Goal: Task Accomplishment & Management: Manage account settings

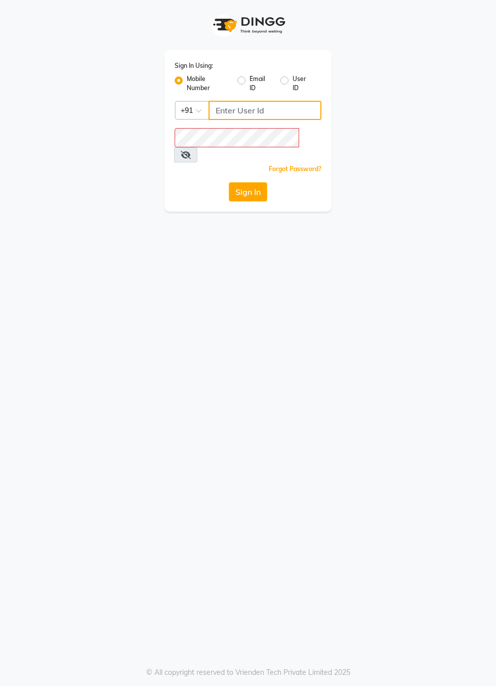
type input "9289961171"
click at [229, 182] on button "Sign In" at bounding box center [248, 191] width 38 height 19
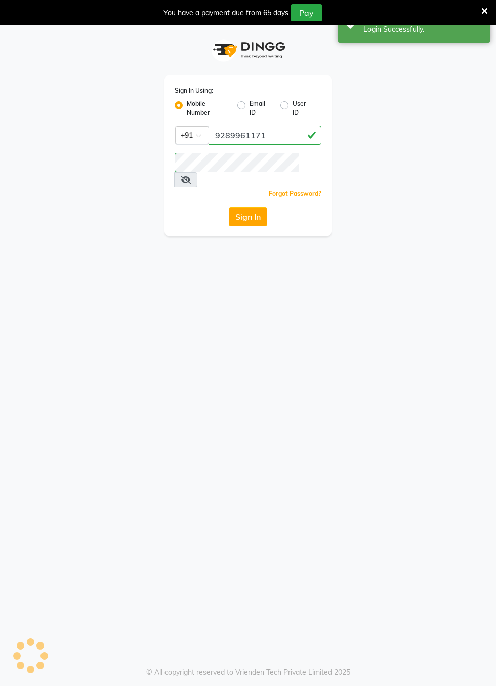
select select "service"
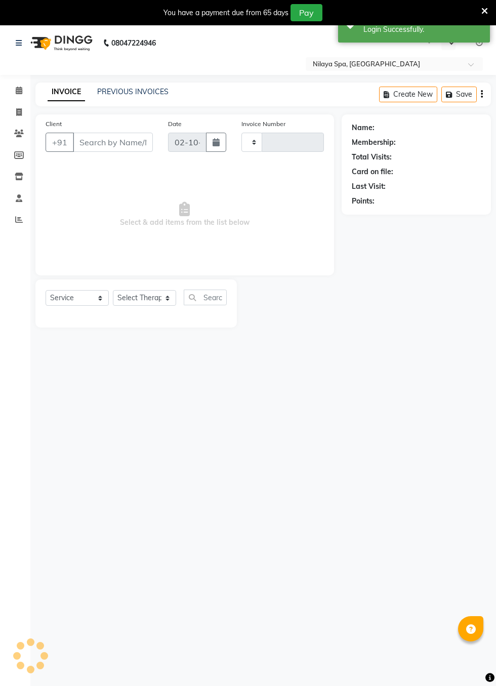
select select "en"
select select "8676"
type input "0430"
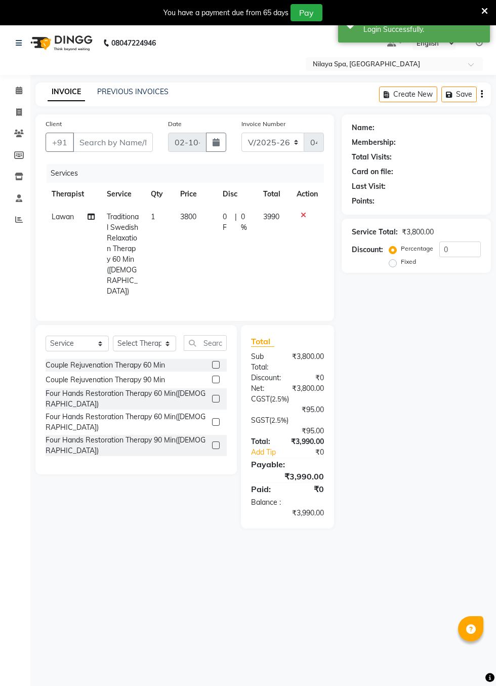
type input "90******41"
type input "[DATE]"
select select "87571"
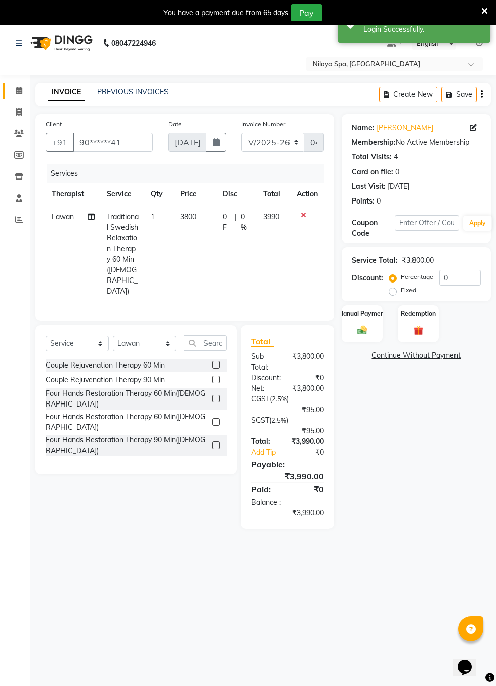
click at [18, 90] on icon at bounding box center [19, 91] width 7 height 8
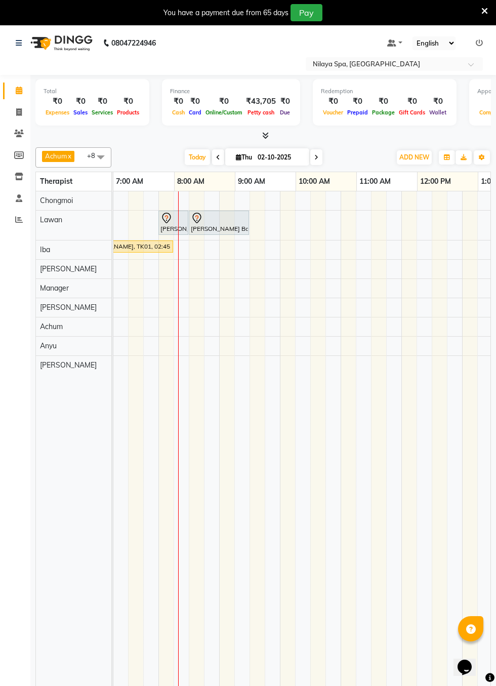
scroll to position [0, 502]
click at [225, 216] on div at bounding box center [219, 218] width 56 height 12
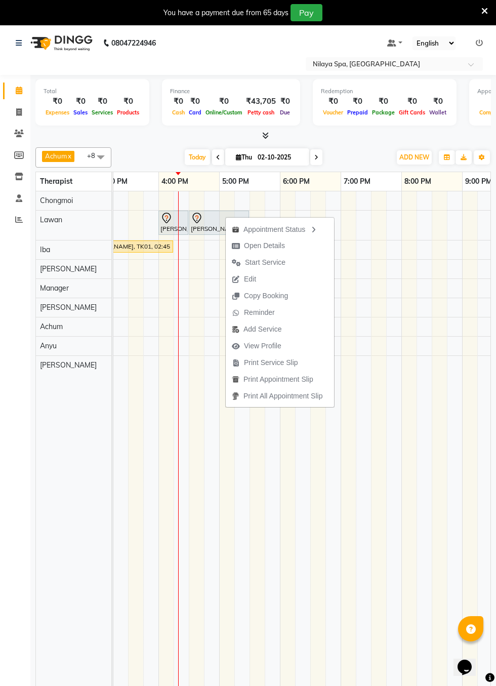
click at [351, 525] on td at bounding box center [348, 446] width 15 height 511
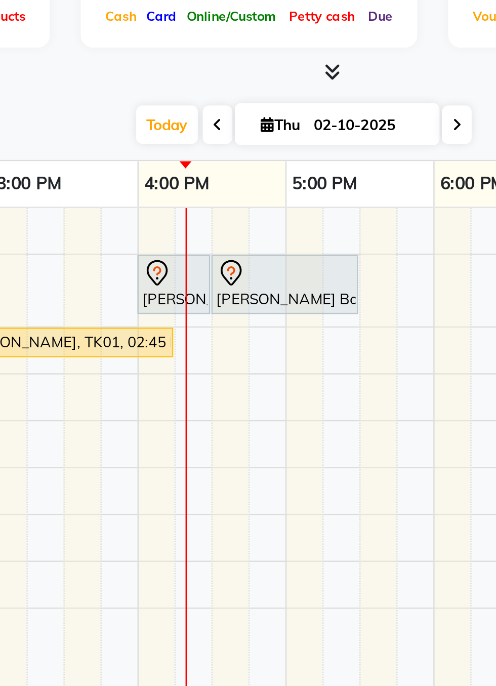
scroll to position [0, 0]
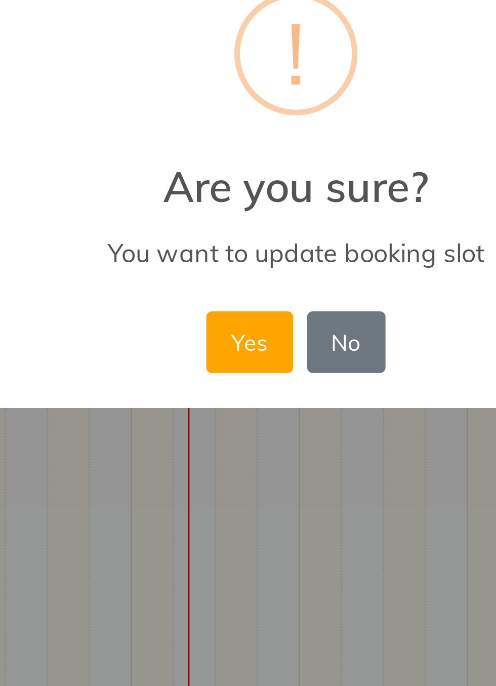
click at [231, 404] on button "Yes" at bounding box center [231, 405] width 31 height 22
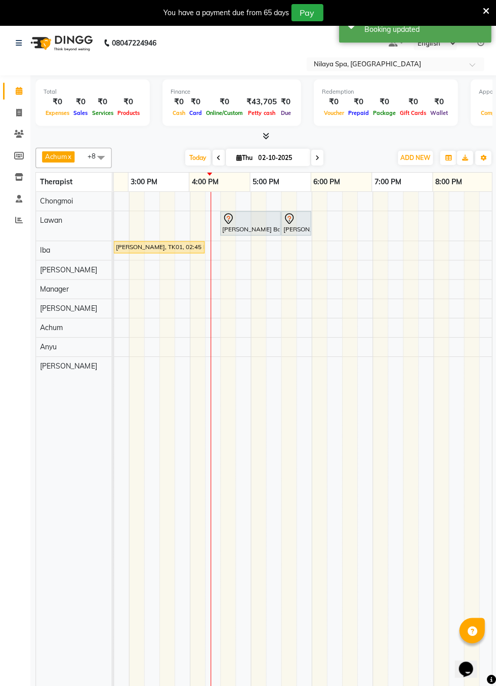
scroll to position [0, 471]
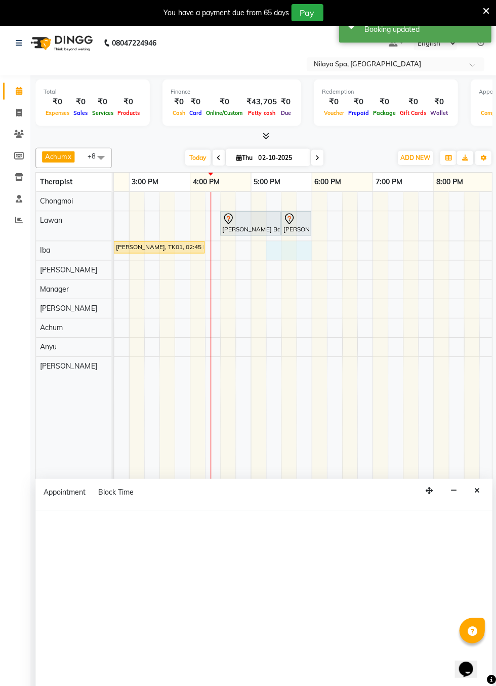
select select "87572"
select select "tentative"
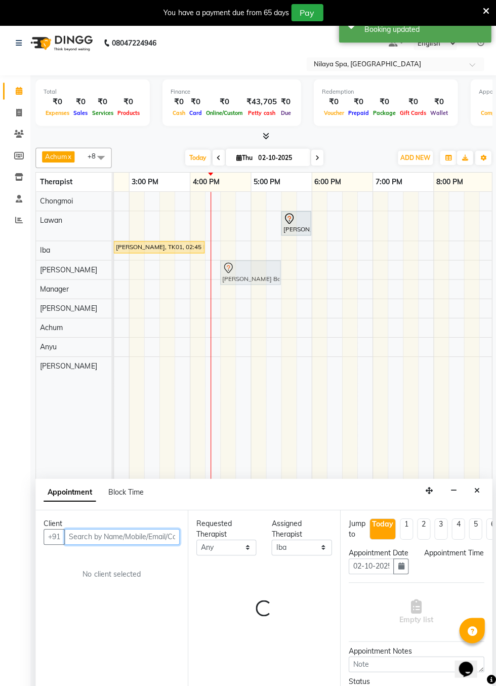
select select "1035"
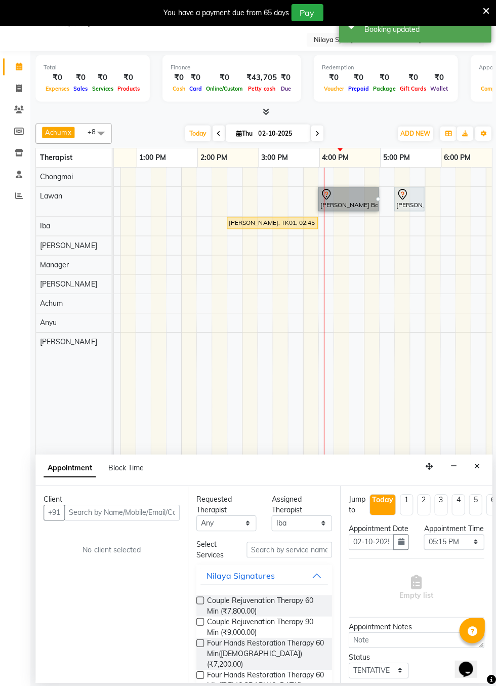
scroll to position [0, 358]
click at [336, 195] on link "[PERSON_NAME] Babii, TK03, 04:30 PM-05:30 PM, Deep Tissue Repair Therapy 60 Min…" at bounding box center [348, 198] width 60 height 24
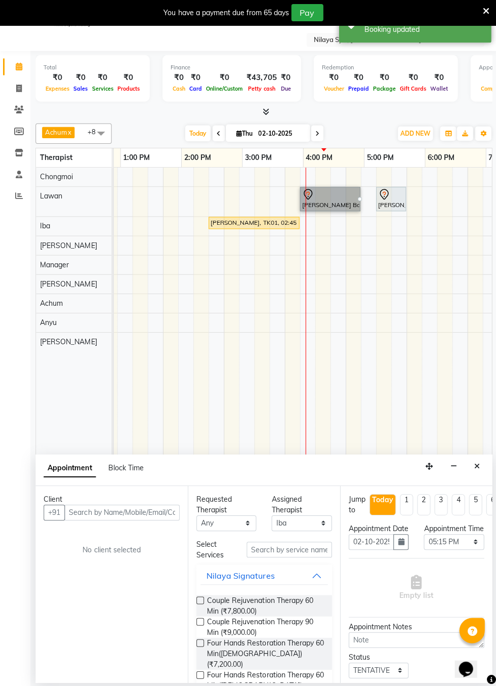
scroll to position [0, 376]
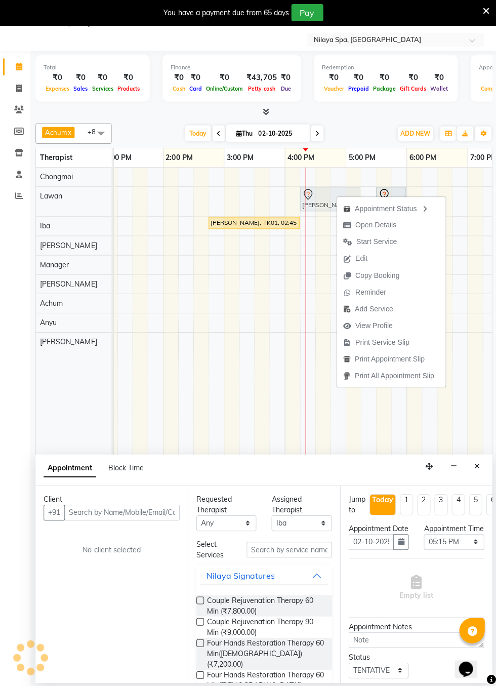
click at [366, 243] on span "Start Service" at bounding box center [376, 241] width 41 height 11
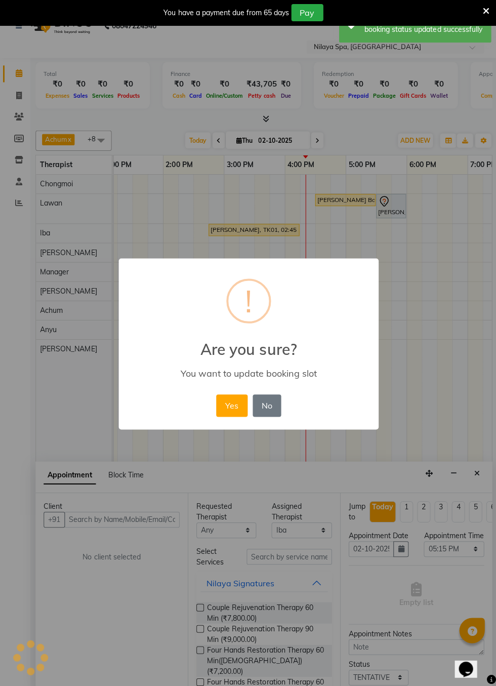
scroll to position [17, 0]
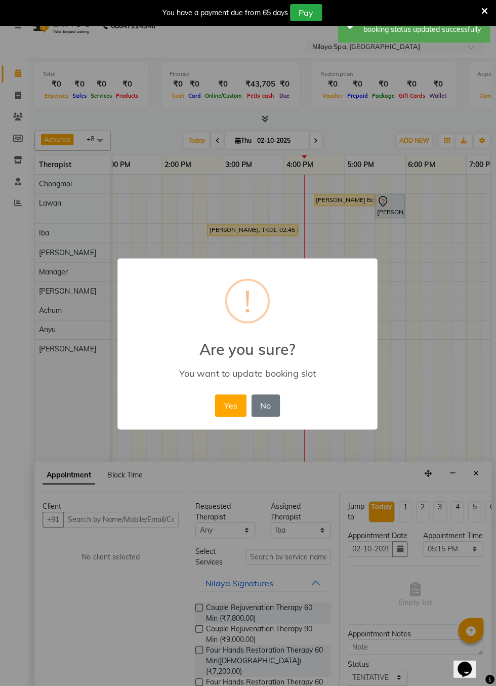
click at [268, 408] on button "No" at bounding box center [266, 405] width 28 height 22
click at [276, 401] on button "No" at bounding box center [266, 405] width 28 height 22
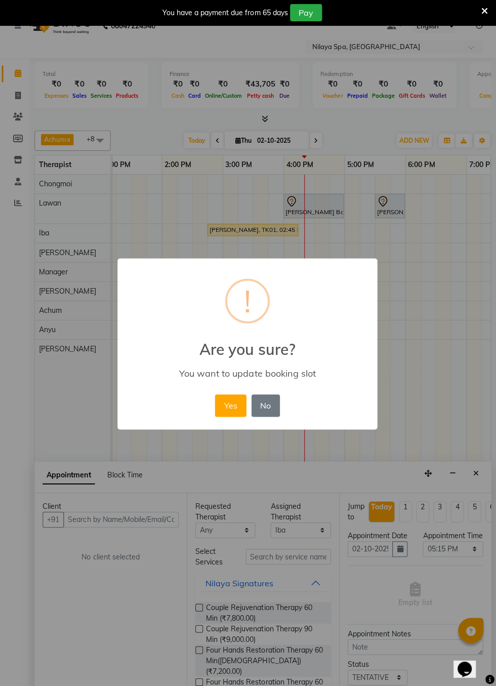
click at [235, 401] on button "Yes" at bounding box center [231, 405] width 31 height 22
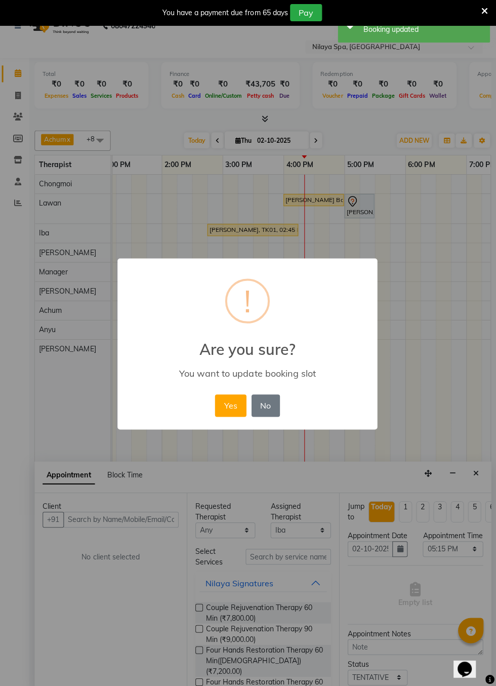
click at [235, 404] on button "Yes" at bounding box center [231, 405] width 31 height 22
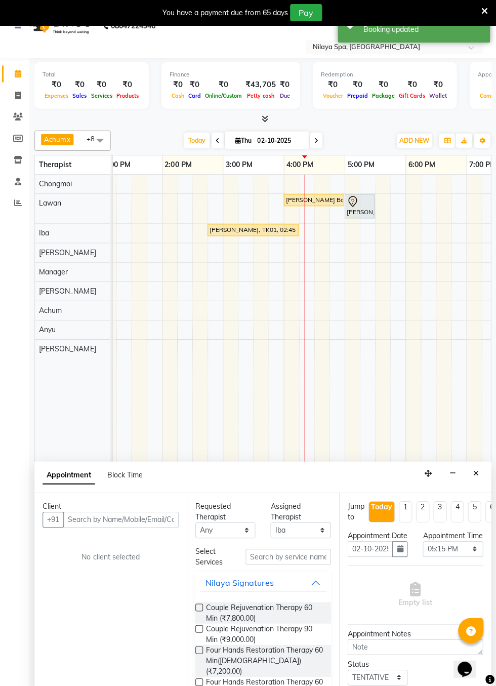
click at [309, 381] on td at bounding box center [306, 429] width 15 height 511
click at [484, 469] on div "Appointment Block Time" at bounding box center [263, 475] width 456 height 31
click at [476, 470] on icon "Close" at bounding box center [476, 472] width 6 height 7
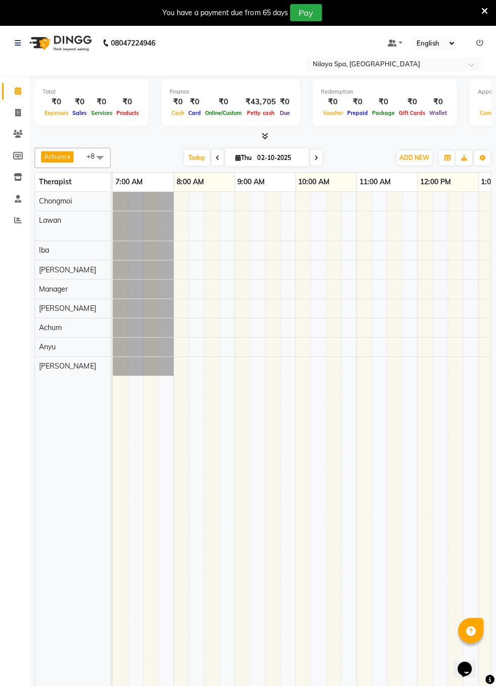
scroll to position [0, 0]
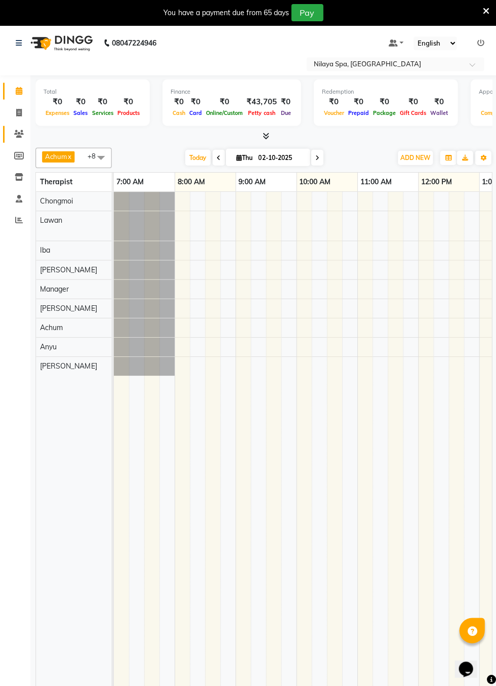
click at [17, 135] on icon at bounding box center [19, 134] width 10 height 8
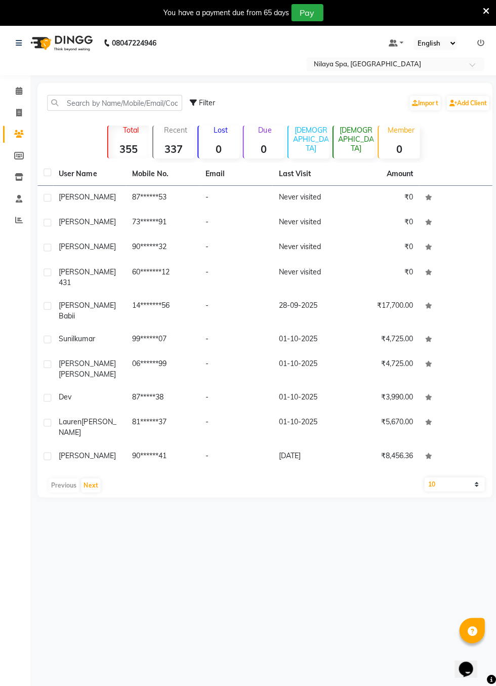
click at [178, 195] on td "87******53" at bounding box center [162, 197] width 73 height 25
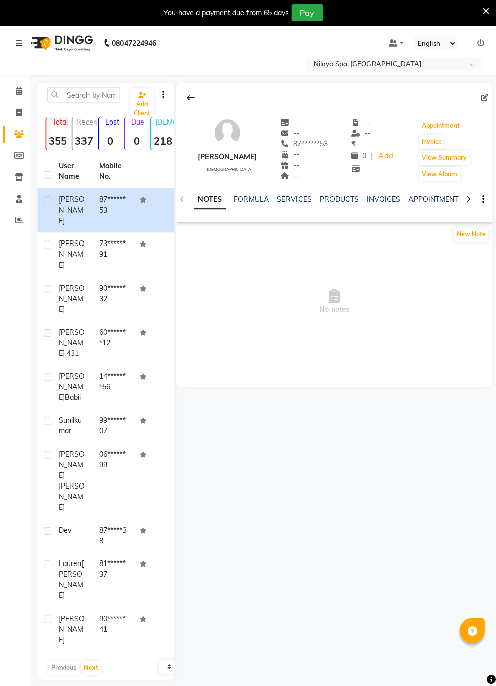
click at [451, 125] on button "Appointment" at bounding box center [439, 125] width 43 height 14
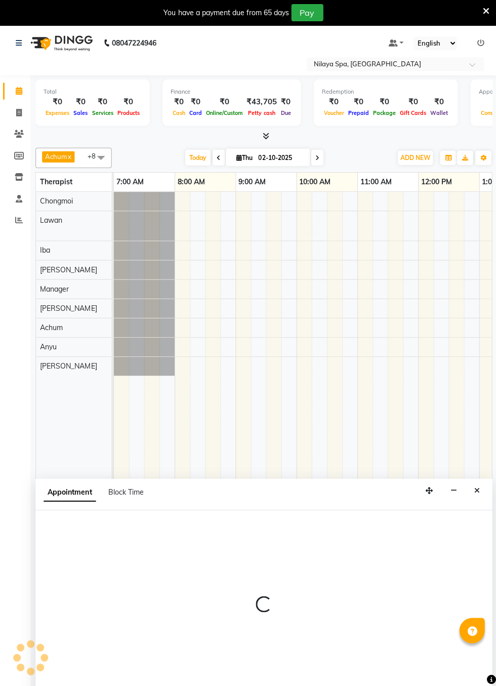
select select "tentative"
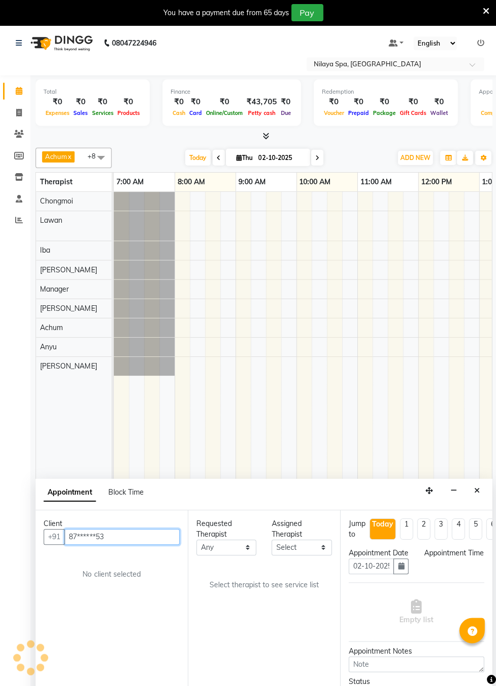
select select "480"
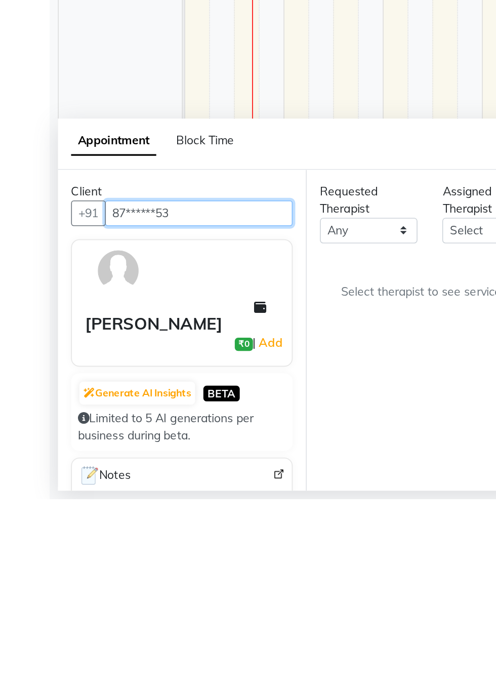
scroll to position [0, 614]
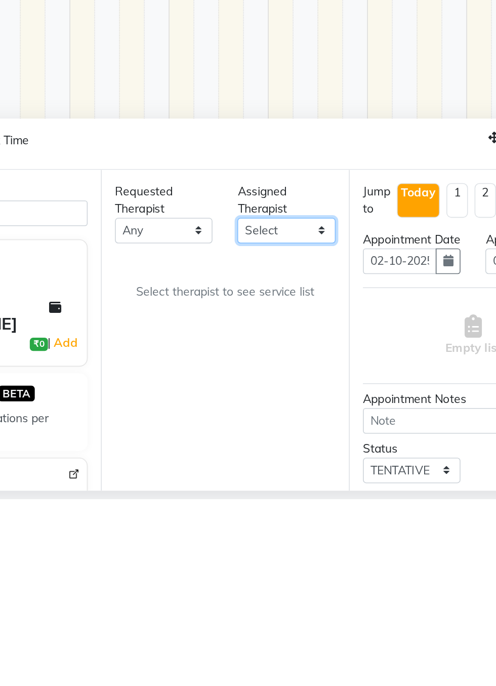
click at [322, 521] on select "Select Achum [PERSON_NAME] Iba Lawan Manager [PERSON_NAME]" at bounding box center [301, 522] width 60 height 16
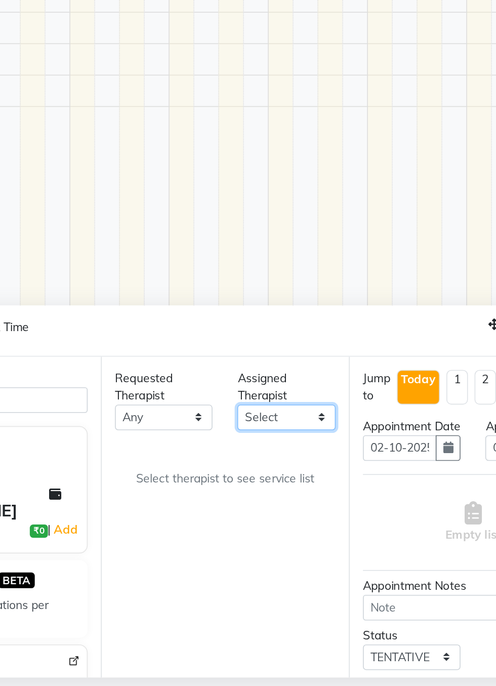
select select "87571"
click at [271, 514] on select "Select Achum [PERSON_NAME] Iba Lawan Manager [PERSON_NAME]" at bounding box center [301, 522] width 60 height 16
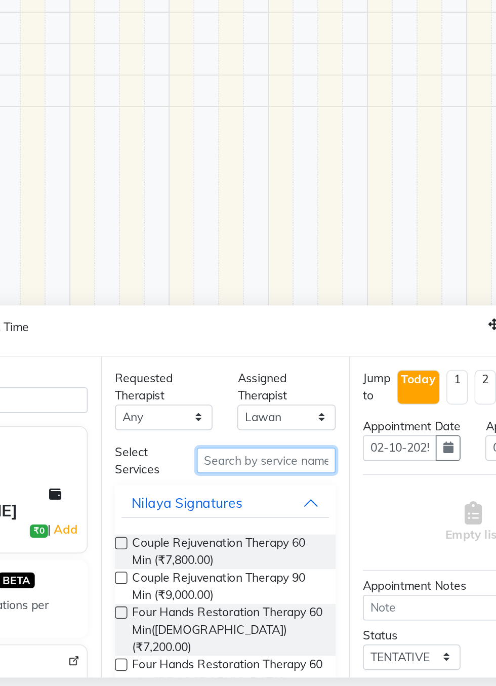
click at [300, 547] on input "text" at bounding box center [288, 549] width 85 height 16
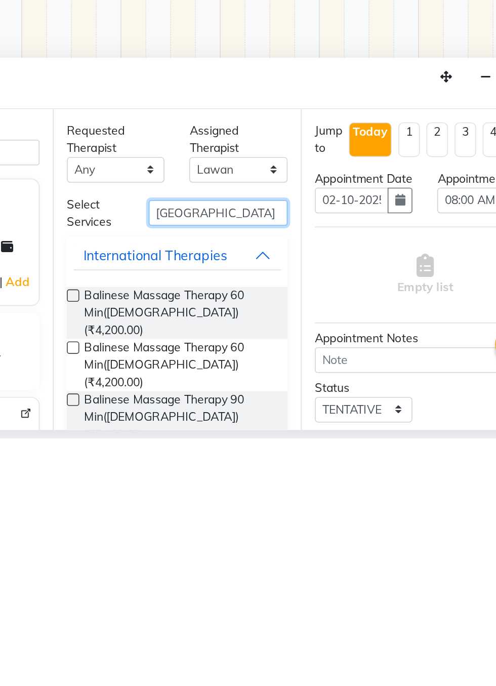
type input "[GEOGRAPHIC_DATA]"
click at [199, 598] on label at bounding box center [200, 599] width 8 height 8
click at [199, 598] on input "checkbox" at bounding box center [199, 600] width 7 height 7
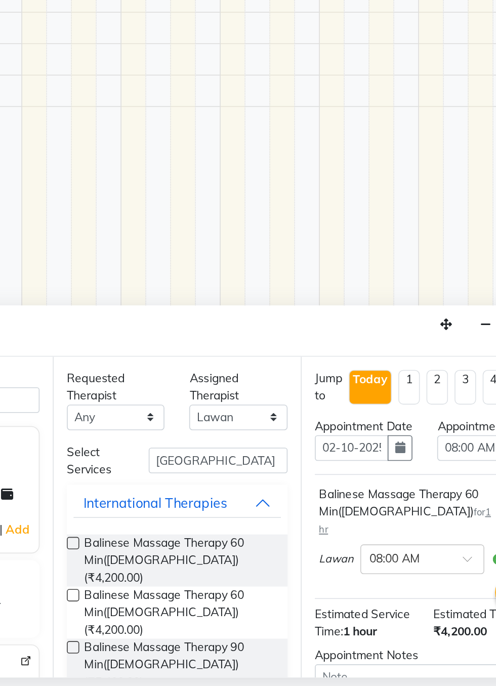
checkbox input "false"
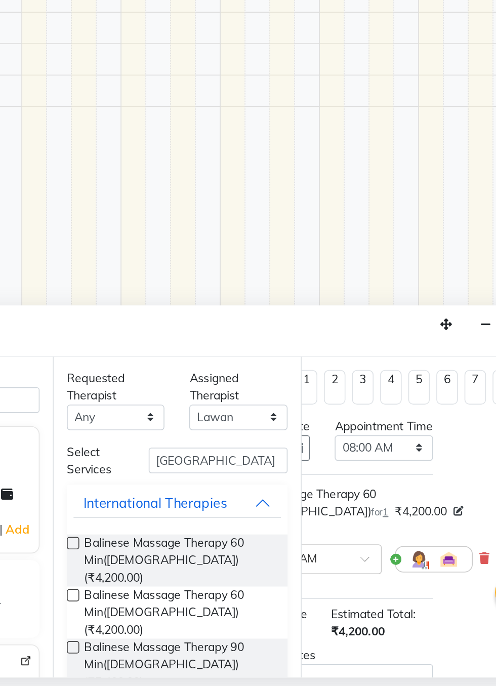
scroll to position [0, 66]
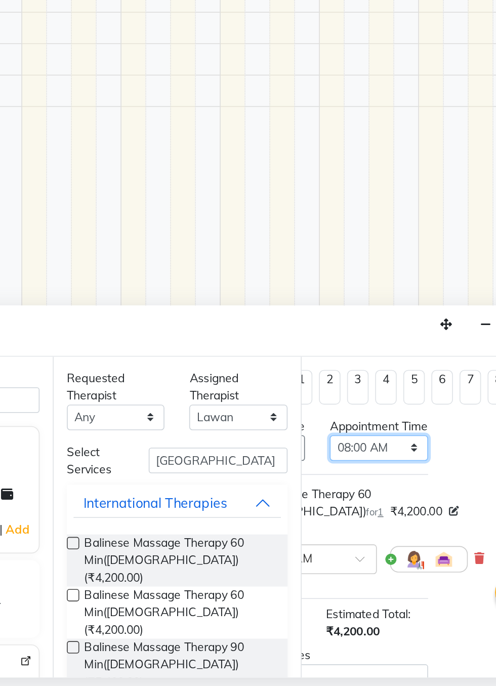
click at [411, 548] on select "Select 08:00 AM 08:15 AM 08:30 AM 08:45 AM 09:00 AM 09:15 AM 09:30 AM 09:45 AM …" at bounding box center [387, 541] width 60 height 16
select select "840"
click at [357, 541] on select "Select 08:00 AM 08:15 AM 08:30 AM 08:45 AM 09:00 AM 09:15 AM 09:30 AM 09:45 AM …" at bounding box center [387, 541] width 60 height 16
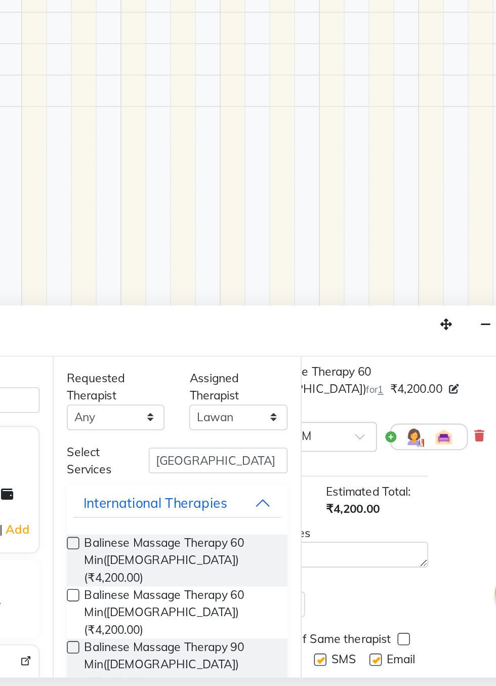
scroll to position [132, 66]
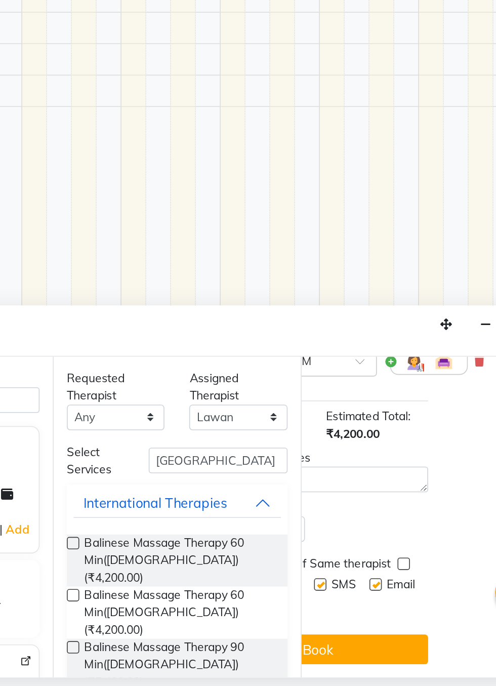
click at [389, 659] on button "Book" at bounding box center [349, 664] width 135 height 18
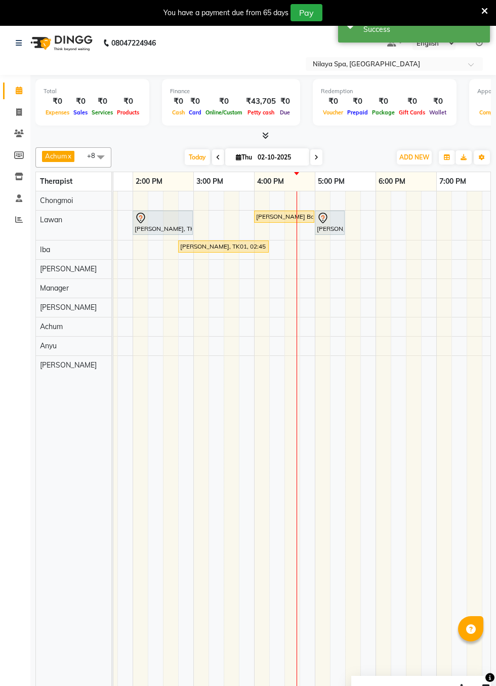
scroll to position [0, 228]
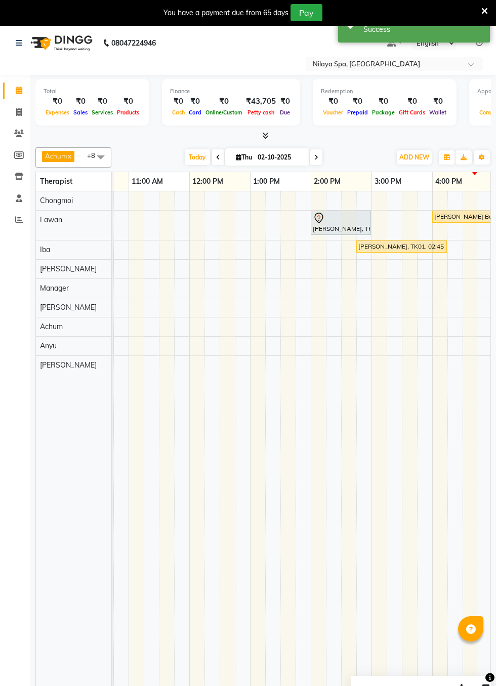
click at [333, 220] on div at bounding box center [341, 218] width 56 height 12
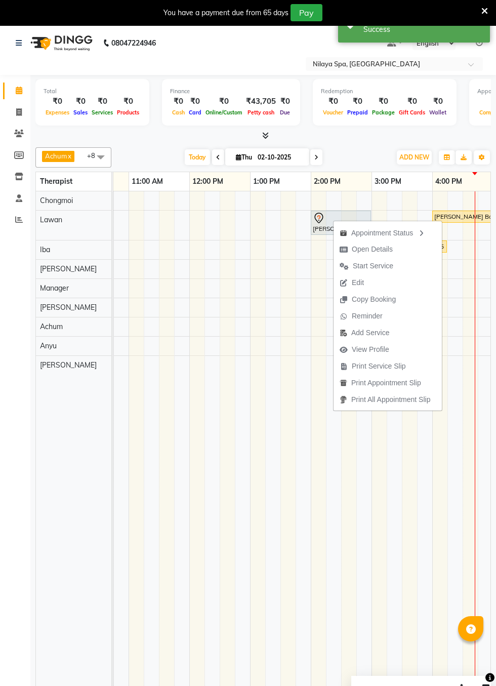
click at [393, 268] on span "Start Service" at bounding box center [367, 266] width 66 height 17
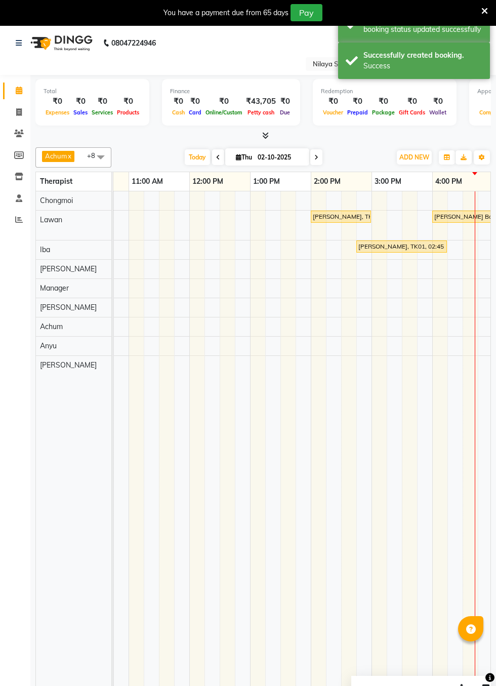
click at [342, 214] on div "[PERSON_NAME], TK04, 02:00 PM-03:00 PM, Balinese Massage Therapy 60 Min([DEMOGR…" at bounding box center [341, 216] width 58 height 9
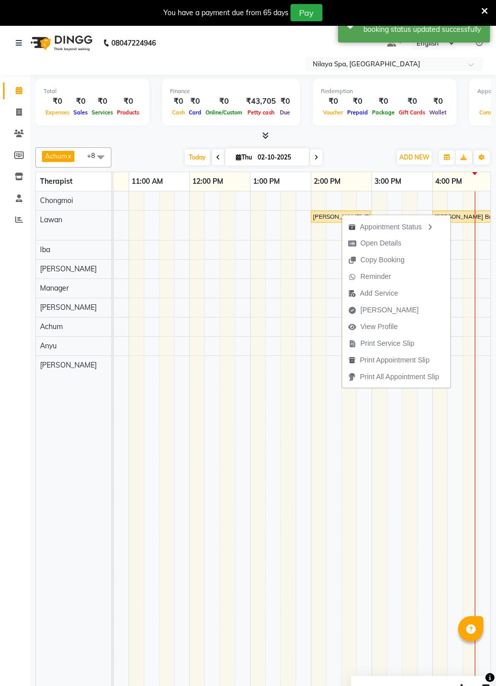
click at [386, 309] on span "[PERSON_NAME]" at bounding box center [390, 310] width 58 height 11
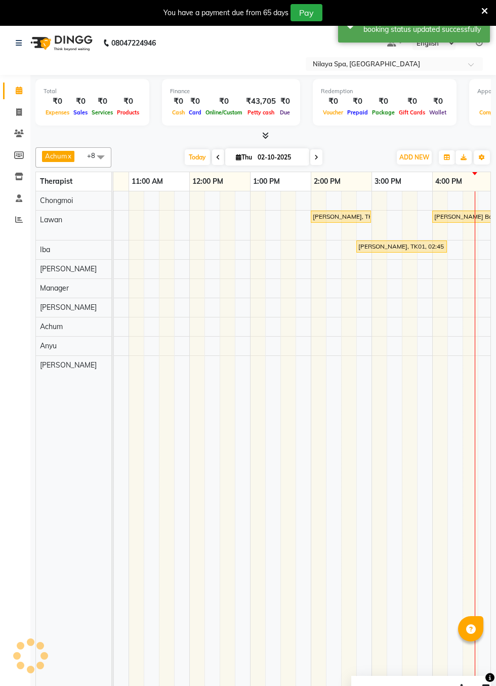
select select "service"
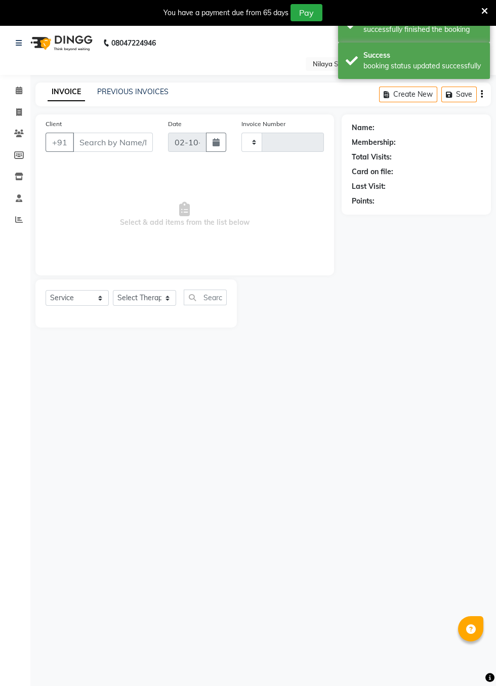
type input "0430"
select select "8676"
type input "87******53"
select select "87571"
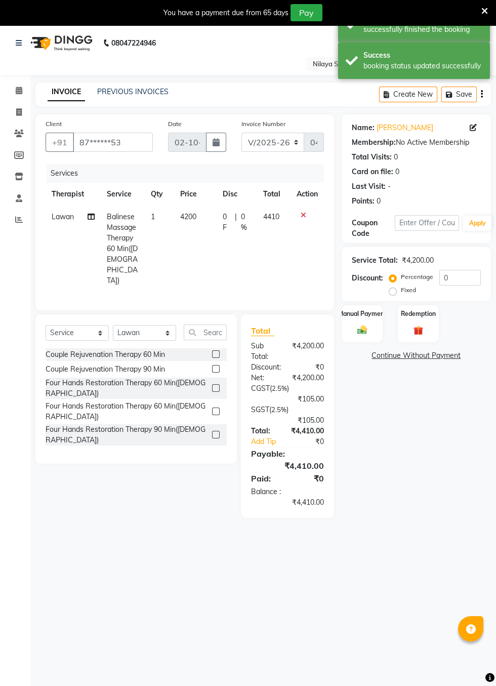
click at [243, 217] on span "0 %" at bounding box center [246, 222] width 10 height 21
select select "87571"
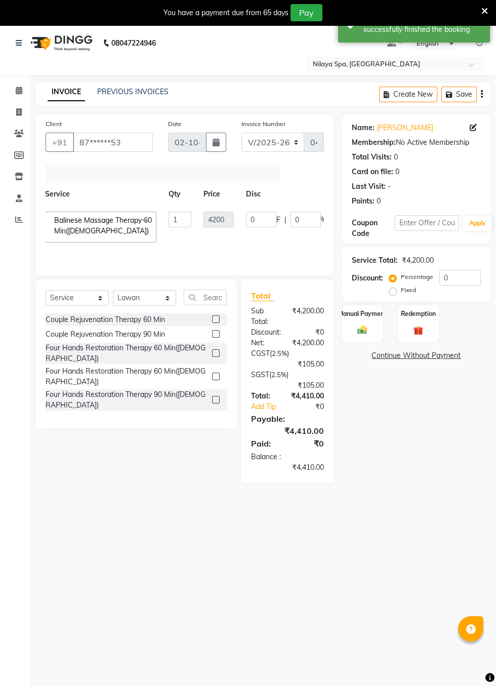
scroll to position [0, 123]
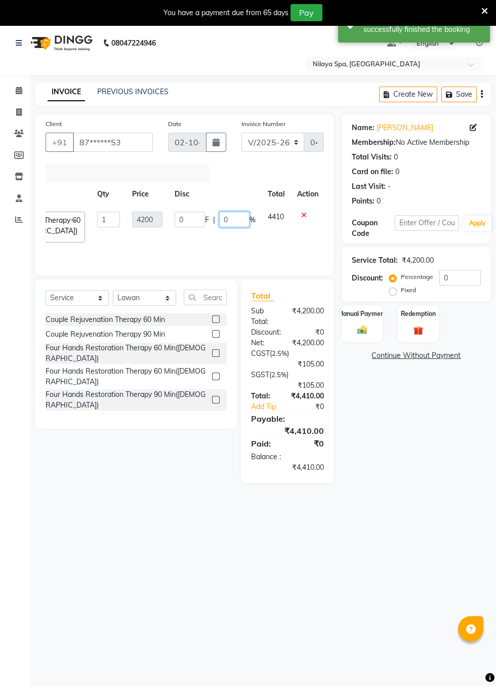
click at [233, 220] on input "0" at bounding box center [234, 220] width 30 height 16
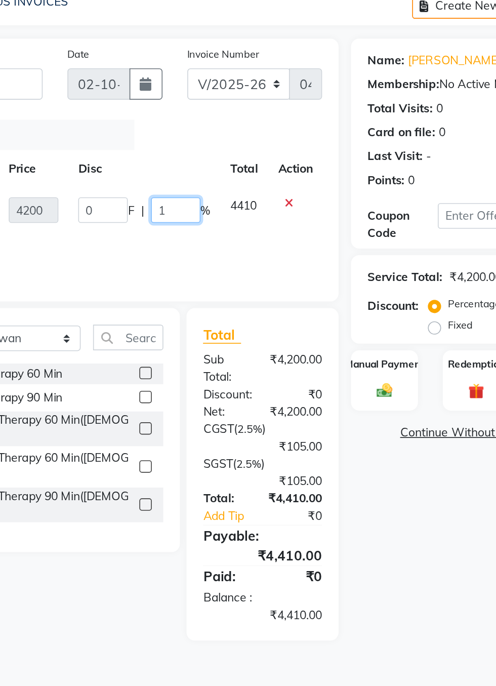
type input "10"
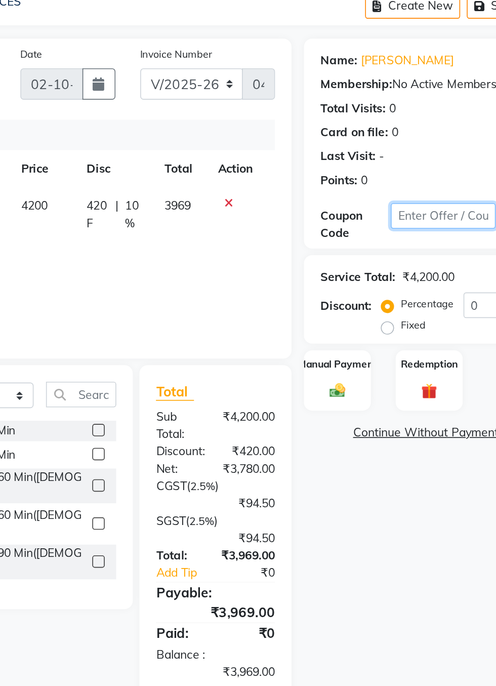
scroll to position [0, 8]
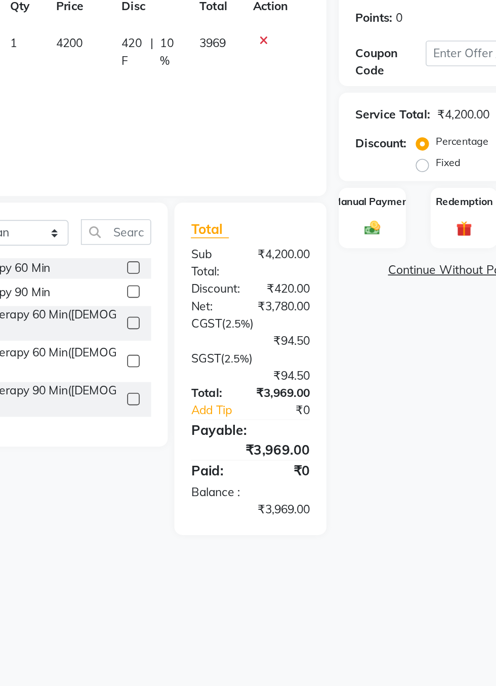
click at [310, 263] on td at bounding box center [299, 249] width 33 height 87
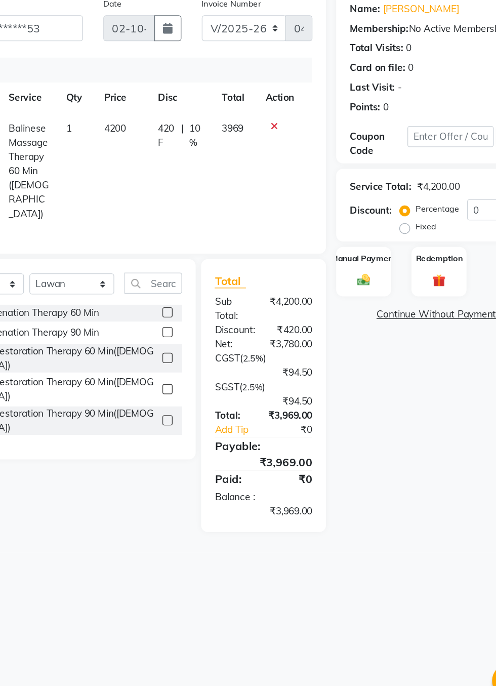
click at [357, 322] on div "Manual Payment" at bounding box center [362, 323] width 41 height 37
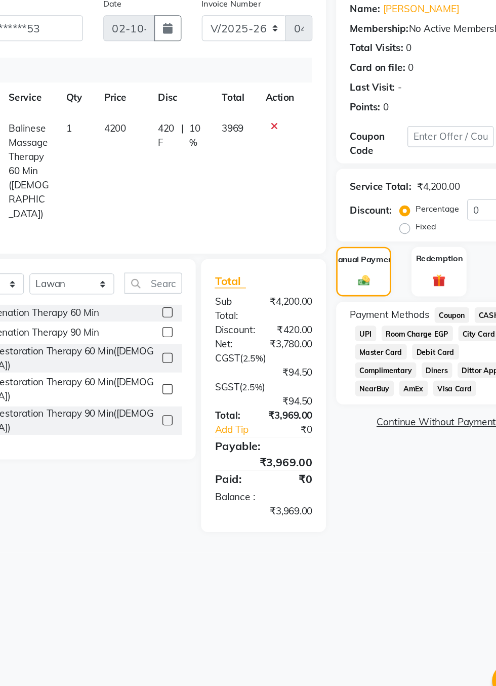
click at [414, 412] on span "Visa Card" at bounding box center [430, 411] width 32 height 12
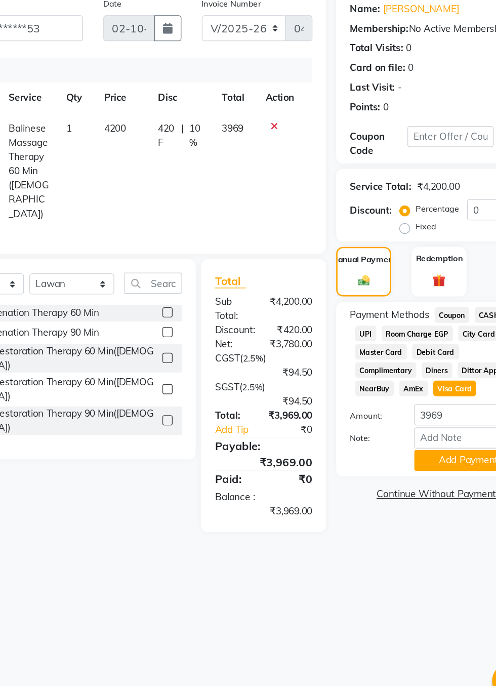
click at [434, 460] on button "Add Payment" at bounding box center [440, 465] width 81 height 16
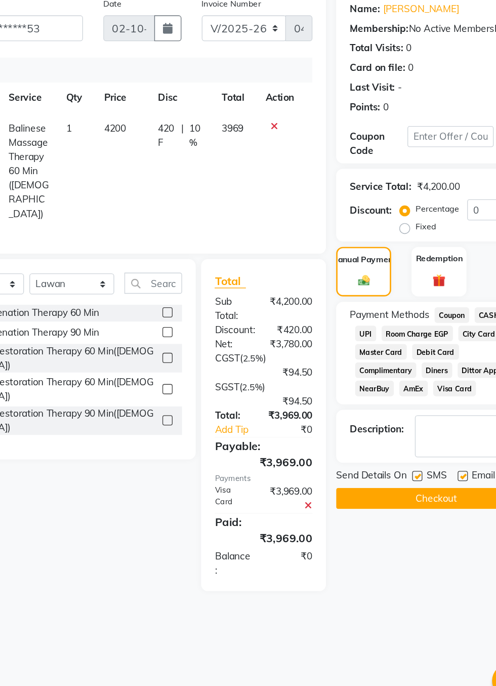
click at [435, 493] on button "Checkout" at bounding box center [416, 493] width 149 height 16
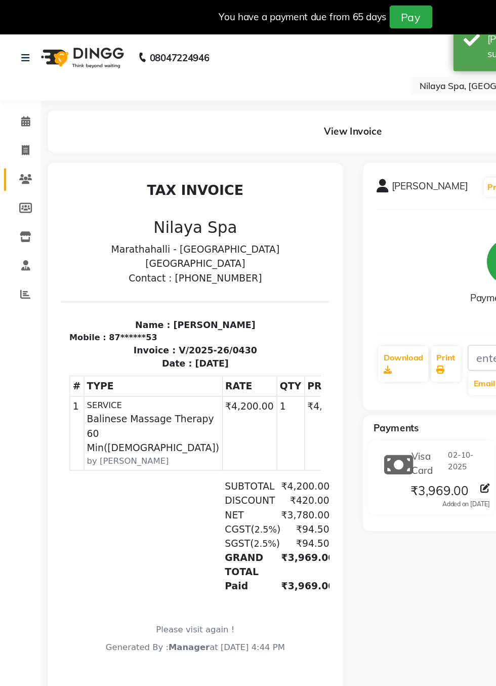
click at [20, 135] on icon at bounding box center [19, 134] width 10 height 8
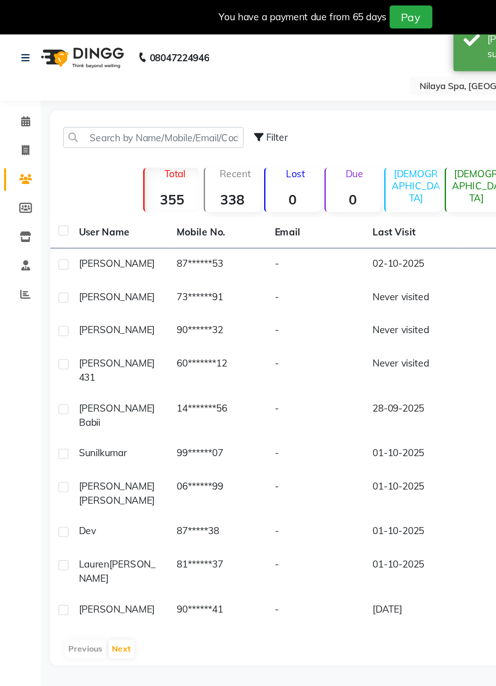
click at [164, 224] on td "73******91" at bounding box center [162, 222] width 73 height 25
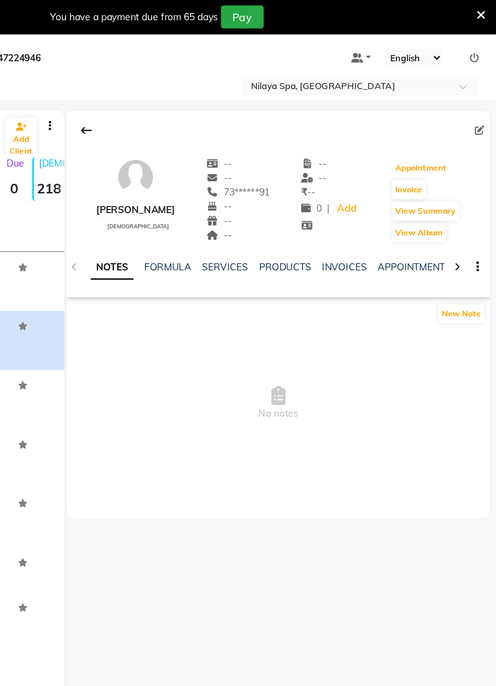
click at [446, 123] on button "Appointment" at bounding box center [439, 125] width 43 height 14
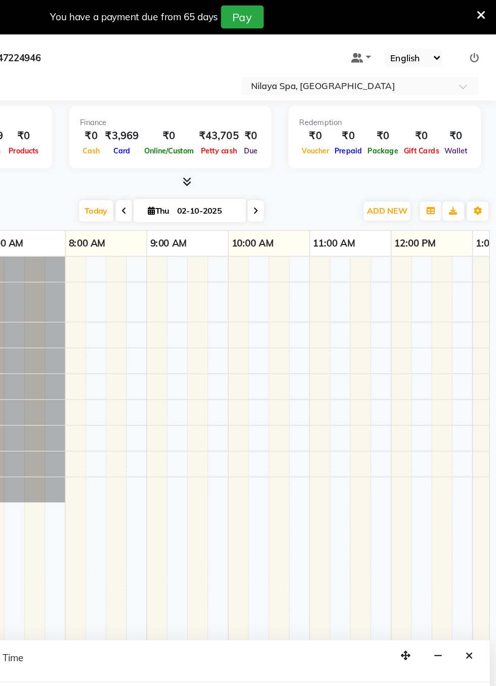
select select "tentative"
select select "480"
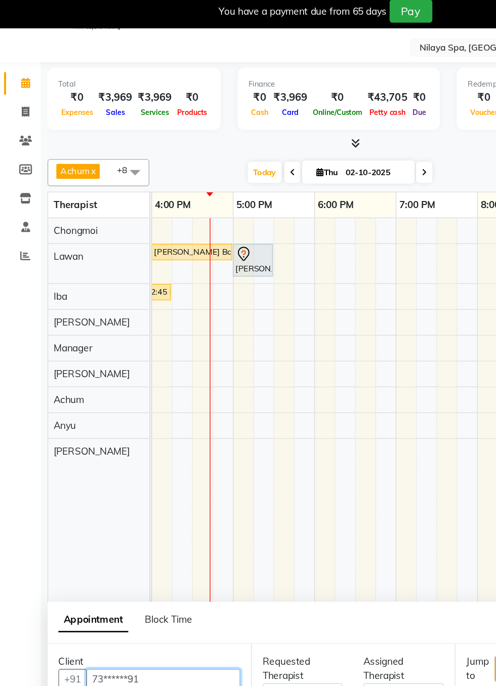
scroll to position [24, 0]
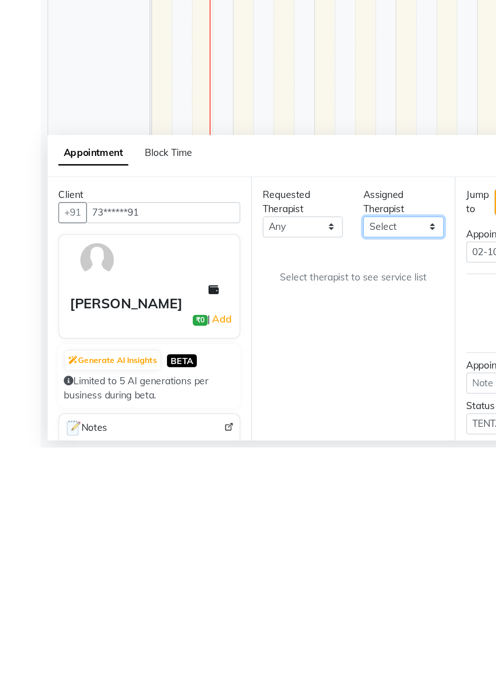
click at [318, 522] on select "Select Achum [PERSON_NAME] Iba Lawan Manager [PERSON_NAME]" at bounding box center [301, 522] width 60 height 16
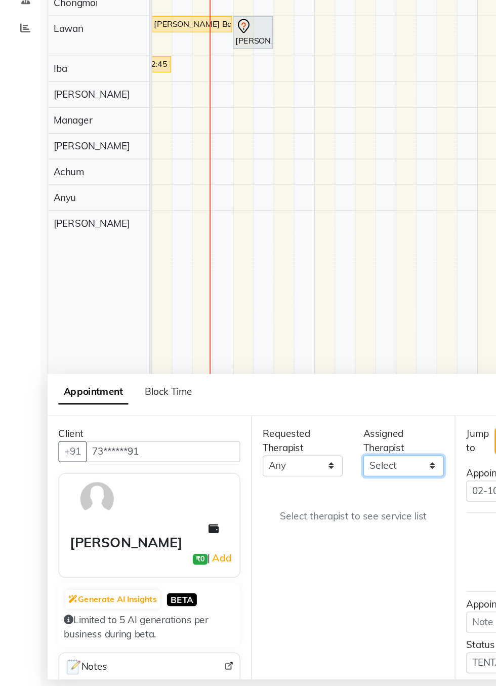
select select "88434"
click at [271, 514] on select "Select Achum [PERSON_NAME] Iba Lawan Manager [PERSON_NAME]" at bounding box center [301, 522] width 60 height 16
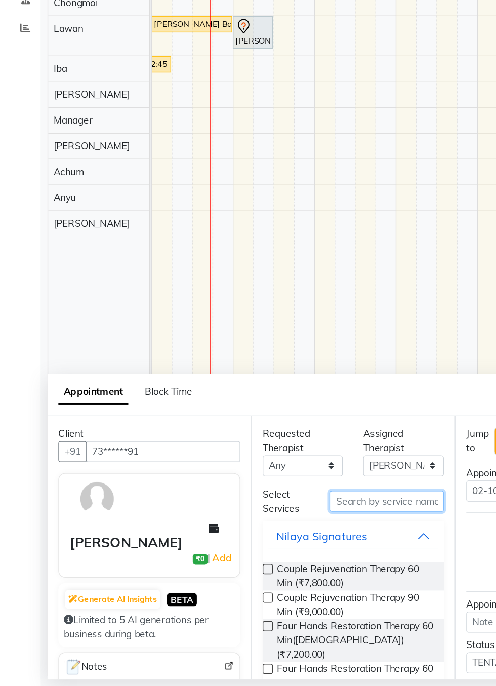
click at [303, 547] on input "text" at bounding box center [288, 549] width 85 height 16
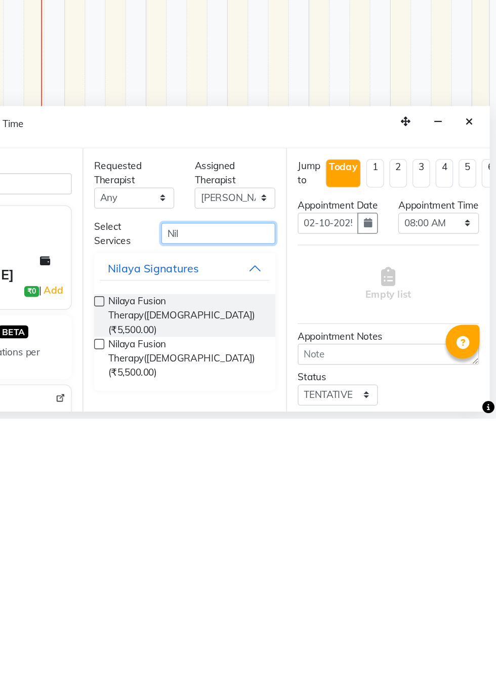
type input "Nil"
click at [200, 596] on label at bounding box center [200, 599] width 8 height 8
click at [200, 597] on input "checkbox" at bounding box center [199, 600] width 7 height 7
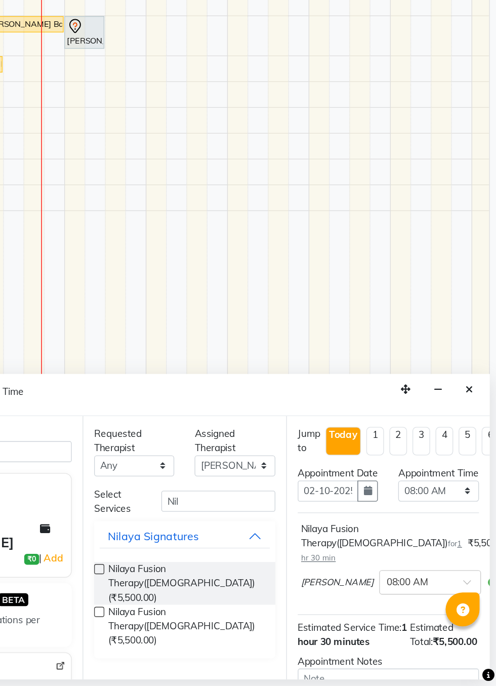
checkbox input "false"
click at [473, 549] on select "Select 08:00 AM 08:15 AM 08:30 AM 08:45 AM 09:00 AM 09:15 AM 09:30 AM 09:45 AM …" at bounding box center [453, 541] width 60 height 16
select select "750"
click at [423, 541] on select "Select 08:00 AM 08:15 AM 08:30 AM 08:45 AM 09:00 AM 09:15 AM 09:30 AM 09:45 AM …" at bounding box center [453, 541] width 60 height 16
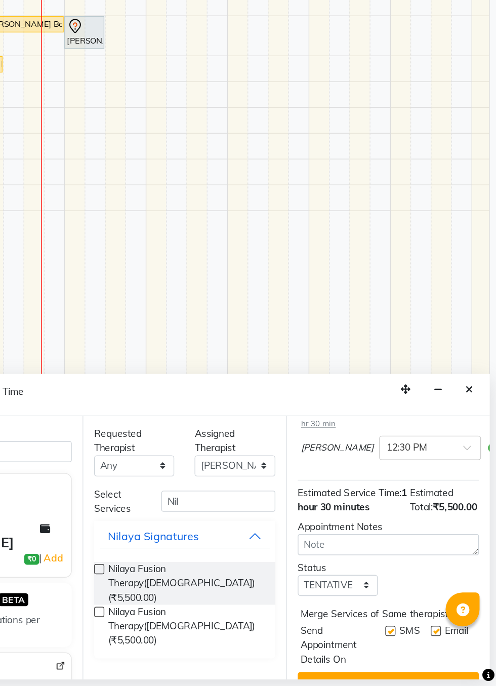
scroll to position [142, 0]
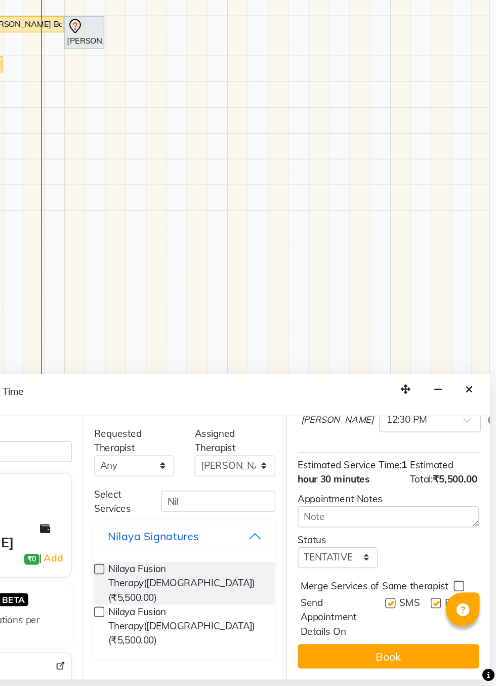
click at [438, 663] on button "Book" at bounding box center [415, 664] width 135 height 18
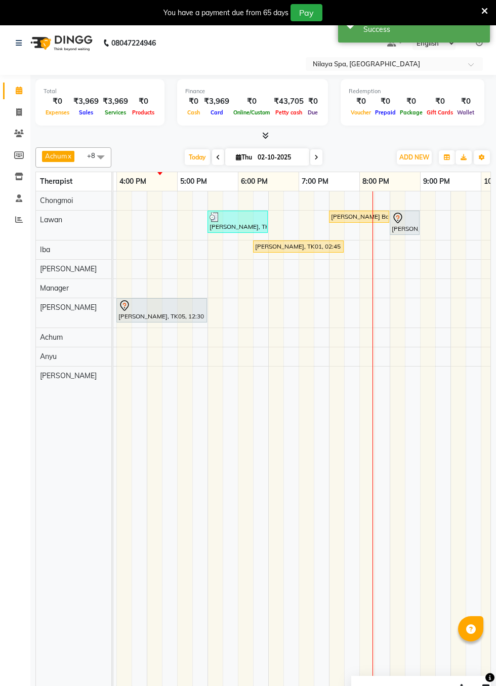
scroll to position [0, 331]
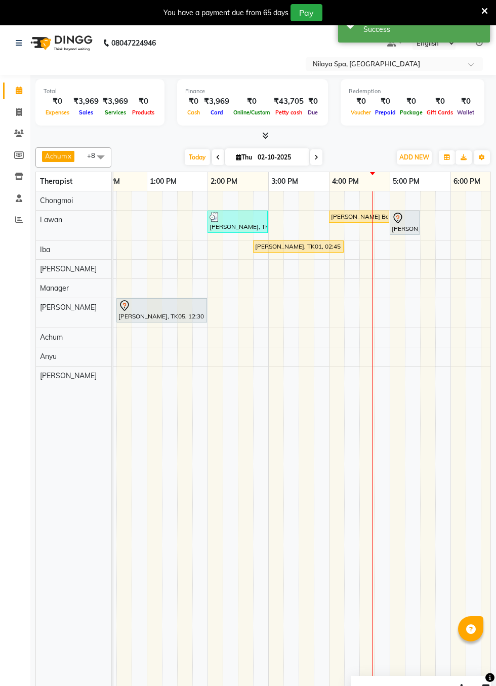
click at [235, 223] on div "[PERSON_NAME], TK04, 02:00 PM-03:00 PM, Balinese Massage Therapy 60 Min([DEMOGR…" at bounding box center [238, 221] width 58 height 19
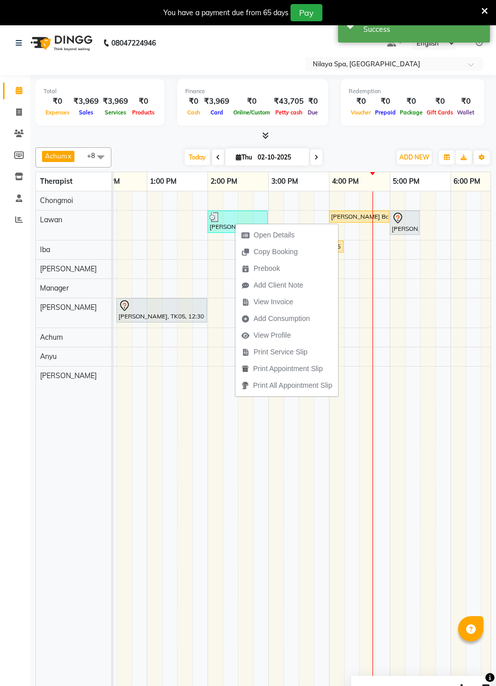
click at [300, 518] on td at bounding box center [306, 446] width 15 height 511
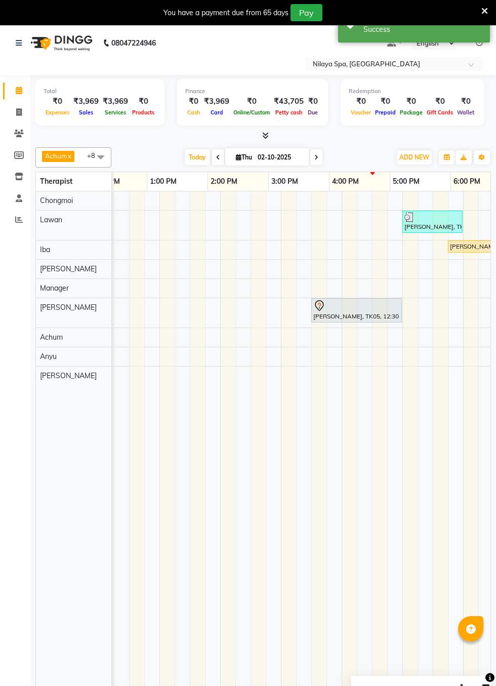
scroll to position [0, 136]
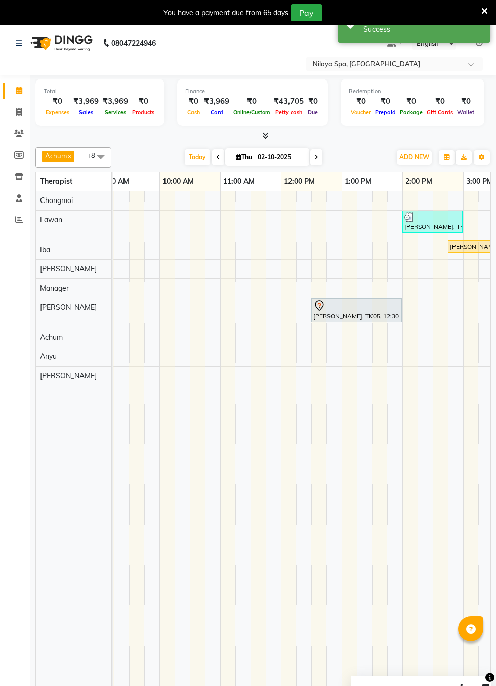
click at [356, 300] on div at bounding box center [357, 306] width 87 height 12
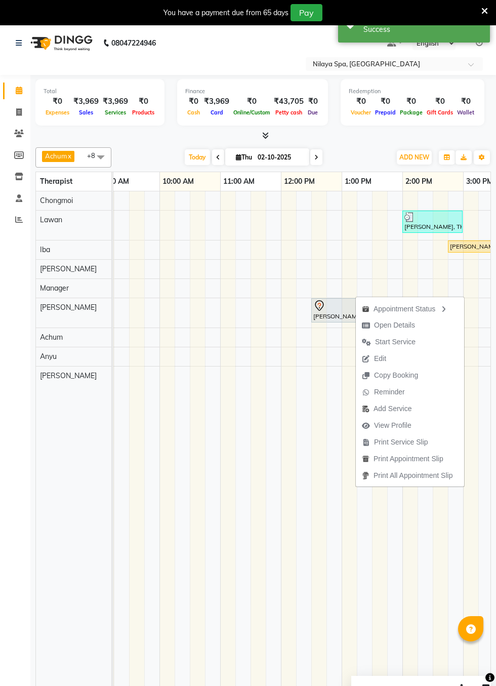
click at [416, 342] on span "Start Service" at bounding box center [389, 342] width 66 height 17
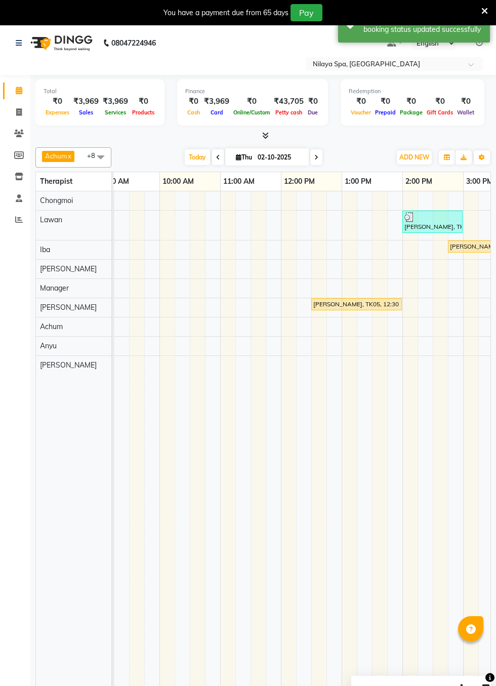
click at [372, 300] on div "[PERSON_NAME], TK05, 12:30 PM-02:00 PM, Nilaya Fusion Therapy([DEMOGRAPHIC_DATA…" at bounding box center [357, 304] width 89 height 9
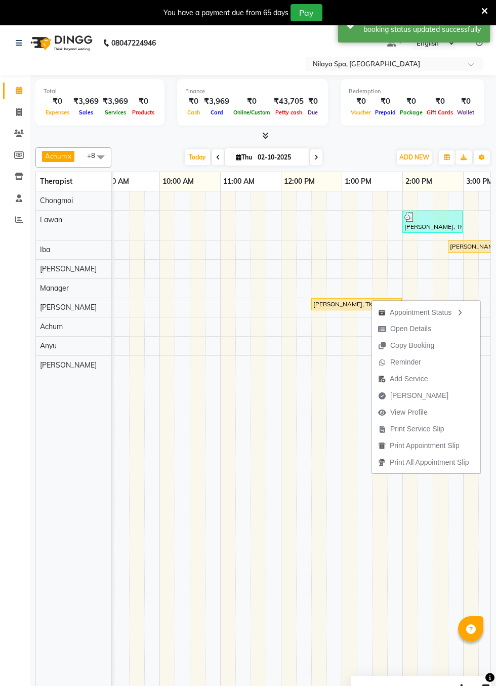
click at [427, 391] on span "[PERSON_NAME]" at bounding box center [413, 396] width 83 height 17
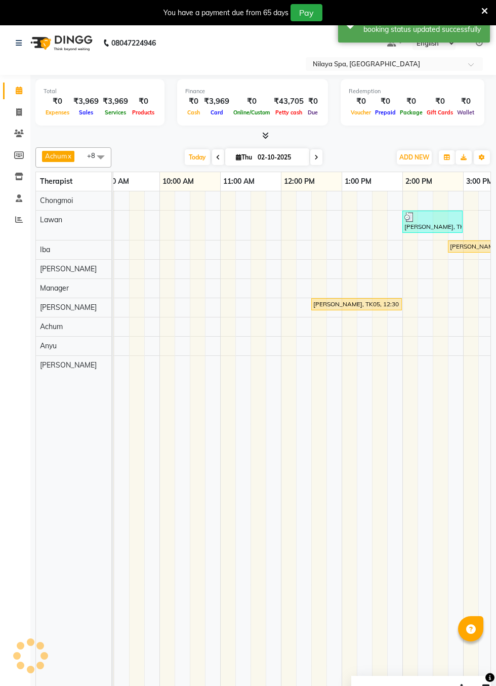
select select "service"
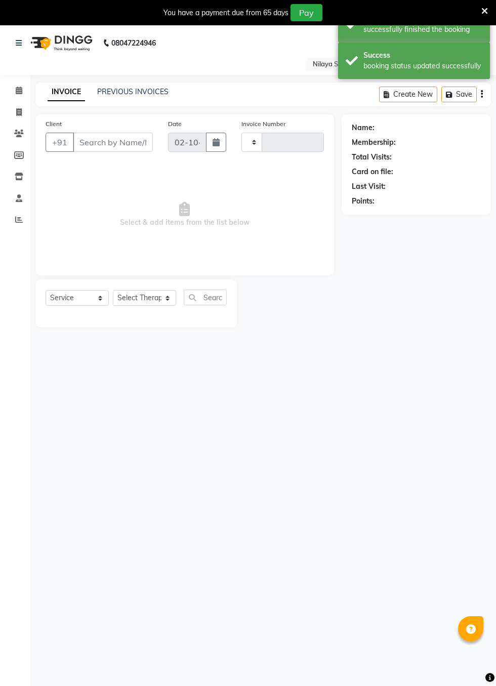
type input "0431"
select select "8676"
type input "73******91"
select select "88434"
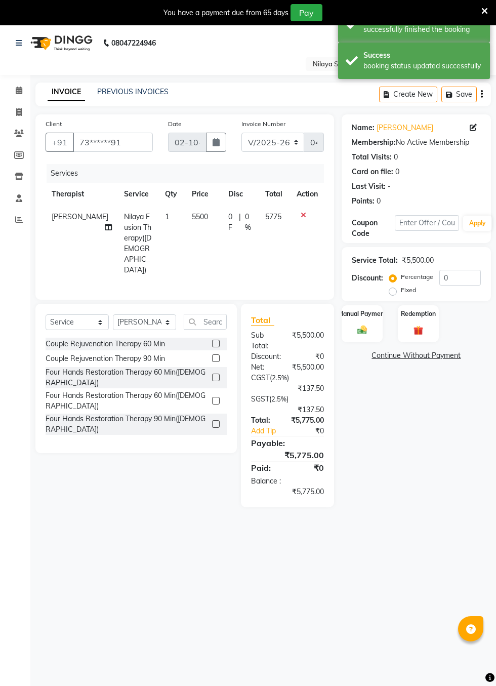
click at [375, 324] on div "Manual Payment" at bounding box center [362, 323] width 41 height 37
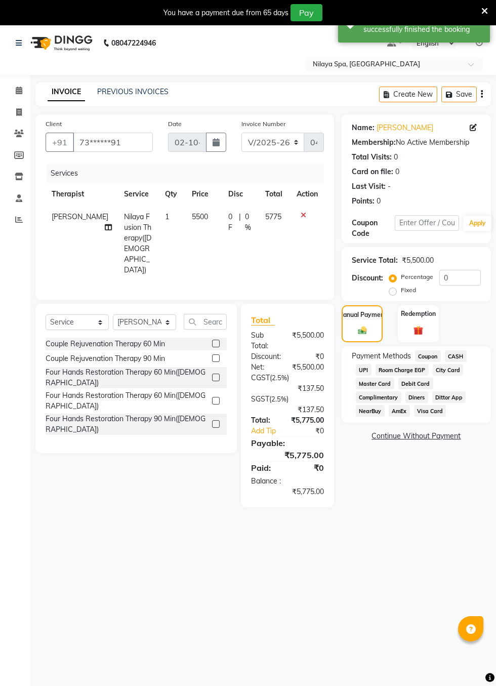
click at [460, 358] on span "CASH" at bounding box center [456, 357] width 22 height 12
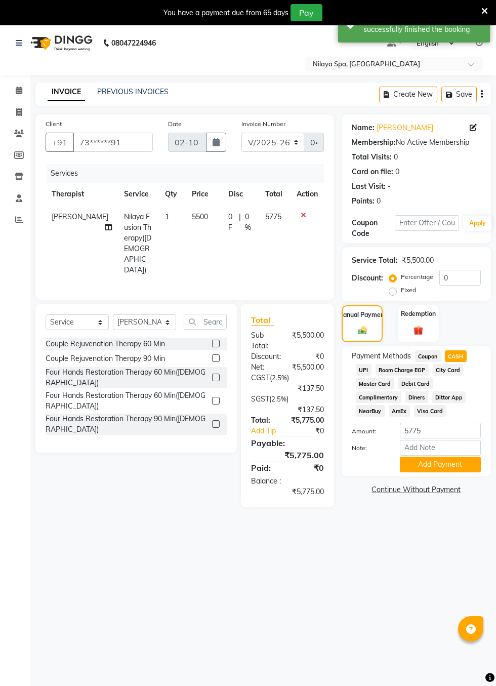
click at [448, 460] on button "Add Payment" at bounding box center [440, 465] width 81 height 16
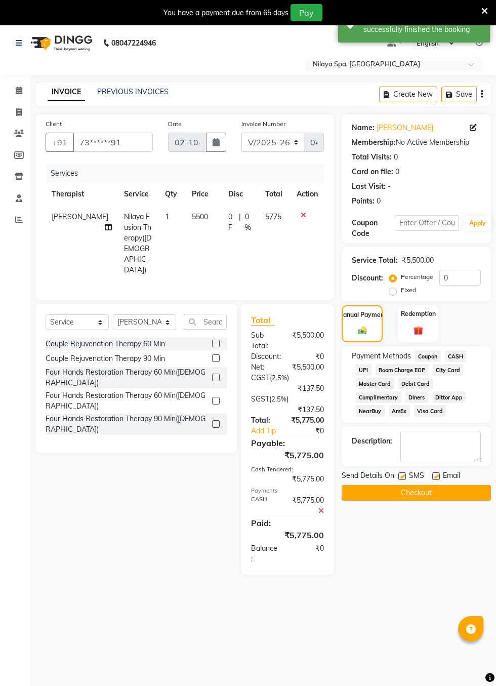
click at [452, 496] on button "Checkout" at bounding box center [416, 493] width 149 height 16
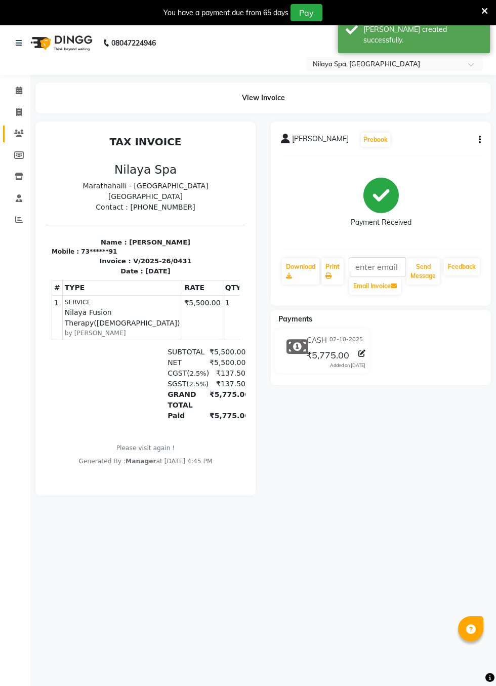
click at [18, 130] on icon at bounding box center [19, 134] width 10 height 8
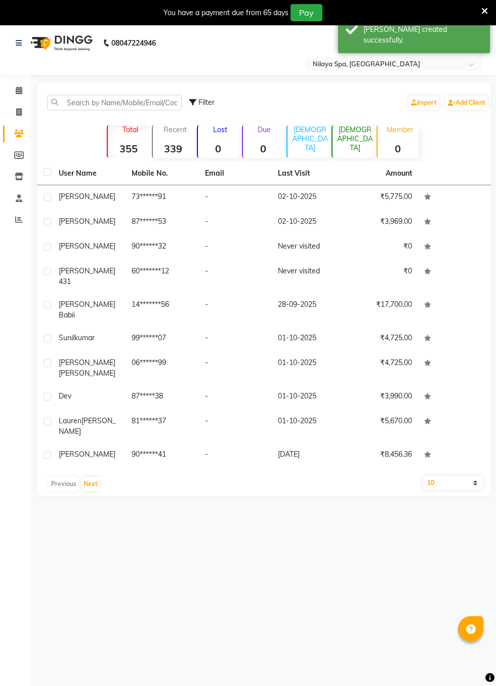
click at [173, 195] on td "73******91" at bounding box center [162, 197] width 73 height 25
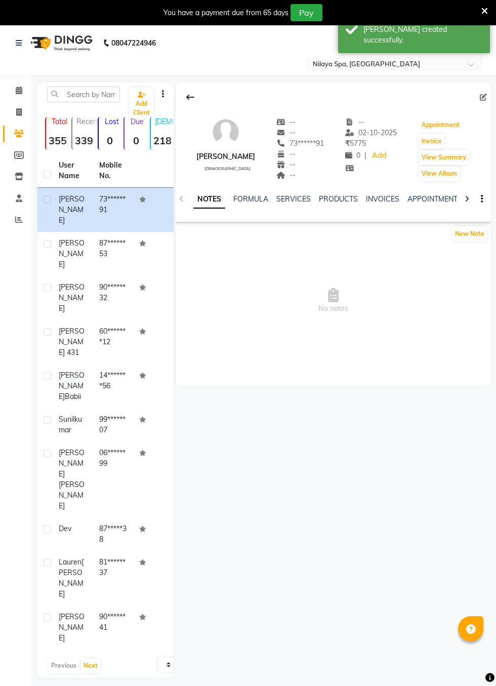
click at [457, 121] on button "Appointment" at bounding box center [440, 125] width 43 height 14
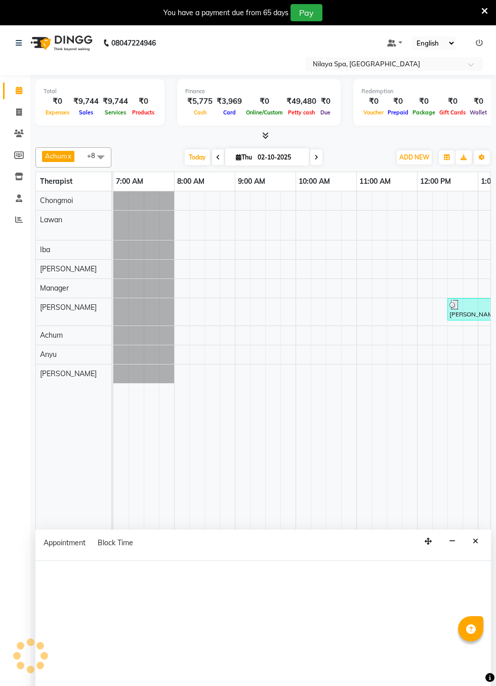
select select "tentative"
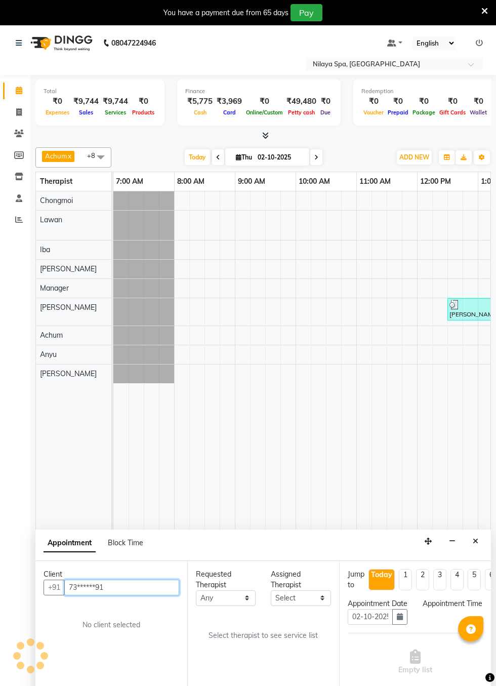
select select "480"
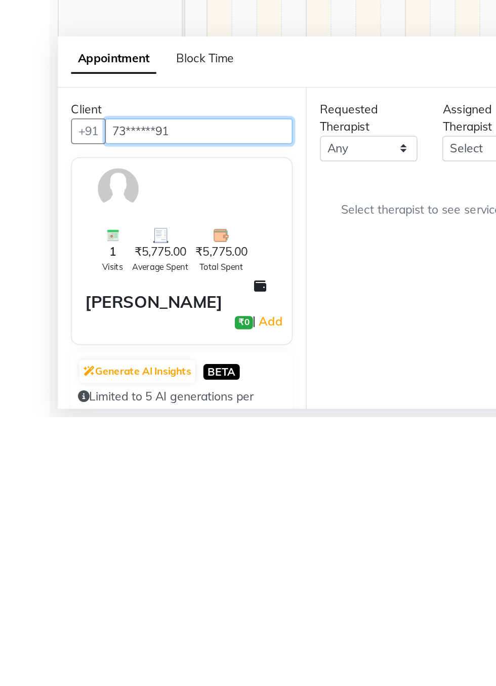
scroll to position [0, 656]
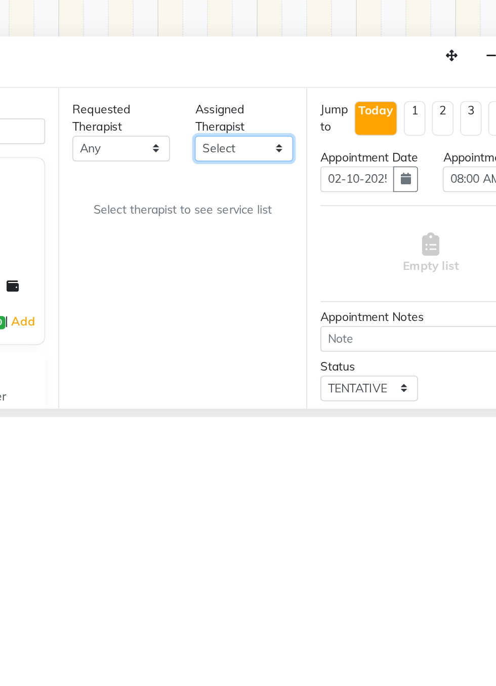
click at [327, 522] on select "Select Achum [PERSON_NAME] Iba Lawan Manager [PERSON_NAME]" at bounding box center [301, 522] width 60 height 16
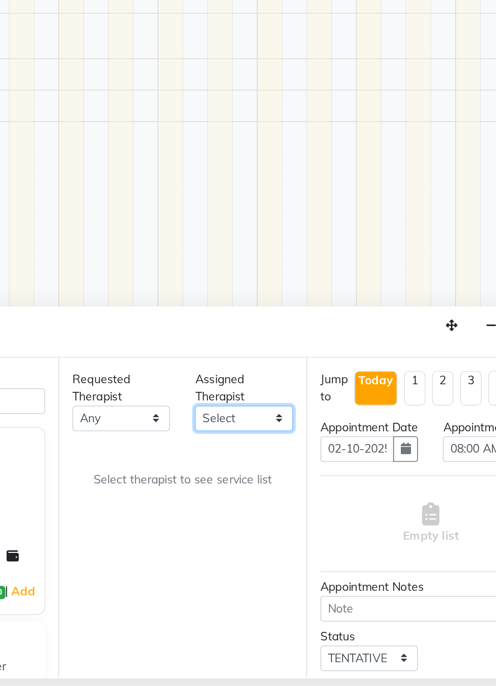
select select "87569"
click at [271, 515] on select "Select Achum [PERSON_NAME] Iba Lawan Manager [PERSON_NAME]" at bounding box center [301, 523] width 60 height 16
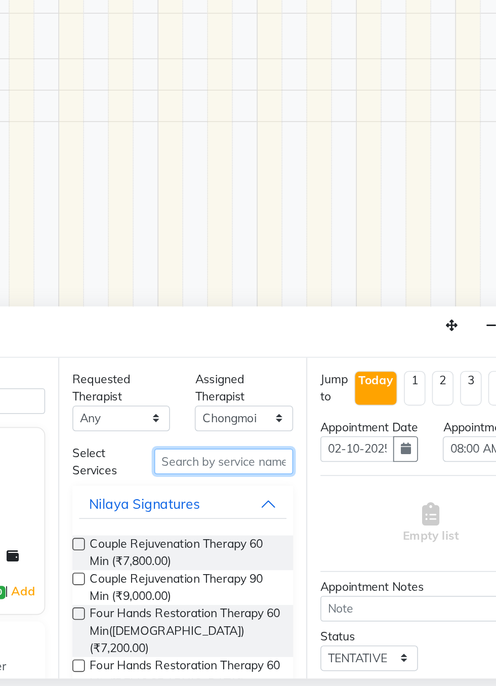
click at [307, 546] on input "text" at bounding box center [288, 549] width 85 height 16
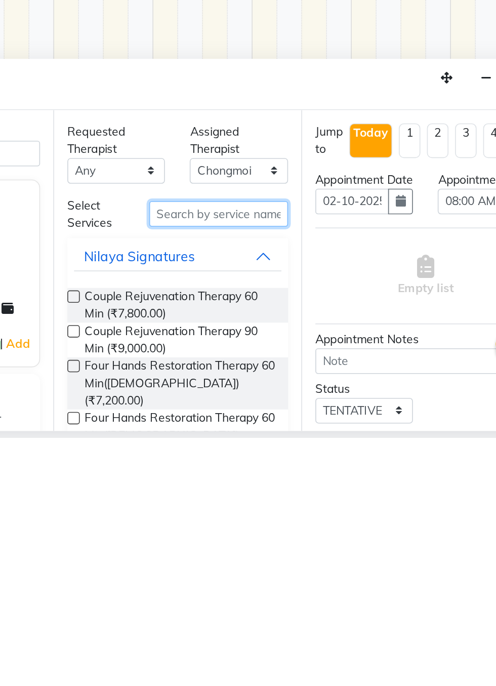
scroll to position [23, 0]
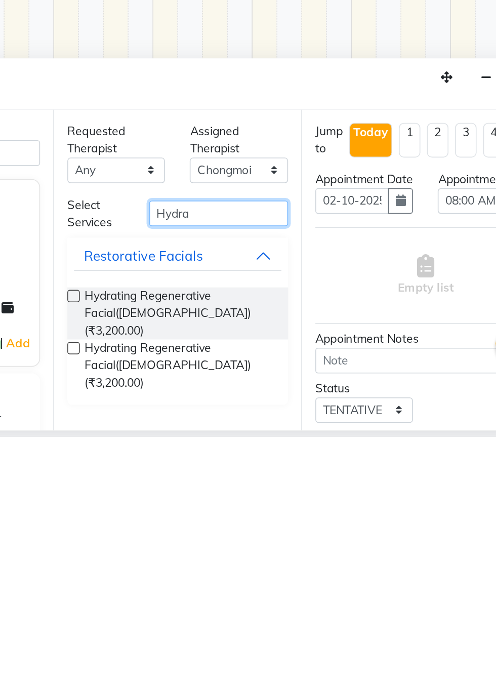
type input "Hydra"
click at [199, 596] on label at bounding box center [200, 600] width 8 height 8
click at [199, 598] on input "checkbox" at bounding box center [199, 601] width 7 height 7
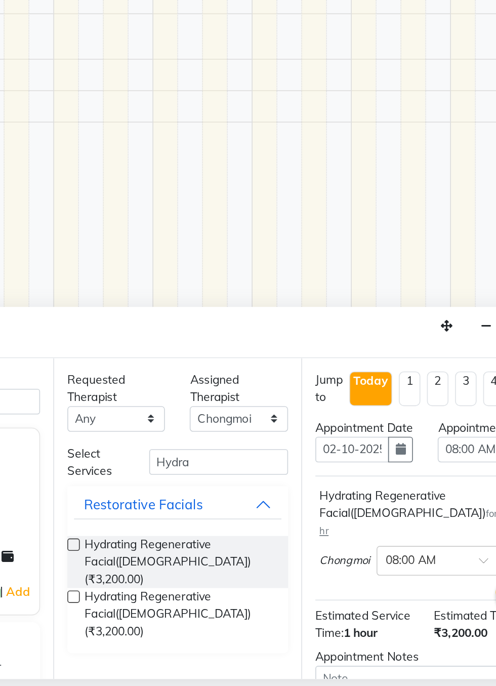
checkbox input "false"
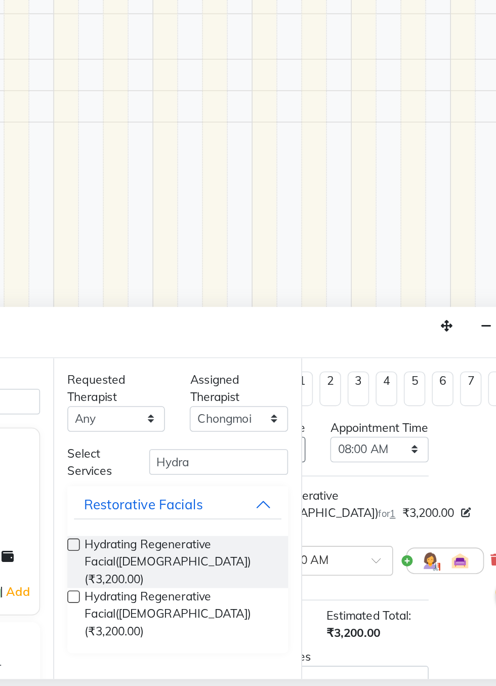
scroll to position [0, 62]
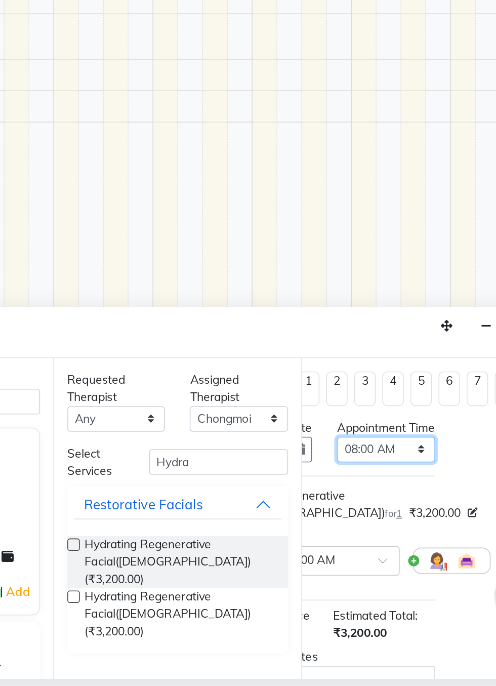
click at [410, 547] on select "Select 08:00 AM 08:15 AM 08:30 AM 08:45 AM 09:00 AM 09:15 AM 09:30 AM 09:45 AM …" at bounding box center [391, 542] width 60 height 16
select select "975"
click at [361, 542] on select "Select 08:00 AM 08:15 AM 08:30 AM 08:45 AM 09:00 AM 09:15 AM 09:30 AM 09:45 AM …" at bounding box center [391, 542] width 60 height 16
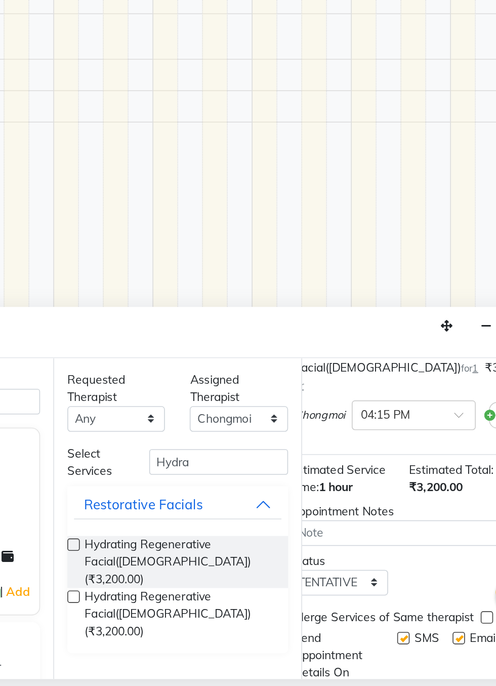
scroll to position [121, 15]
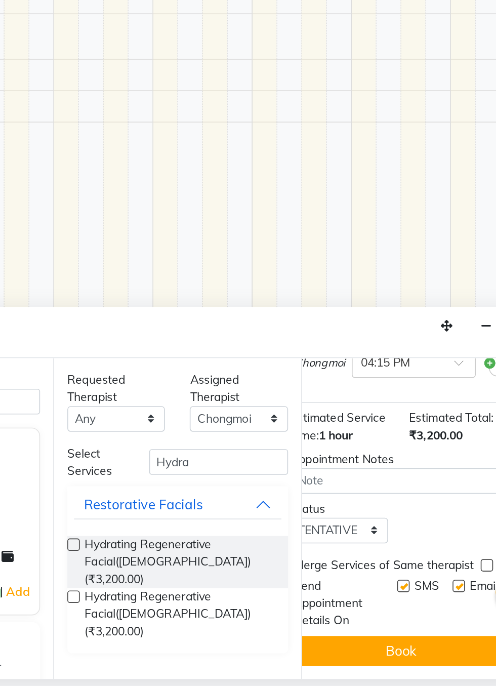
click at [410, 664] on button "Book" at bounding box center [400, 665] width 135 height 18
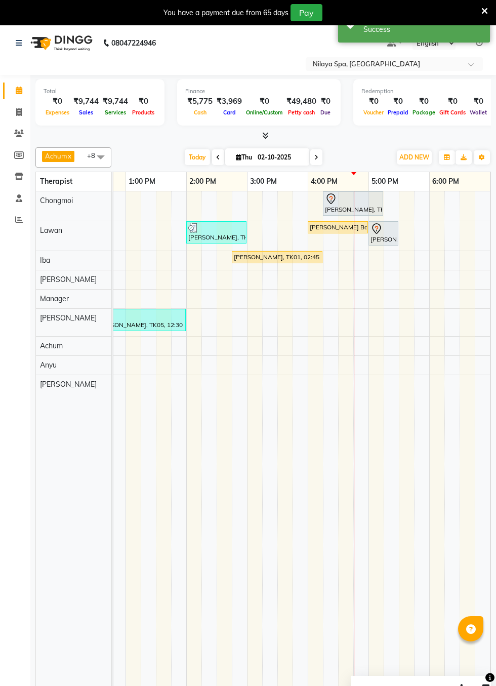
scroll to position [0, 271]
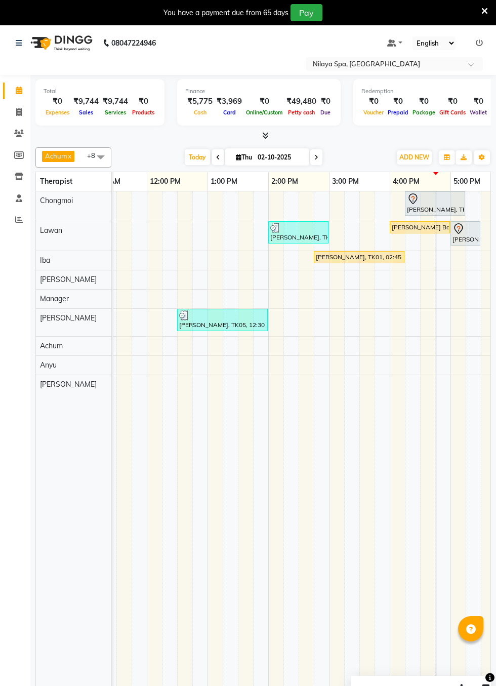
click at [425, 196] on div at bounding box center [435, 199] width 56 height 12
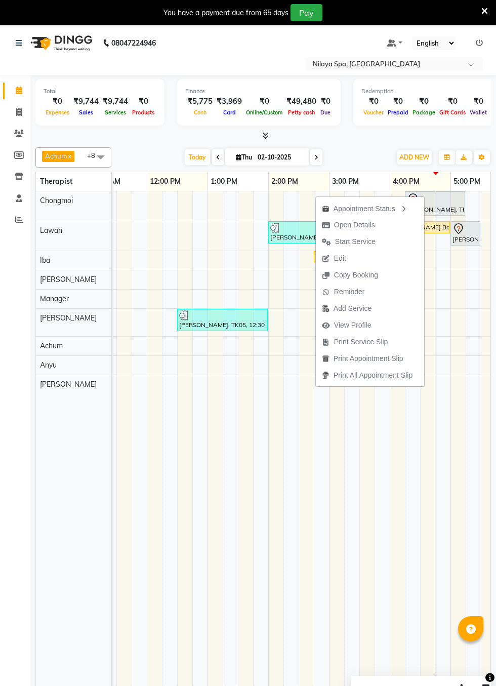
click at [368, 240] on span "Start Service" at bounding box center [355, 242] width 41 height 11
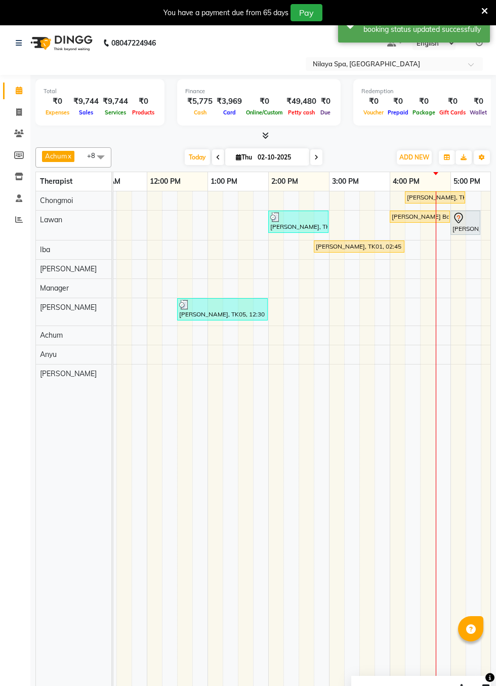
click at [439, 197] on div "[PERSON_NAME], TK06, 04:15 PM-05:15 PM, Hydrating Regenerative Facial([DEMOGRAP…" at bounding box center [435, 197] width 58 height 9
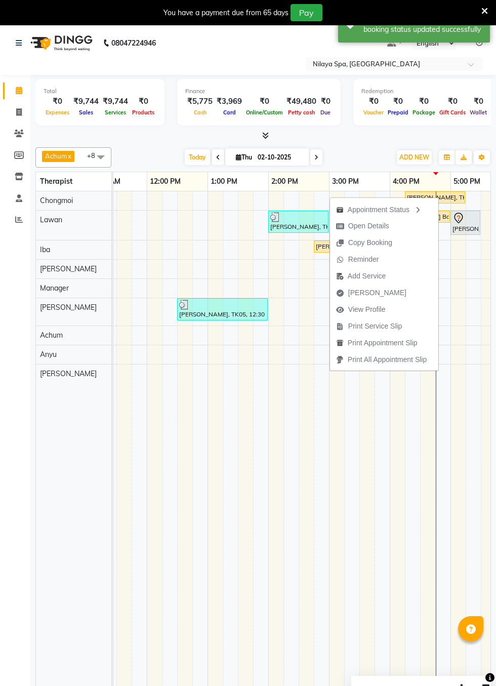
click at [392, 477] on td at bounding box center [397, 446] width 15 height 511
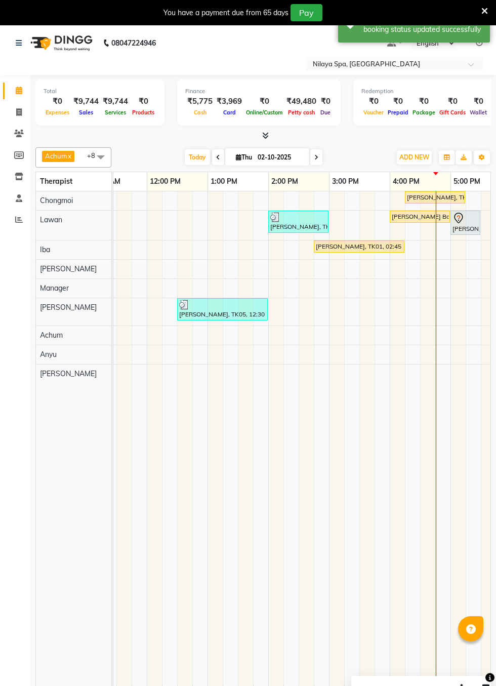
click at [442, 193] on div "[PERSON_NAME], TK06, 04:15 PM-05:15 PM, Hydrating Regenerative Facial([DEMOGRAP…" at bounding box center [435, 197] width 58 height 9
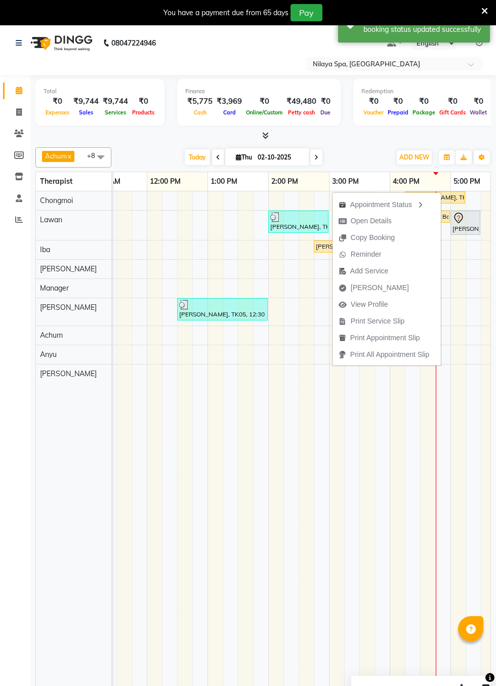
click at [375, 286] on span "[PERSON_NAME]" at bounding box center [380, 288] width 58 height 11
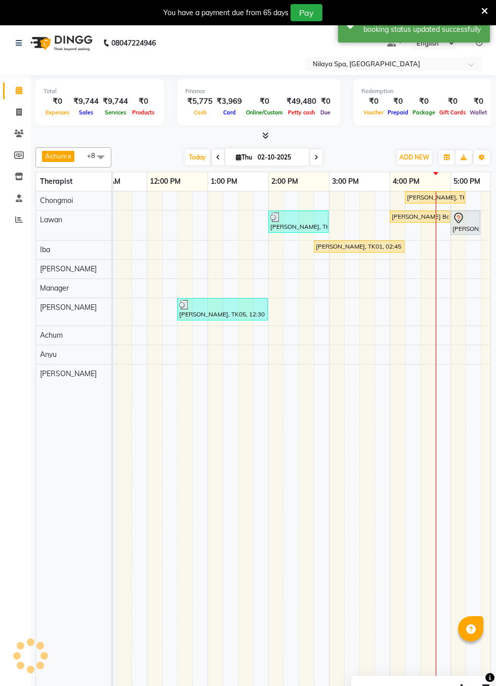
select select "service"
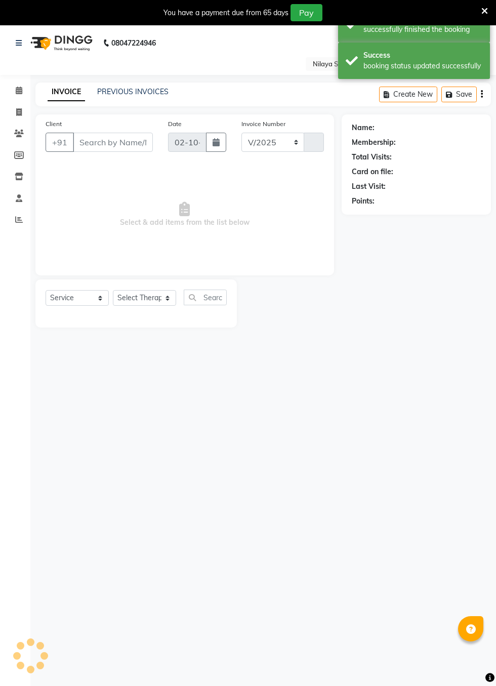
select select "8676"
type input "0432"
type input "73******91"
select select "87569"
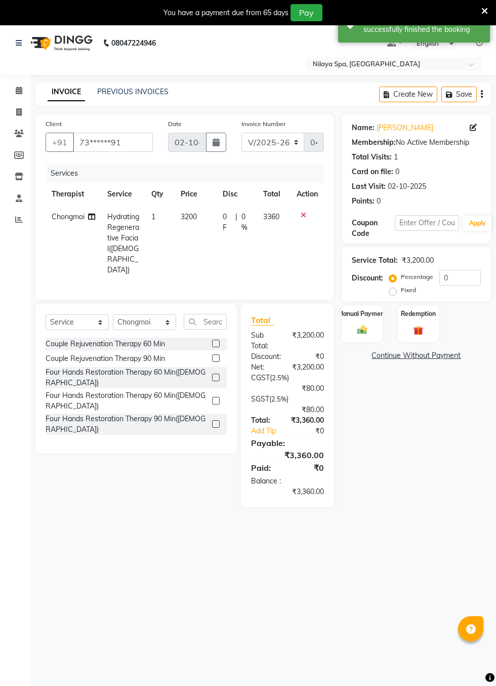
click at [366, 323] on div "Manual Payment" at bounding box center [362, 323] width 41 height 37
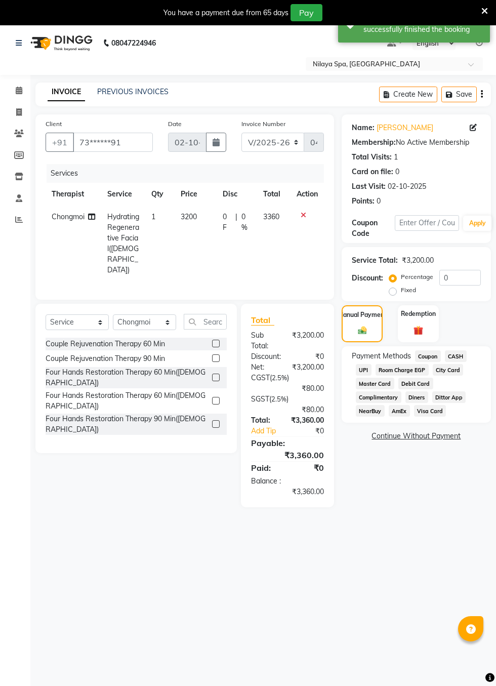
click at [457, 356] on span "CASH" at bounding box center [456, 357] width 22 height 12
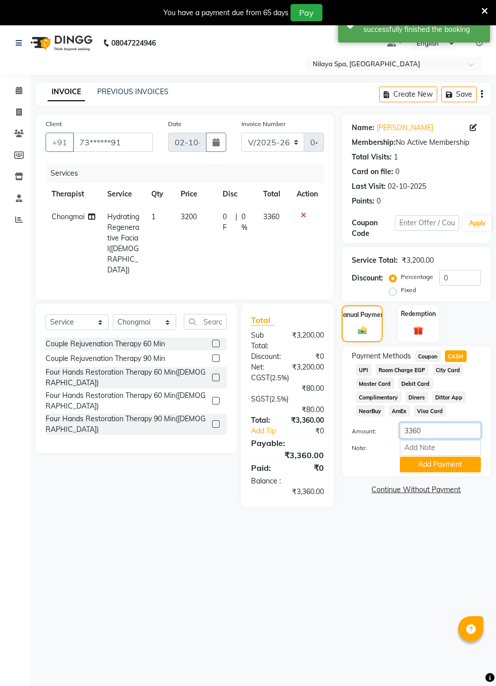
click at [441, 430] on input "3360" at bounding box center [440, 431] width 81 height 16
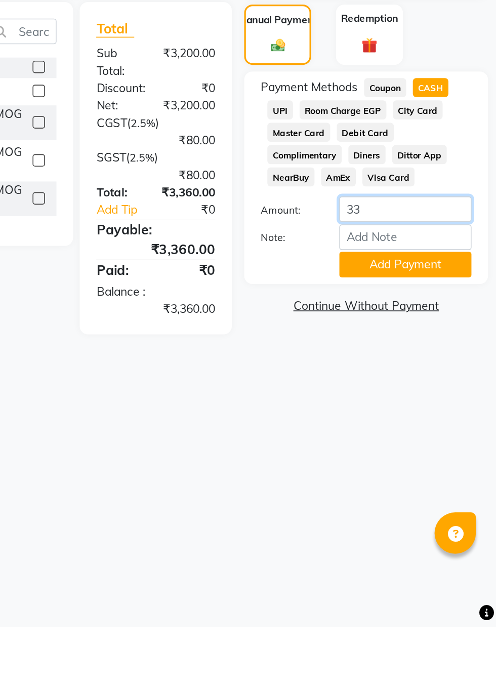
type input "3"
type input "125"
click at [461, 465] on button "Add Payment" at bounding box center [440, 465] width 81 height 16
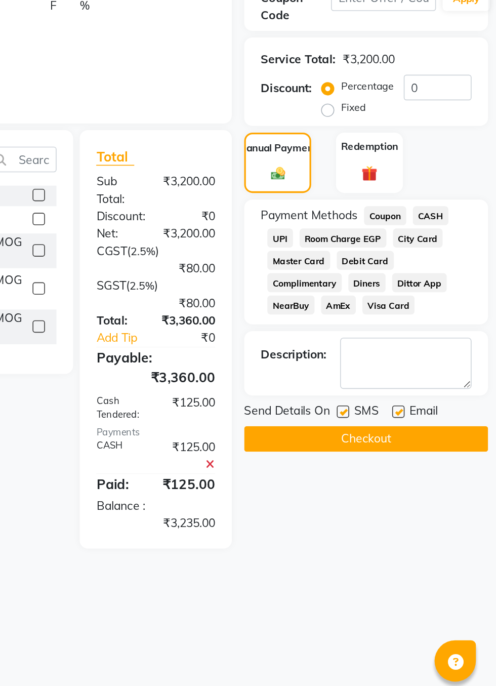
click at [382, 380] on span "Master Card" at bounding box center [375, 384] width 38 height 12
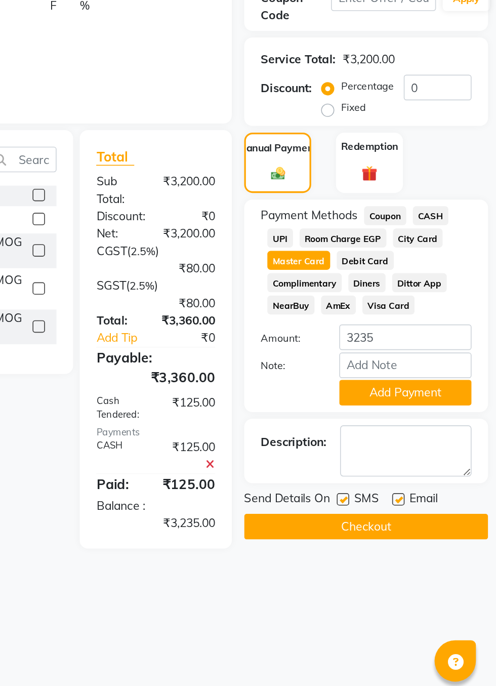
click at [462, 462] on button "Add Payment" at bounding box center [440, 465] width 81 height 16
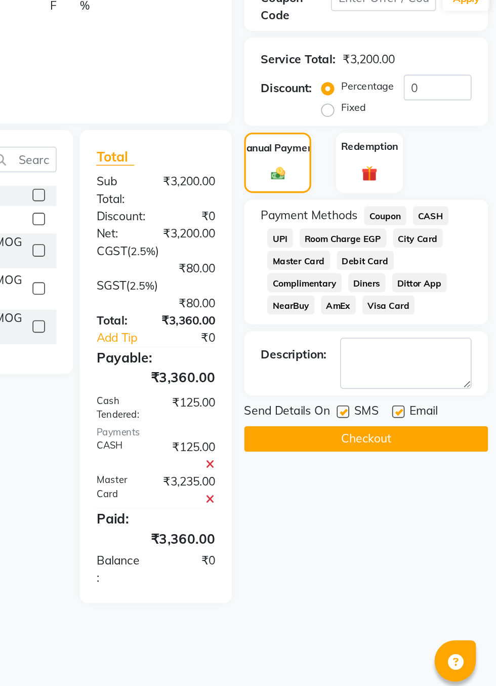
click at [443, 492] on button "Checkout" at bounding box center [416, 493] width 149 height 16
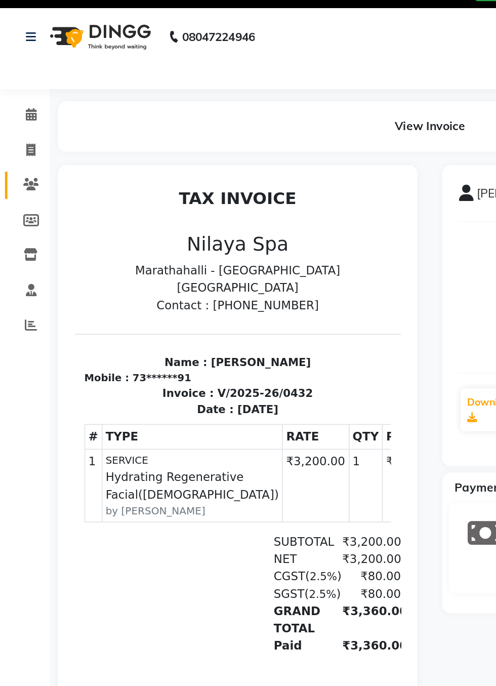
click at [17, 140] on link "Clients" at bounding box center [15, 134] width 24 height 17
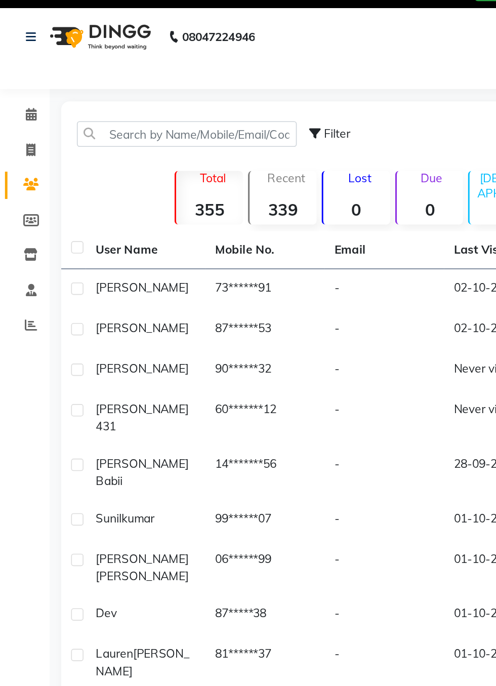
click at [174, 273] on td "60*******12" at bounding box center [162, 276] width 73 height 33
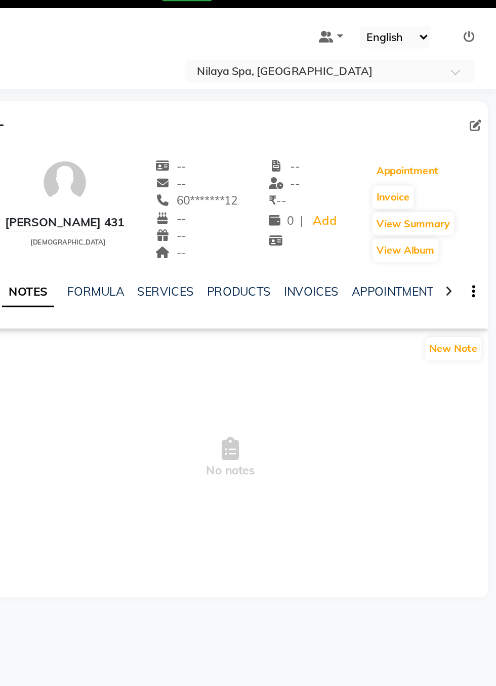
click at [442, 122] on button "Appointment" at bounding box center [441, 125] width 43 height 14
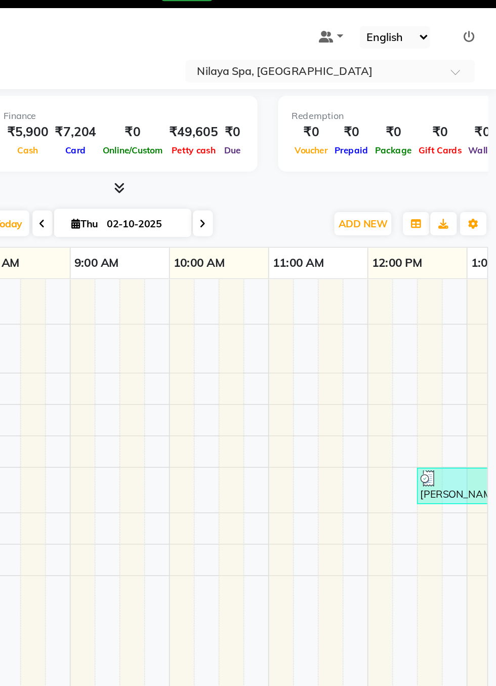
select select "tentative"
select select "480"
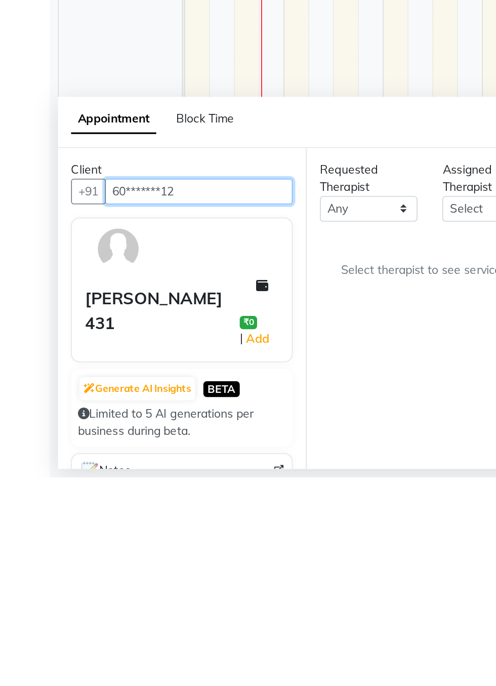
scroll to position [0, 656]
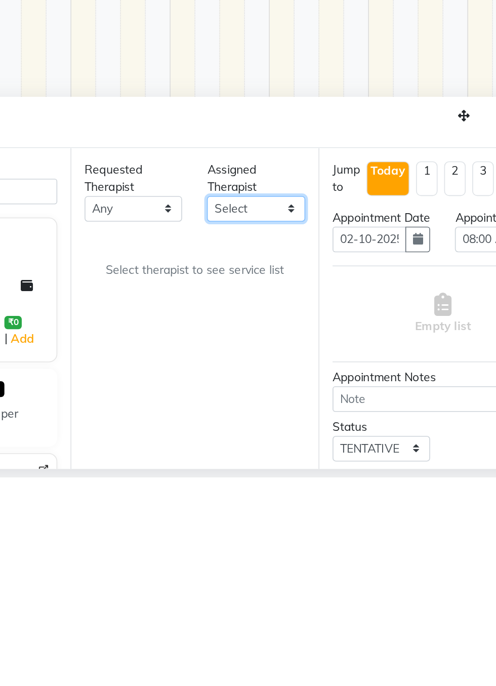
click at [320, 517] on select "Select Achum [PERSON_NAME] Iba Lawan Manager [PERSON_NAME]" at bounding box center [301, 522] width 60 height 16
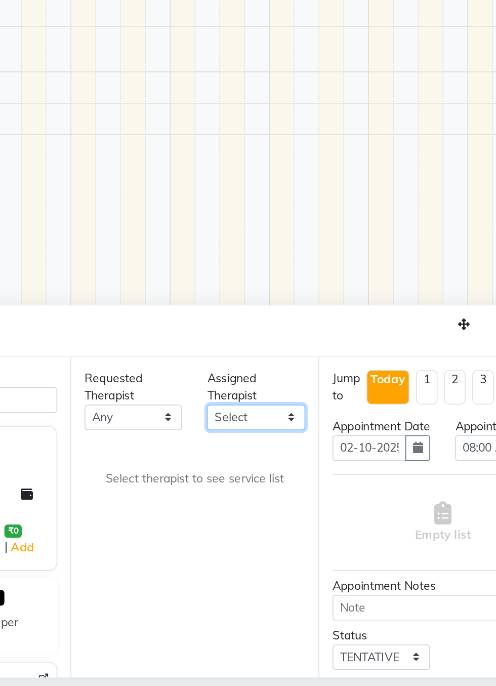
select select "88434"
click at [271, 514] on select "Select Achum [PERSON_NAME] Iba Lawan Manager [PERSON_NAME]" at bounding box center [301, 522] width 60 height 16
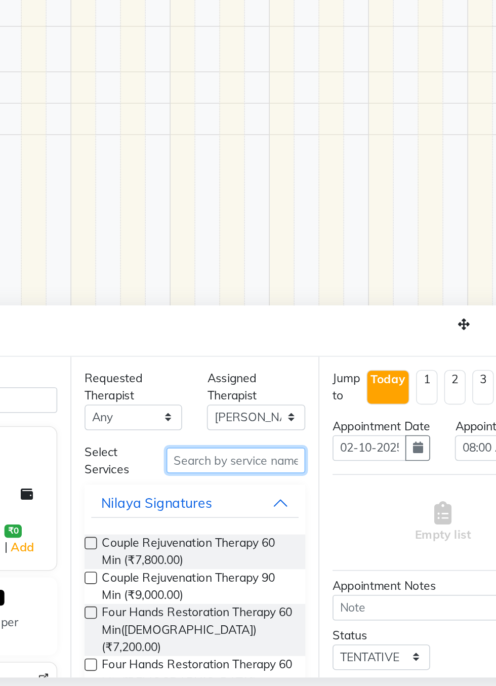
click at [306, 546] on input "text" at bounding box center [288, 549] width 85 height 16
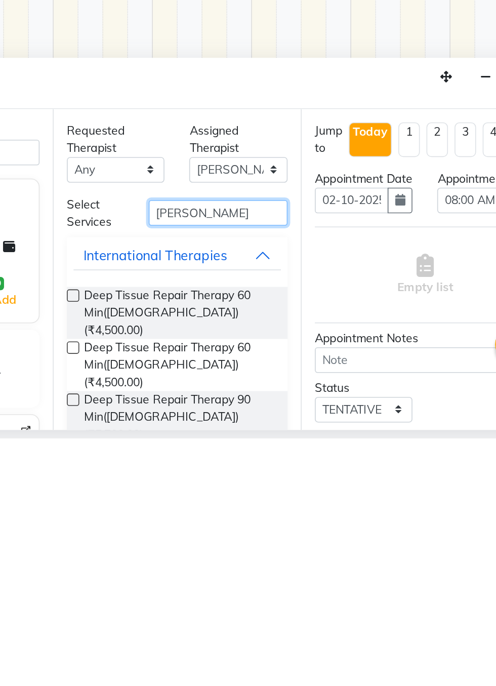
scroll to position [13, 0]
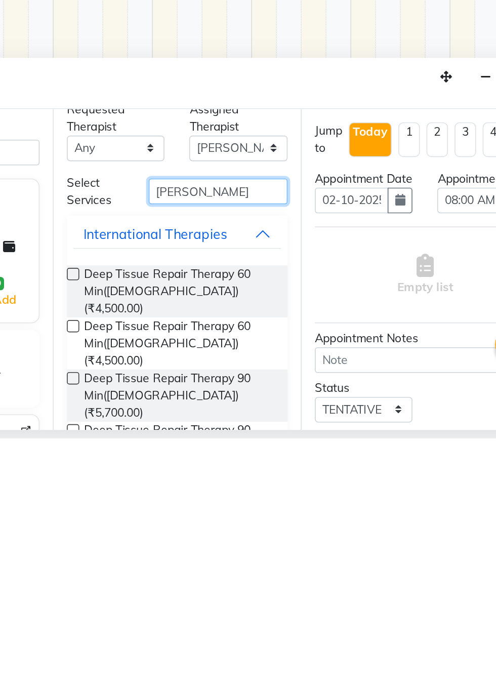
type input "[PERSON_NAME]"
click at [200, 646] on label at bounding box center [200, 650] width 8 height 8
click at [200, 647] on input "checkbox" at bounding box center [199, 650] width 7 height 7
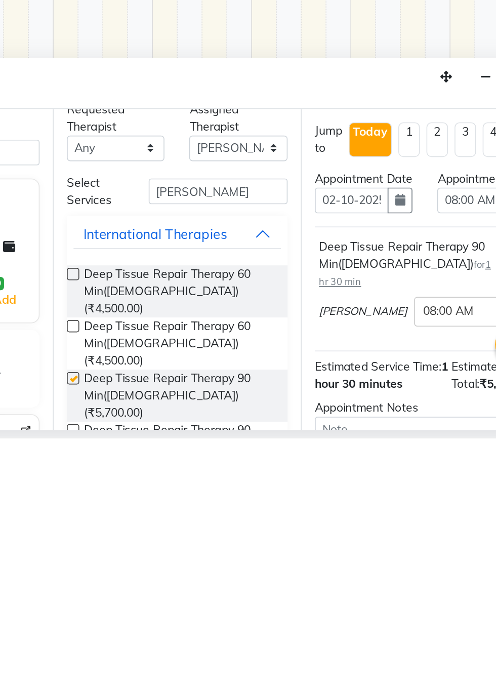
scroll to position [24, 0]
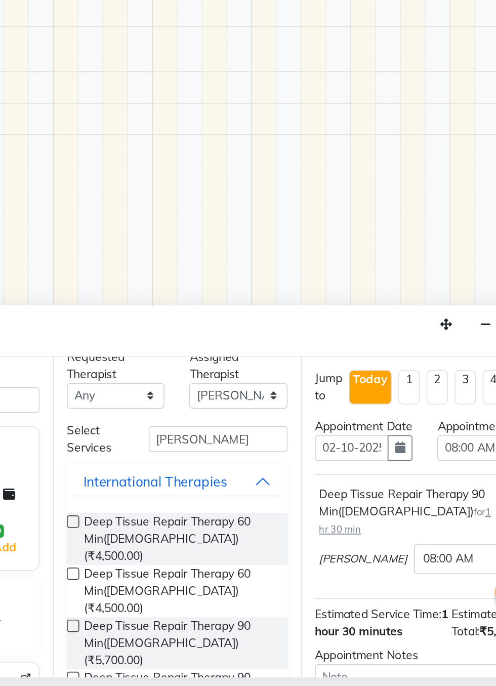
checkbox input "false"
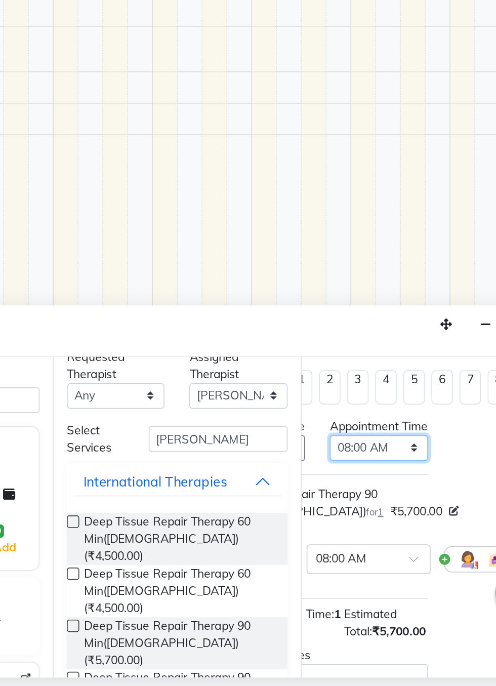
click at [410, 549] on select "Select 08:00 AM 08:15 AM 08:30 AM 08:45 AM 09:00 AM 09:15 AM 09:30 AM 09:45 AM …" at bounding box center [387, 541] width 60 height 16
select select "630"
click at [357, 541] on select "Select 08:00 AM 08:15 AM 08:30 AM 08:45 AM 09:00 AM 09:15 AM 09:30 AM 09:45 AM …" at bounding box center [387, 541] width 60 height 16
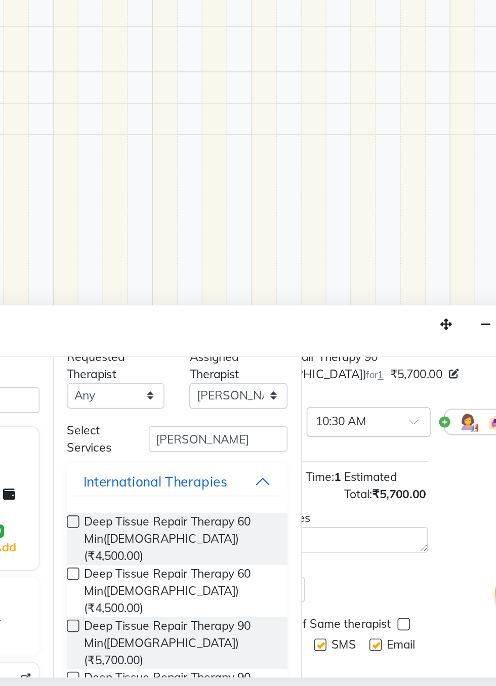
scroll to position [142, 66]
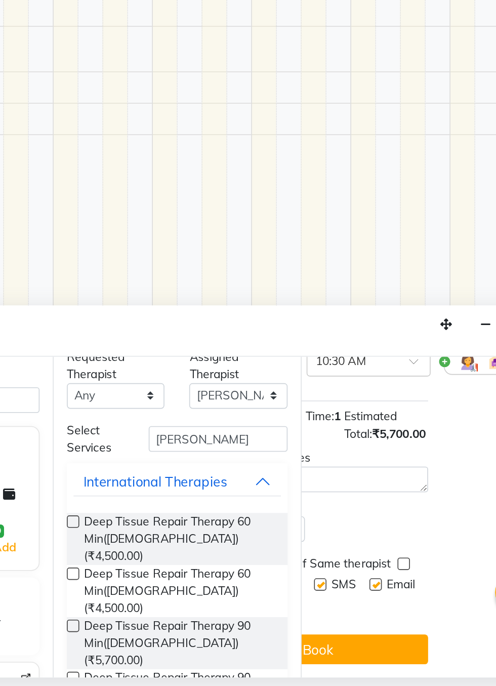
click at [391, 660] on button "Book" at bounding box center [349, 664] width 135 height 18
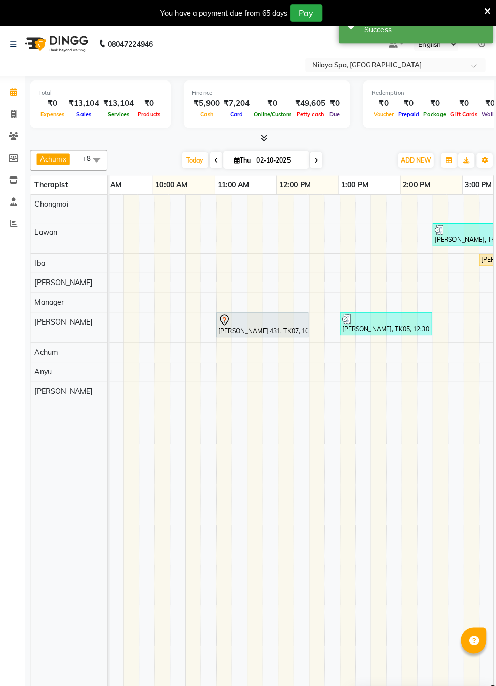
scroll to position [0, 108]
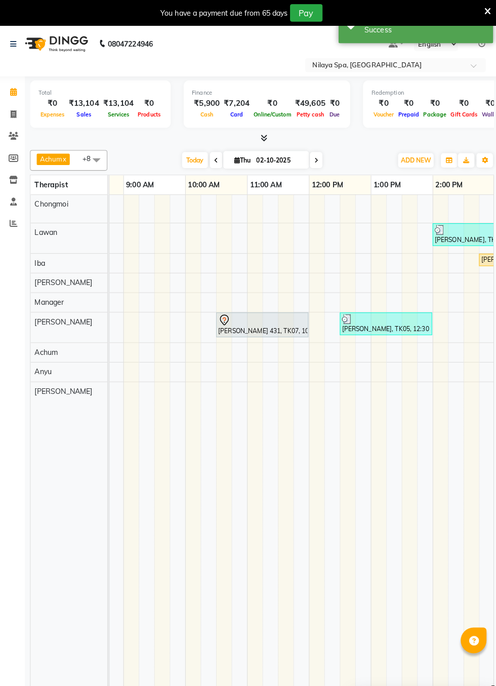
click at [261, 316] on div at bounding box center [263, 315] width 87 height 12
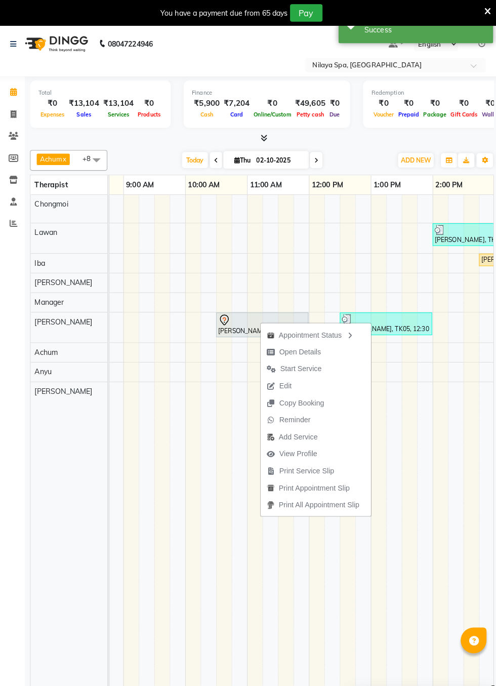
click at [321, 362] on span "Start Service" at bounding box center [301, 362] width 41 height 11
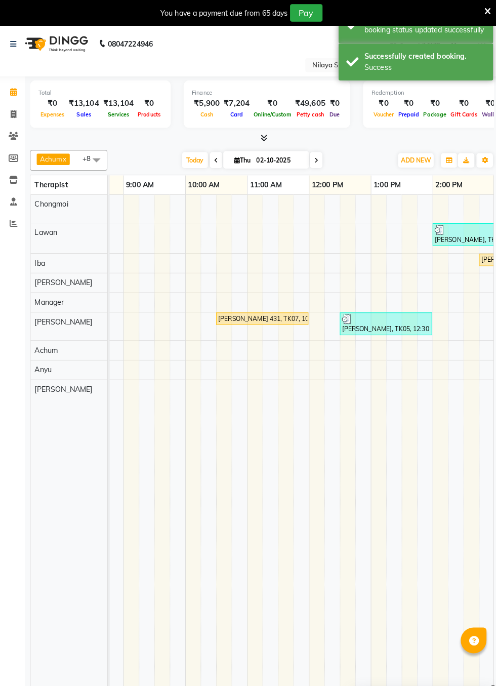
click at [277, 312] on div "[PERSON_NAME] 431, TK07, 10:30 AM-12:00 PM, Deep Tissue Repair Therapy 90 Min([…" at bounding box center [263, 313] width 89 height 9
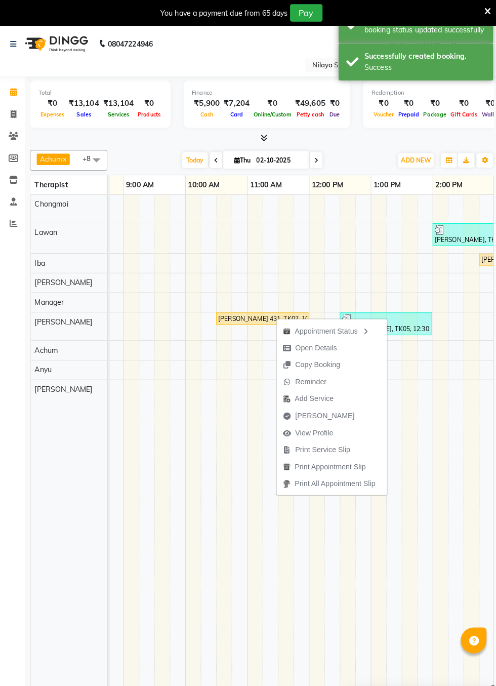
click at [320, 405] on span "[PERSON_NAME]" at bounding box center [325, 408] width 58 height 11
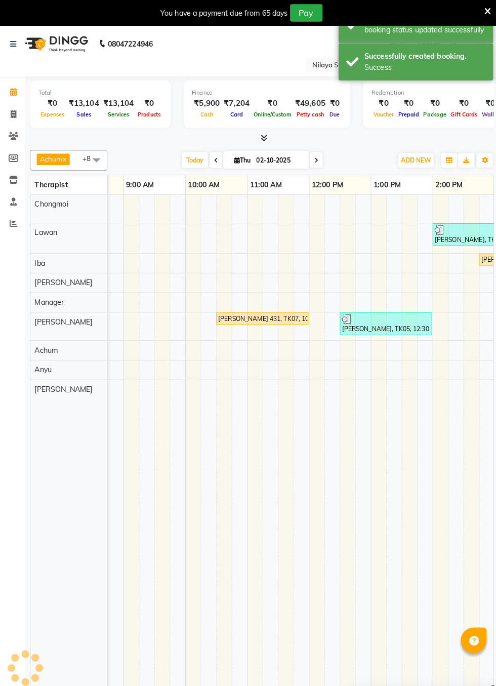
select select "service"
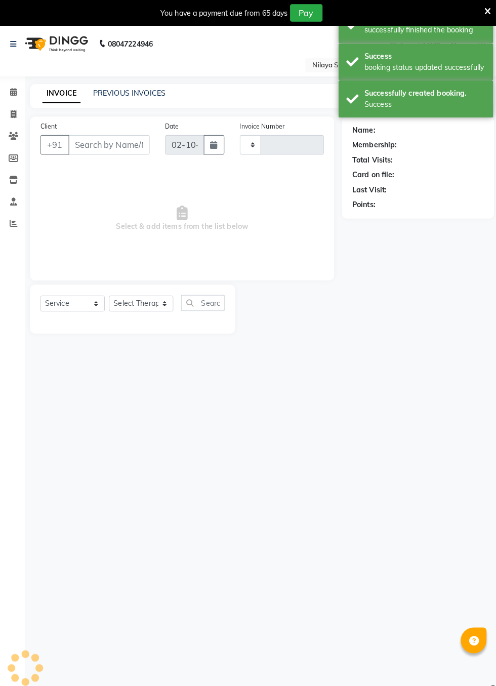
type input "0433"
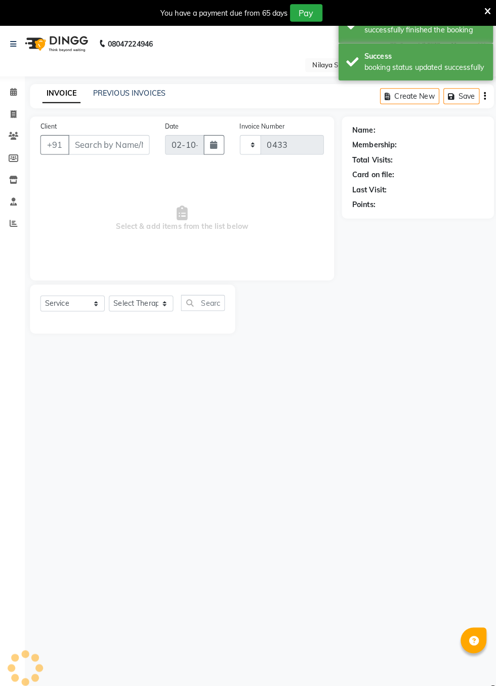
select select "8676"
type input "60*******12"
select select "88434"
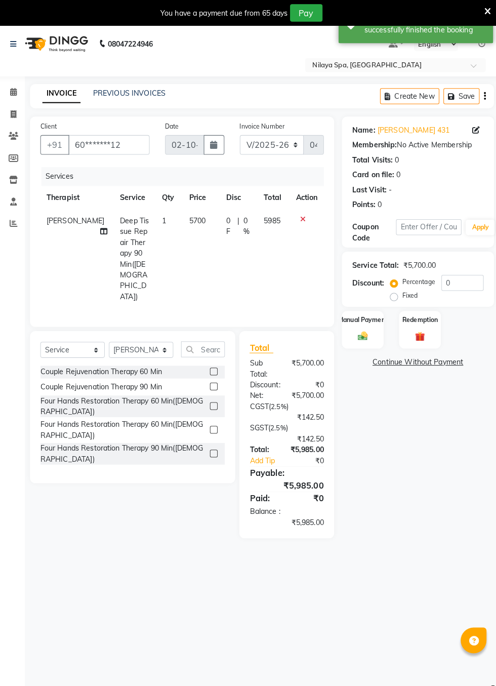
click at [245, 213] on span "0 %" at bounding box center [249, 222] width 8 height 21
select select "88434"
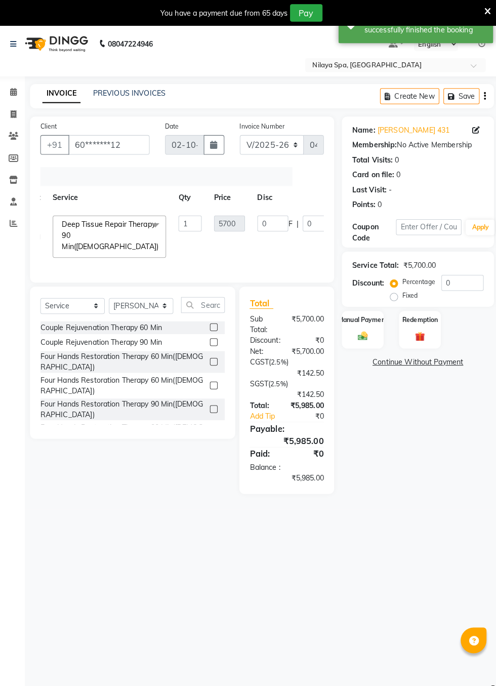
scroll to position [0, 123]
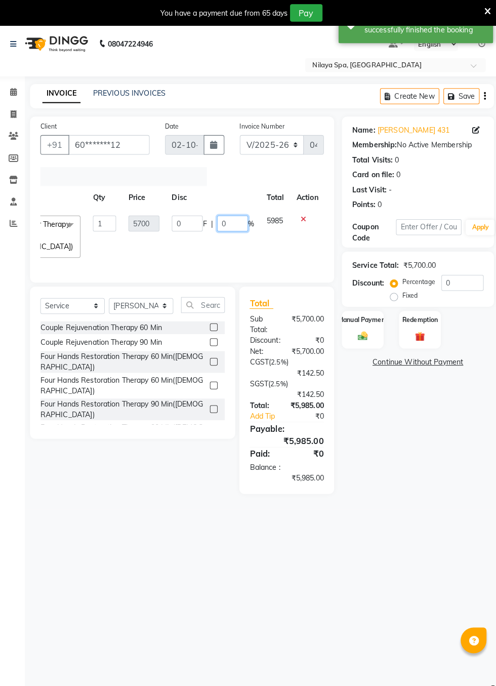
click at [232, 215] on input "0" at bounding box center [234, 220] width 30 height 16
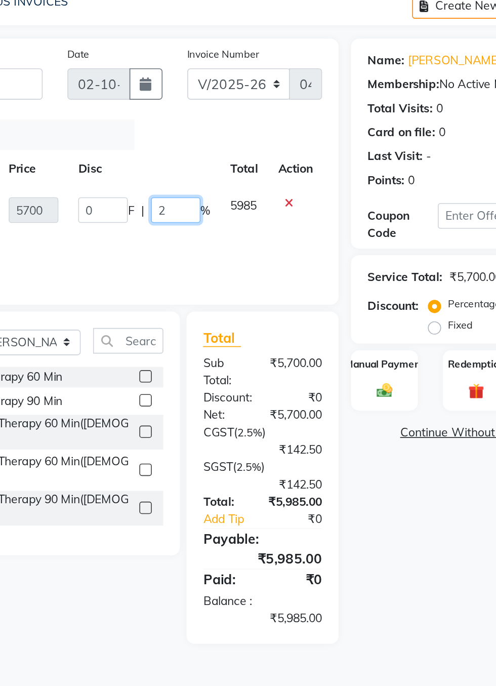
type input "20"
click at [317, 254] on div "Services Therapist Service Qty Price Disc Total Action Achum Anyu Chongmoi [PER…" at bounding box center [185, 215] width 279 height 103
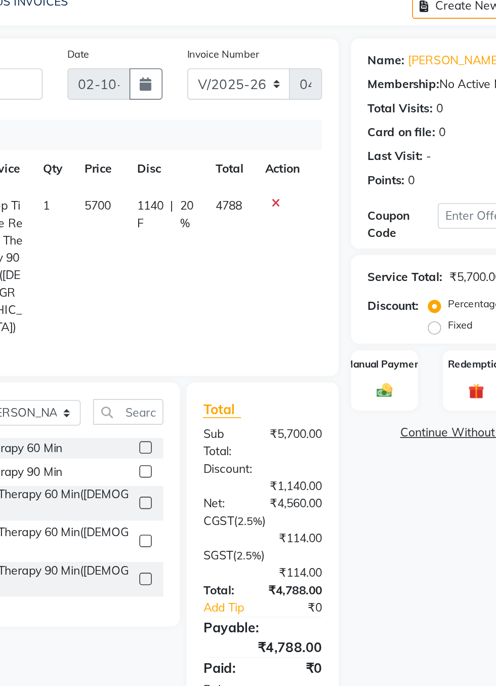
scroll to position [0, 8]
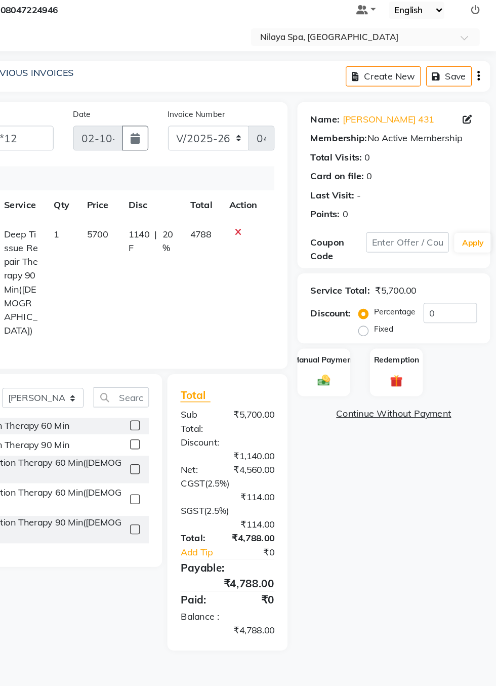
click at [369, 326] on img at bounding box center [363, 330] width 16 height 11
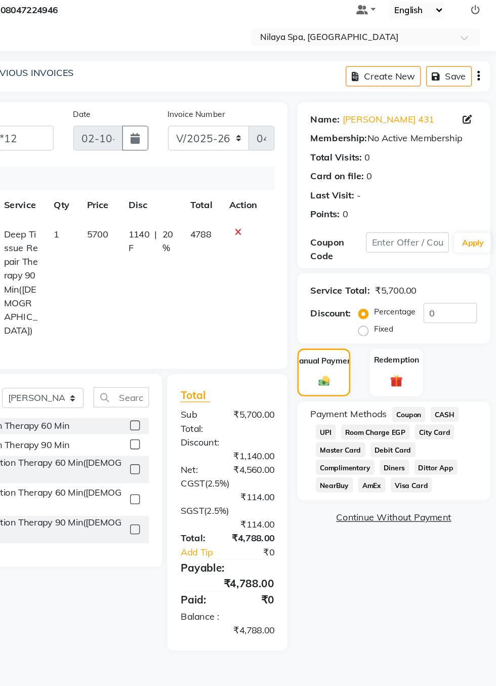
click at [414, 407] on span "Visa Card" at bounding box center [430, 411] width 32 height 12
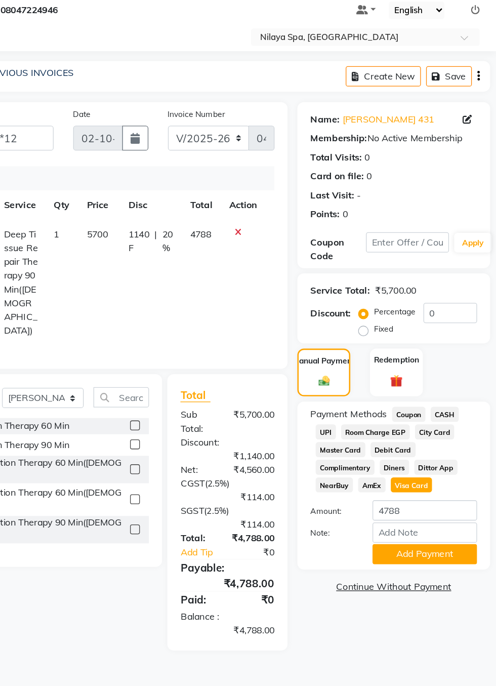
click at [453, 460] on button "Add Payment" at bounding box center [440, 465] width 81 height 16
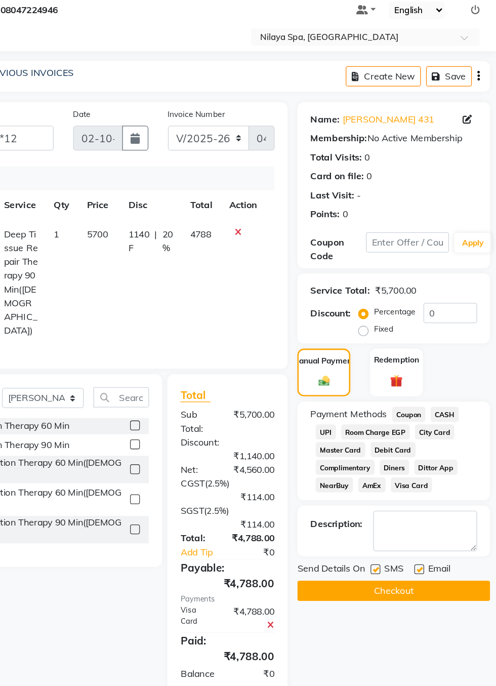
click at [436, 495] on button "Checkout" at bounding box center [416, 493] width 149 height 16
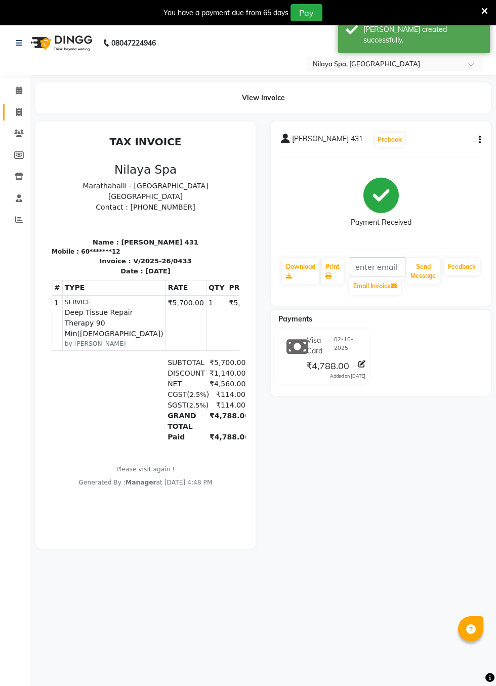
click at [19, 112] on icon at bounding box center [19, 112] width 6 height 8
select select "service"
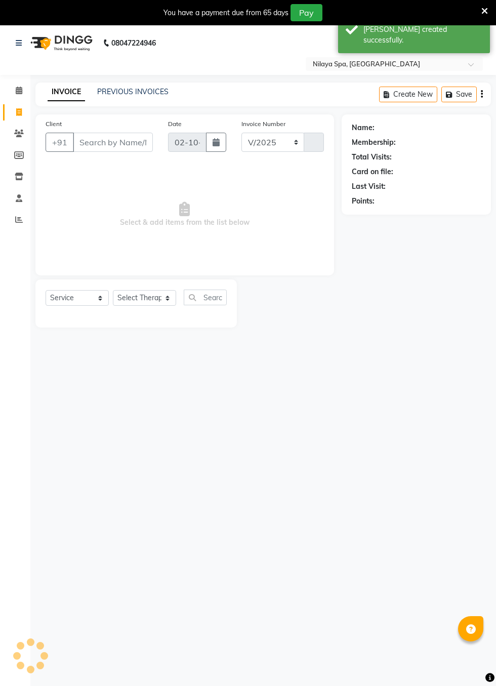
select select "8676"
type input "0434"
click at [19, 134] on icon at bounding box center [19, 134] width 10 height 8
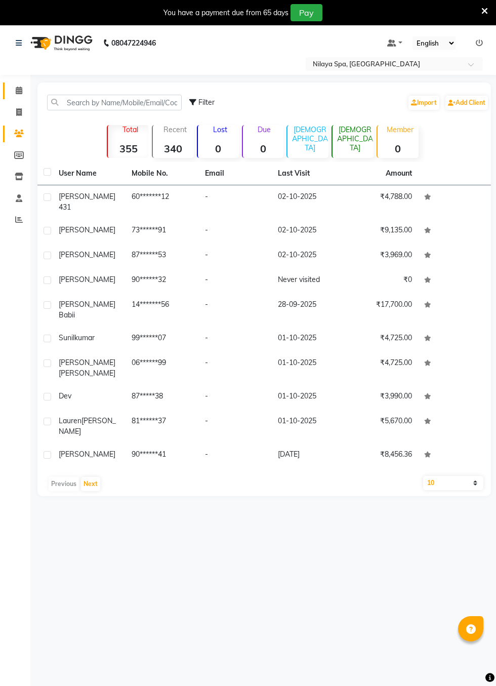
click at [18, 91] on icon at bounding box center [19, 91] width 7 height 8
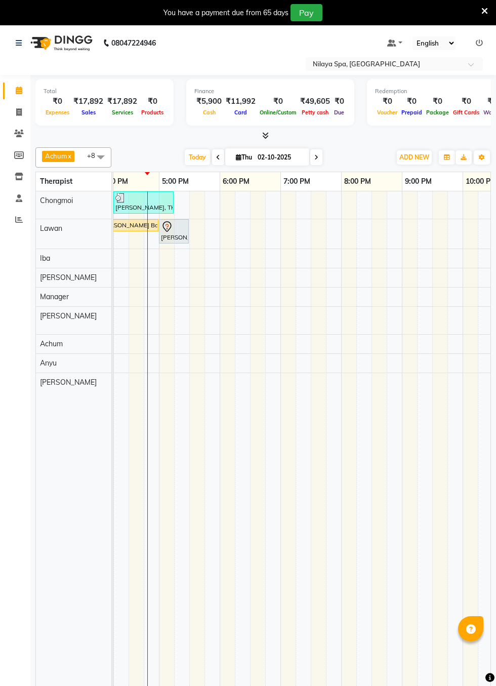
scroll to position [0, 410]
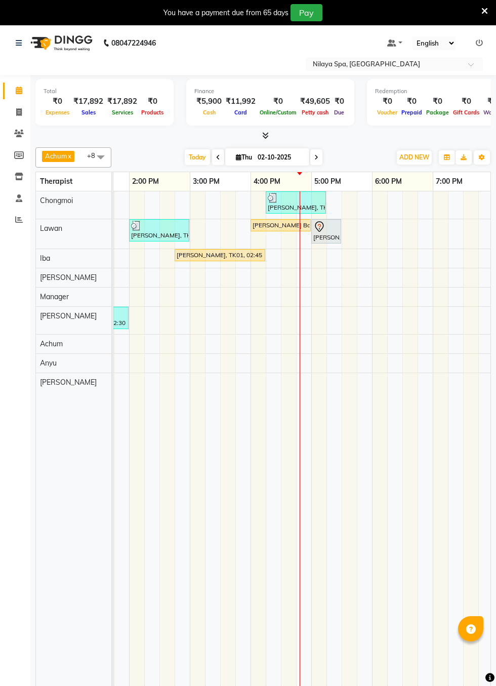
click at [279, 224] on div "[PERSON_NAME] Babii, TK03, 04:00 PM-05:00 PM, Deep Tissue Repair Therapy 60 Min…" at bounding box center [281, 225] width 58 height 9
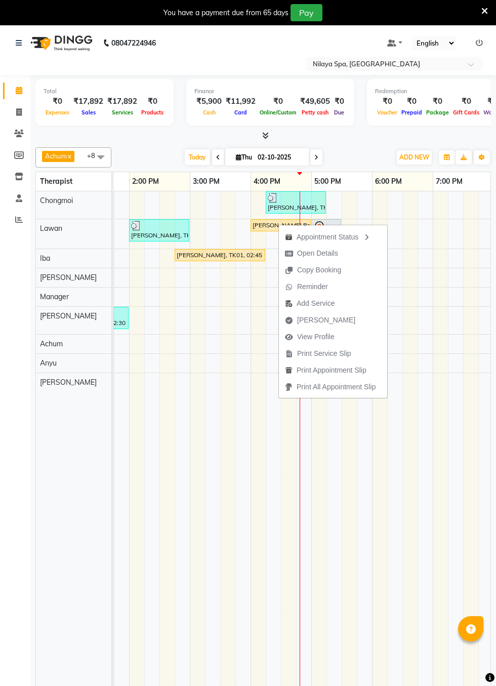
click at [329, 320] on span "[PERSON_NAME]" at bounding box center [326, 320] width 58 height 11
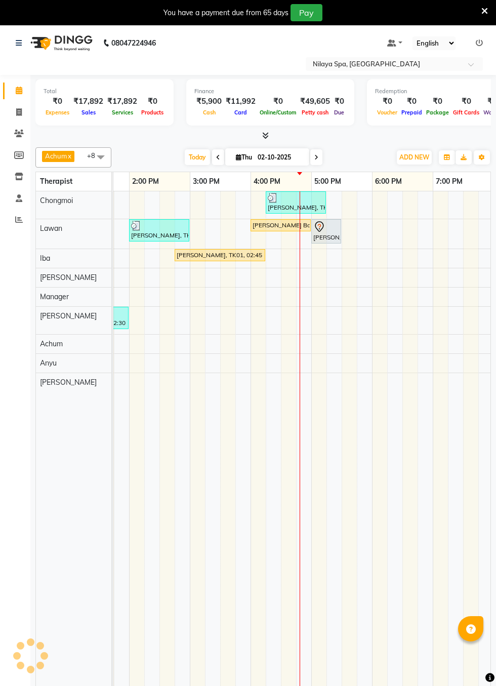
select select "service"
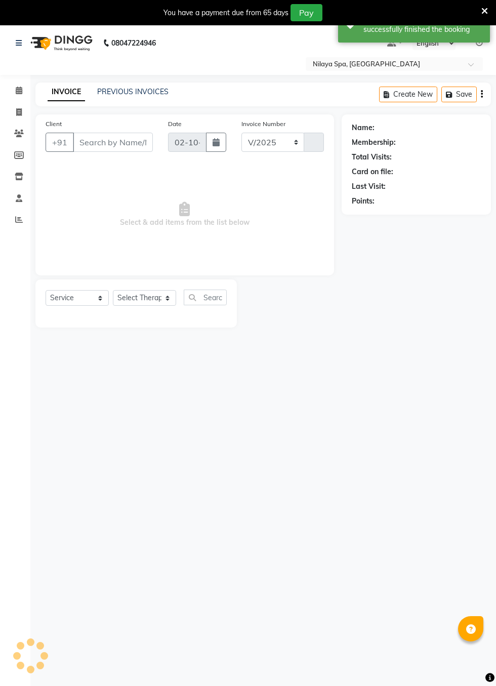
select select "8676"
type input "0434"
type input "14*******56"
select select "87571"
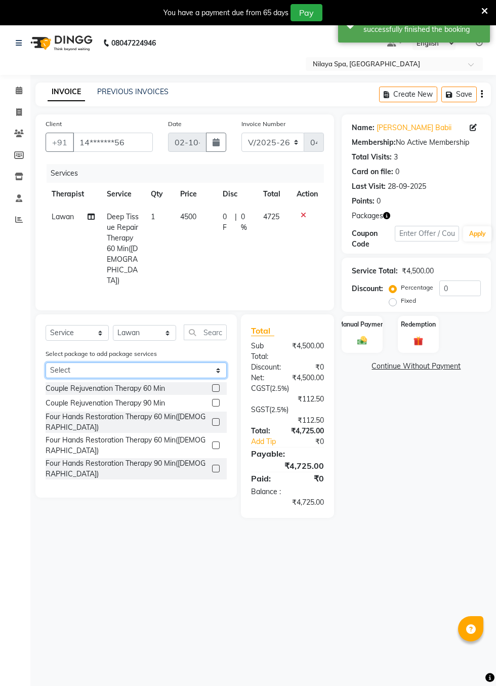
click at [219, 363] on select "Select Silver_All" at bounding box center [136, 371] width 181 height 16
select select "1: Object"
click at [46, 363] on select "Select Silver_All" at bounding box center [136, 371] width 181 height 16
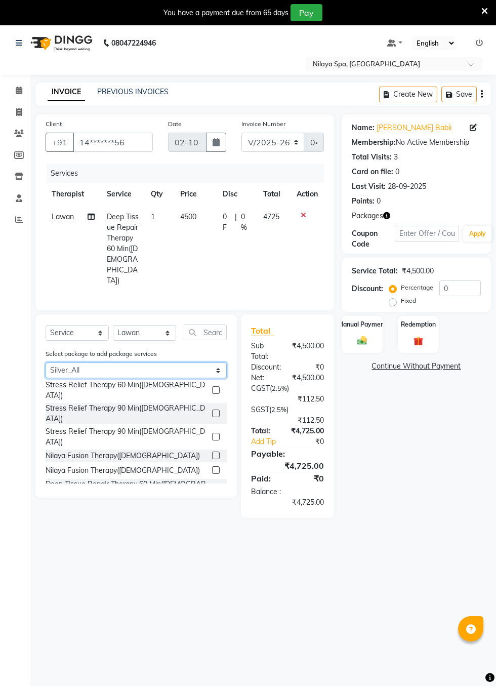
scroll to position [153, 0]
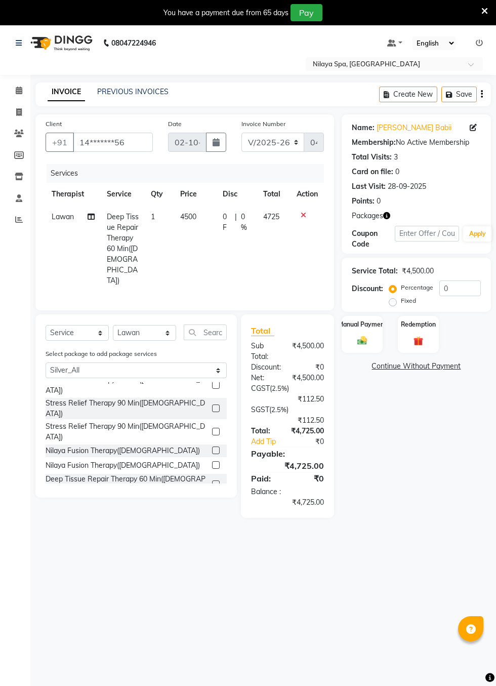
click at [214, 481] on label at bounding box center [216, 485] width 8 height 8
click at [214, 482] on input "checkbox" at bounding box center [215, 485] width 7 height 7
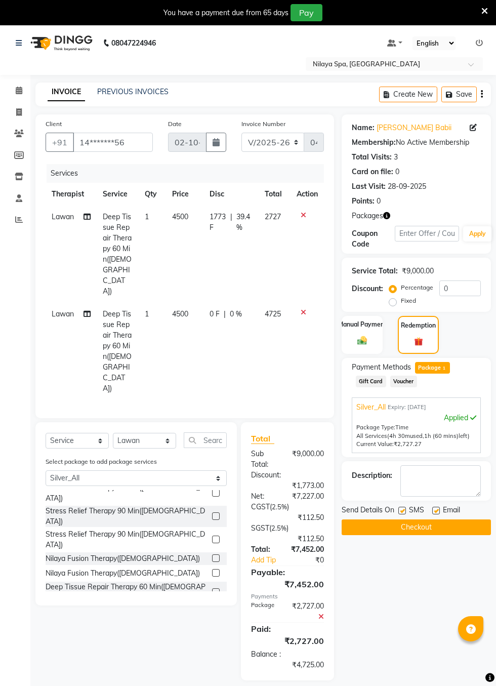
click at [303, 213] on icon at bounding box center [304, 215] width 6 height 7
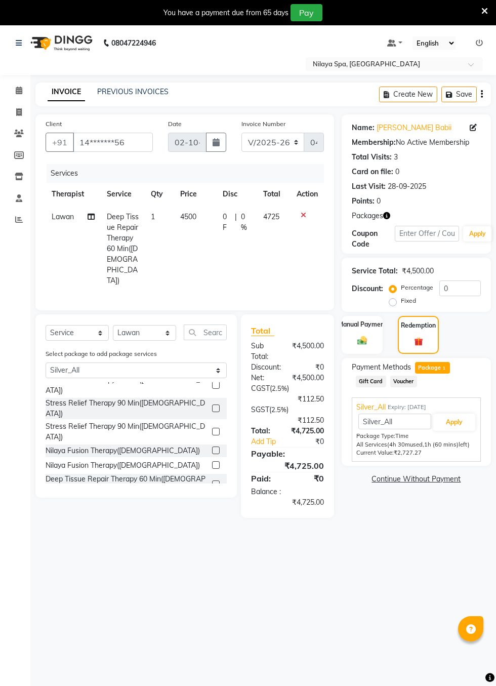
click at [303, 213] on icon at bounding box center [304, 215] width 6 height 7
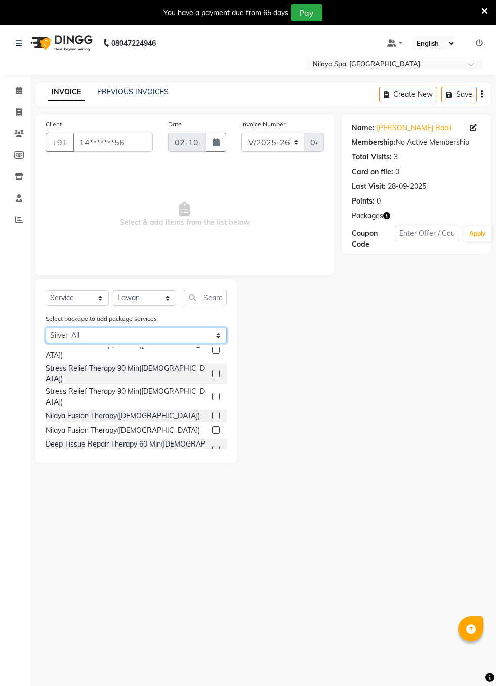
click at [214, 328] on select "Select Silver_All" at bounding box center [136, 336] width 181 height 16
click at [46, 328] on select "Select Silver_All" at bounding box center [136, 336] width 181 height 16
click at [214, 446] on label at bounding box center [216, 450] width 8 height 8
click at [214, 447] on input "checkbox" at bounding box center [215, 450] width 7 height 7
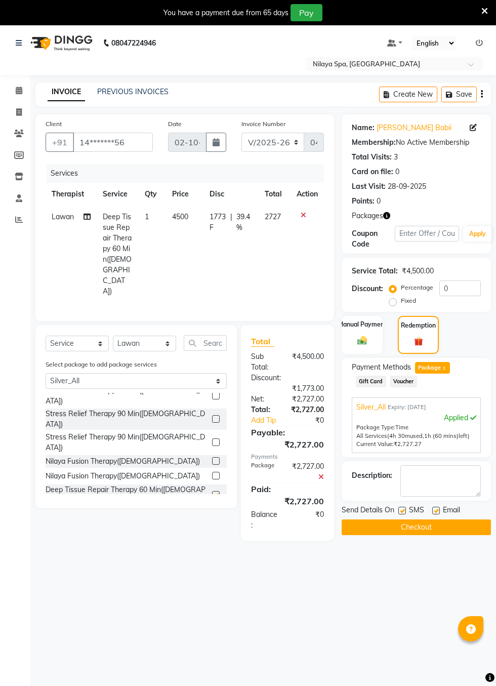
checkbox input "false"
click at [441, 532] on button "Checkout" at bounding box center [416, 528] width 149 height 16
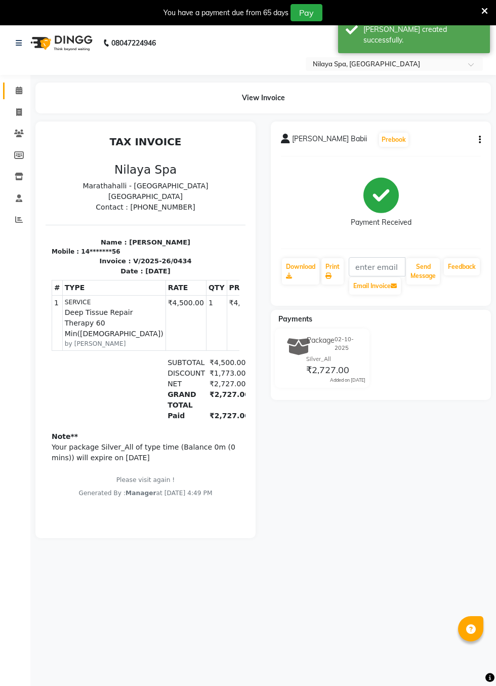
click at [12, 88] on span at bounding box center [19, 91] width 18 height 12
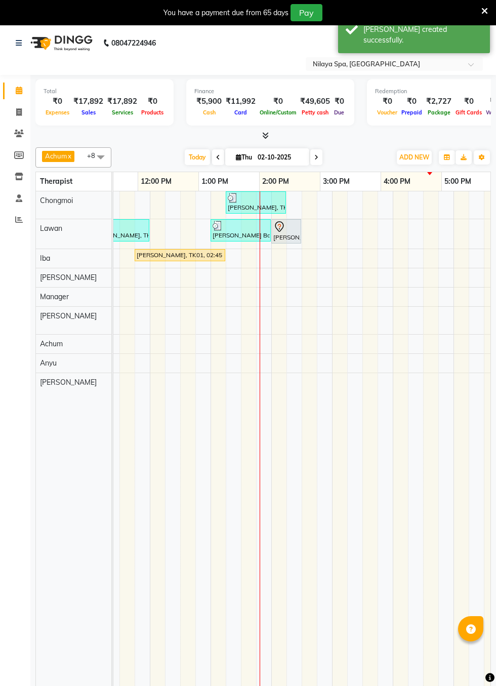
scroll to position [0, 450]
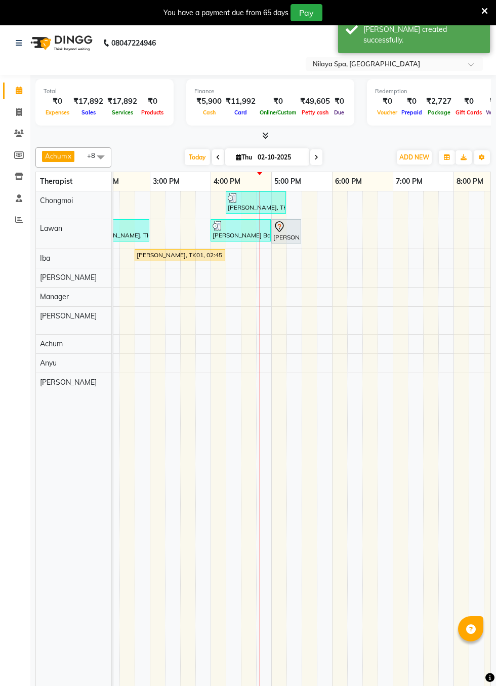
click at [290, 221] on div at bounding box center [287, 227] width 26 height 12
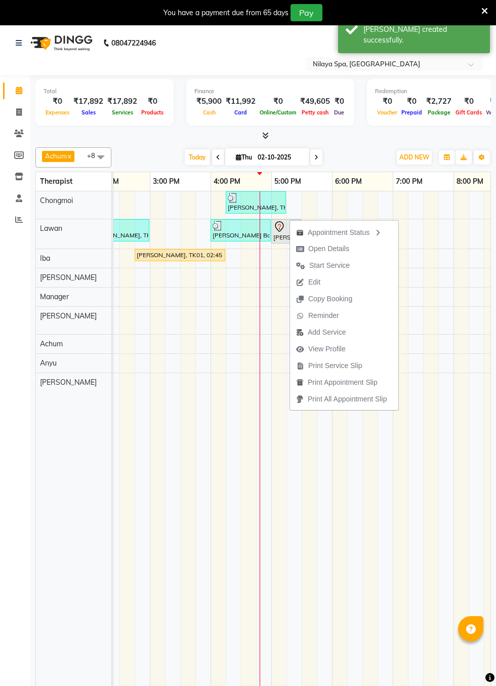
click at [350, 263] on span "Start Service" at bounding box center [323, 265] width 66 height 17
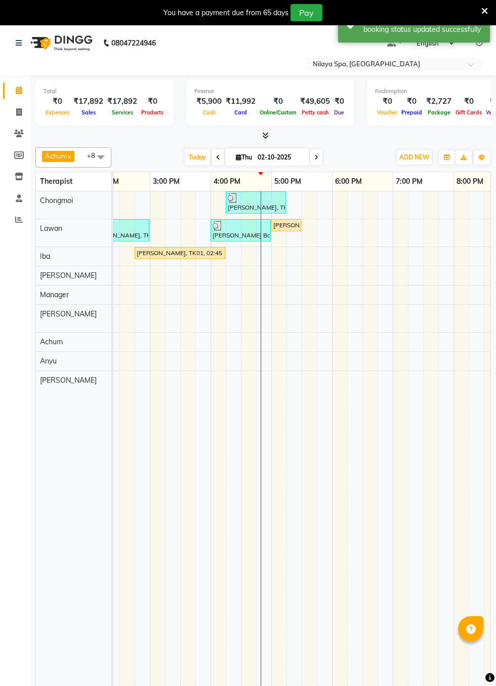
click at [289, 222] on div "[PERSON_NAME] Babii, TK02, 05:00 PM-05:30 PM, Kundalini Back Massage Therapy([D…" at bounding box center [287, 225] width 28 height 9
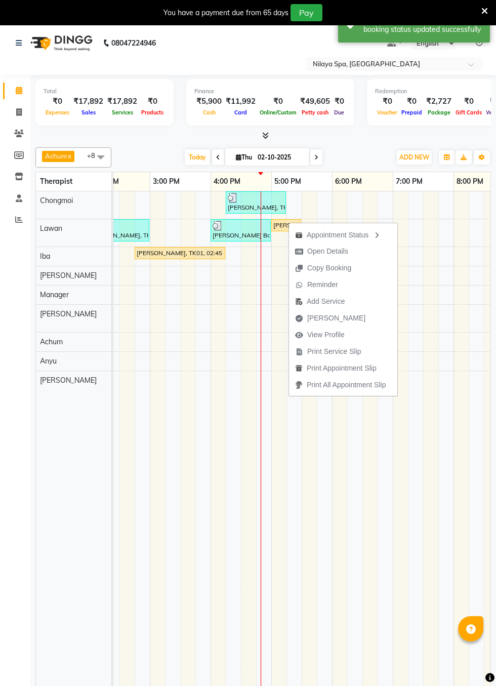
click at [339, 317] on span "[PERSON_NAME]" at bounding box center [336, 318] width 58 height 11
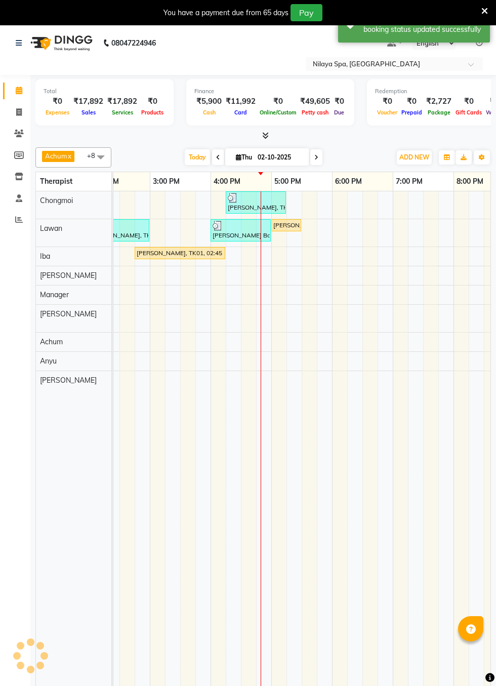
select select "service"
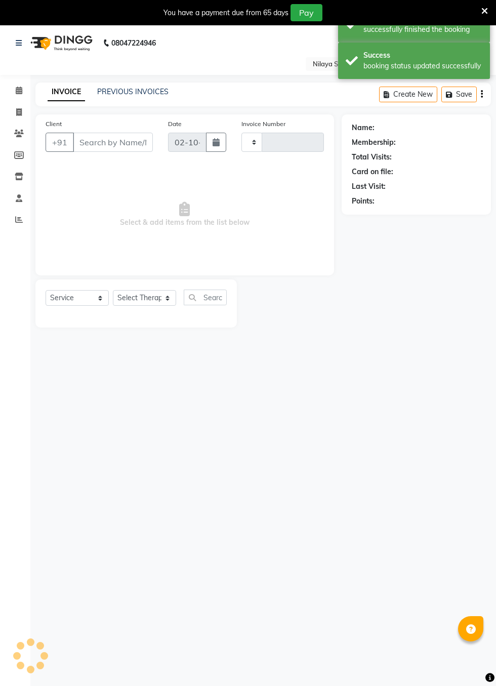
type input "0435"
select select "8676"
type input "14*******56"
select select "87571"
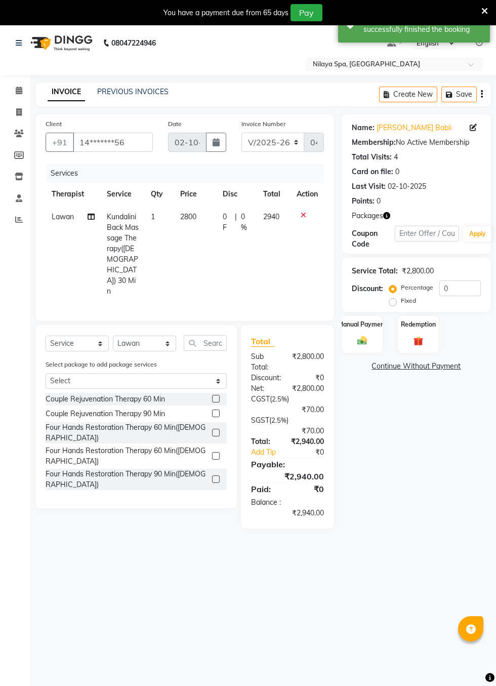
click at [364, 336] on img at bounding box center [363, 340] width 16 height 11
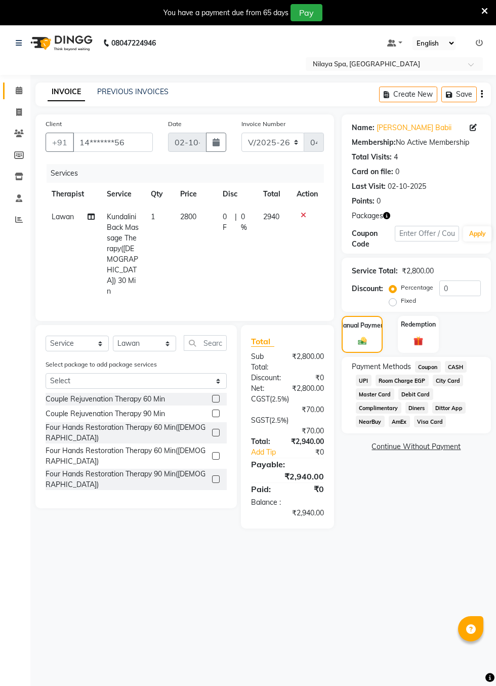
click at [18, 91] on icon at bounding box center [19, 91] width 7 height 8
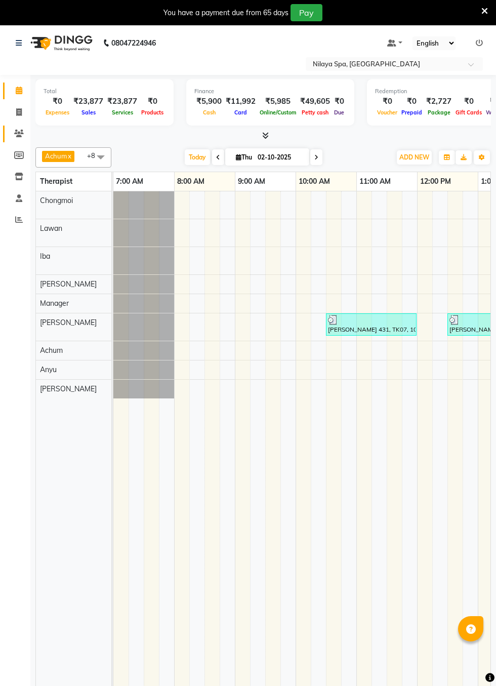
click at [23, 134] on icon at bounding box center [19, 134] width 10 height 8
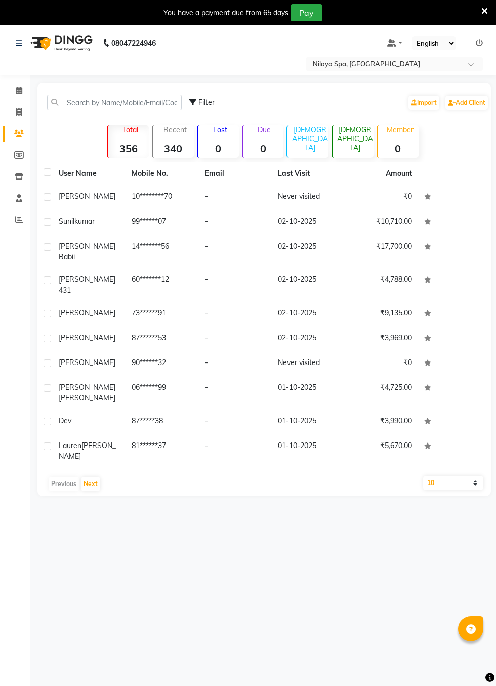
click at [318, 198] on td "Never visited" at bounding box center [308, 197] width 73 height 25
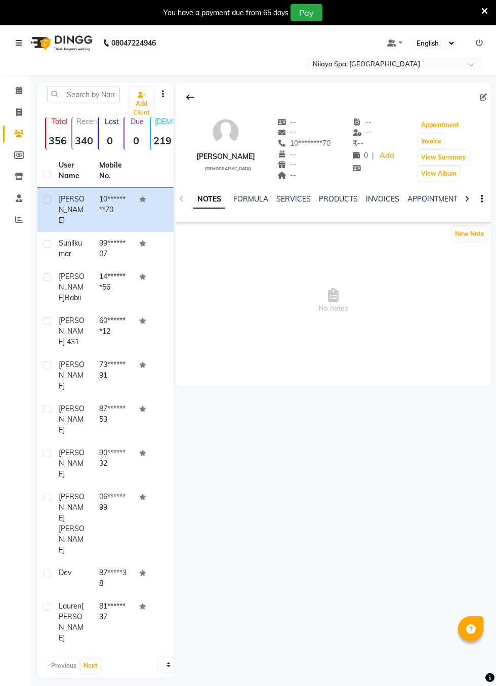
click at [455, 124] on button "Appointment" at bounding box center [440, 125] width 43 height 14
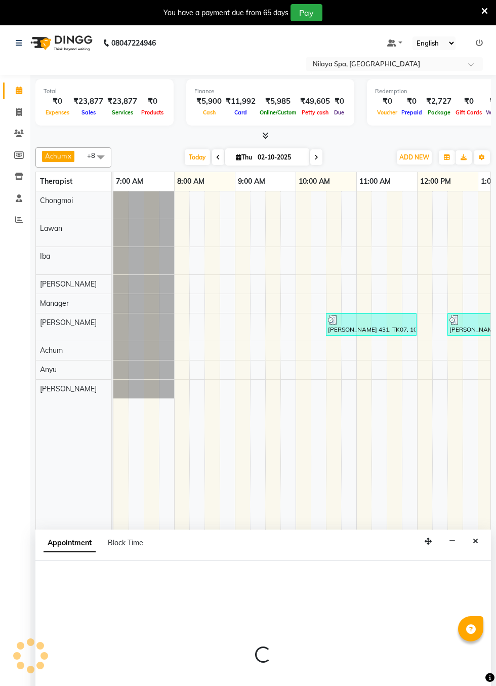
select select "tentative"
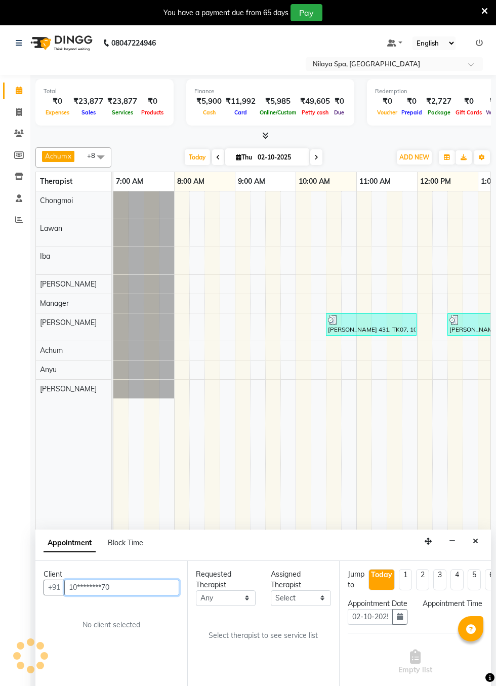
select select "480"
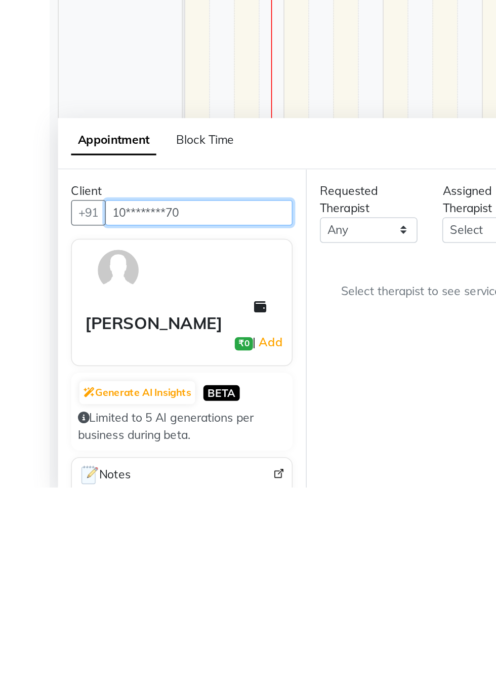
scroll to position [0, 656]
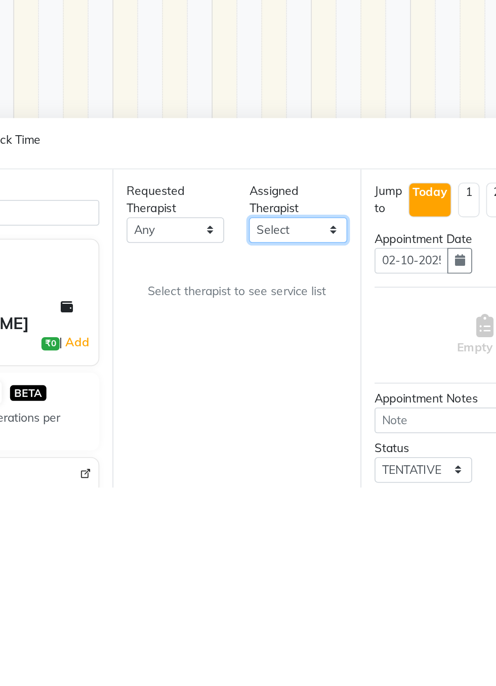
click at [324, 521] on select "Select Achum [PERSON_NAME] Iba Lawan Manager [PERSON_NAME]" at bounding box center [301, 529] width 60 height 16
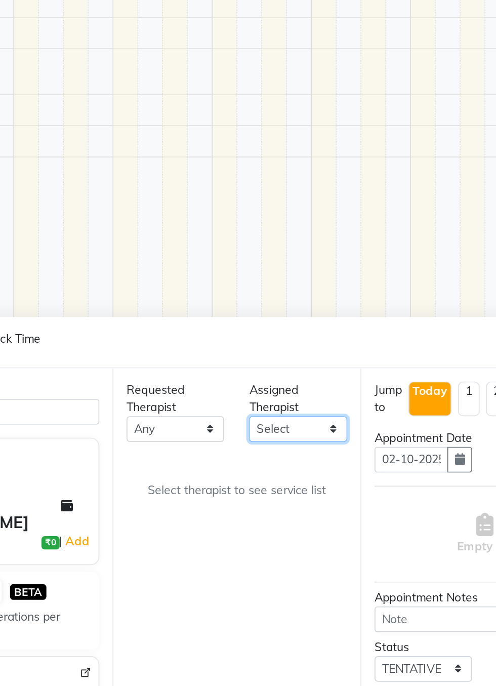
select select "87571"
click at [271, 521] on select "Select Achum [PERSON_NAME] Iba Lawan Manager [PERSON_NAME]" at bounding box center [301, 529] width 60 height 16
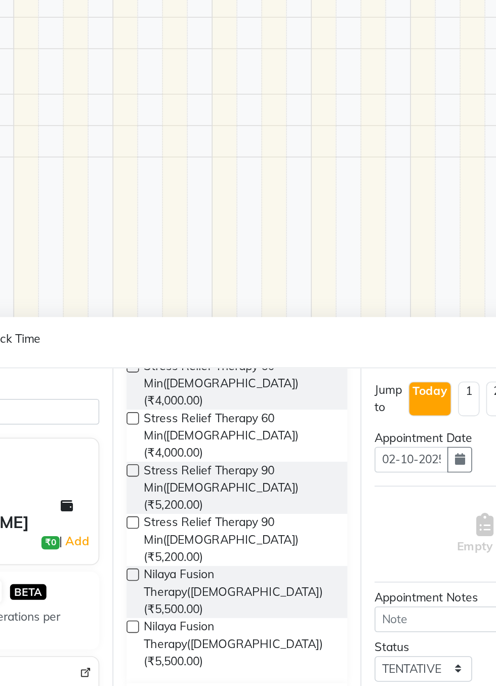
scroll to position [305, 0]
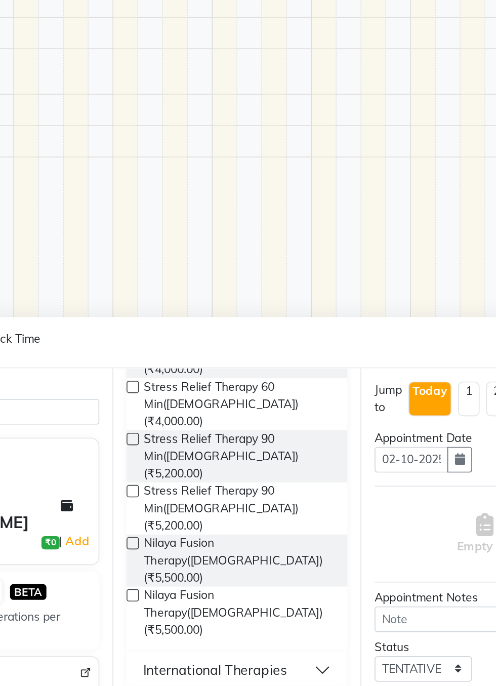
click at [319, 668] on button "International Therapies" at bounding box center [263, 677] width 127 height 18
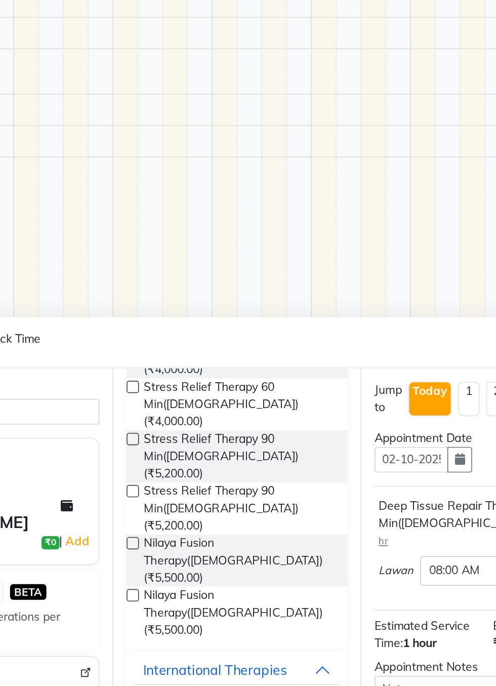
checkbox input "false"
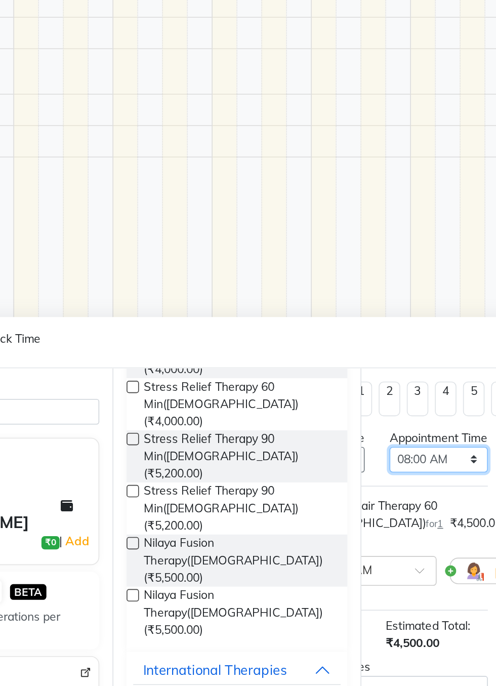
click at [412, 554] on select "Select 08:00 AM 08:15 AM 08:30 AM 08:45 AM 09:00 AM 09:15 AM 09:30 AM 09:45 AM …" at bounding box center [387, 548] width 60 height 16
select select "720"
click at [357, 548] on select "Select 08:00 AM 08:15 AM 08:30 AM 08:45 AM 09:00 AM 09:15 AM 09:30 AM 09:45 AM …" at bounding box center [387, 548] width 60 height 16
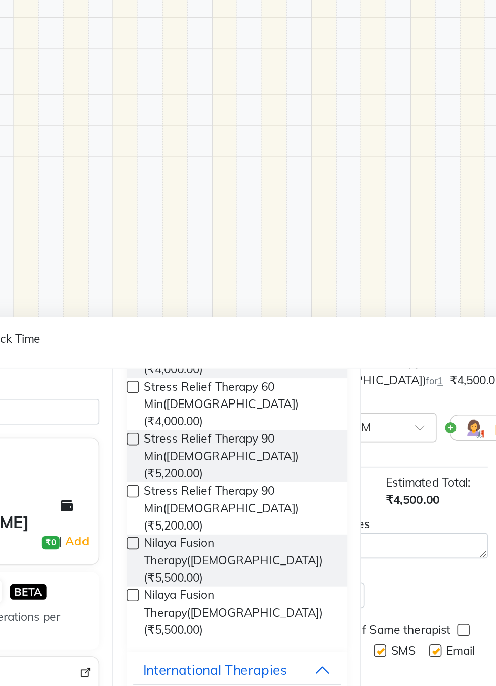
scroll to position [132, 66]
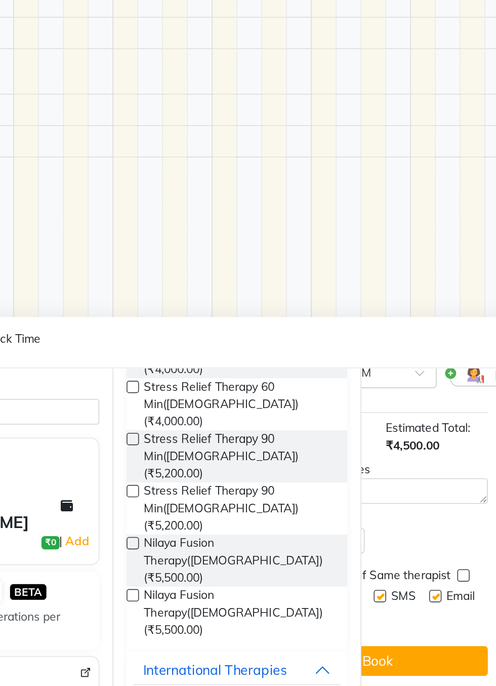
click at [385, 674] on button "Book" at bounding box center [349, 671] width 135 height 18
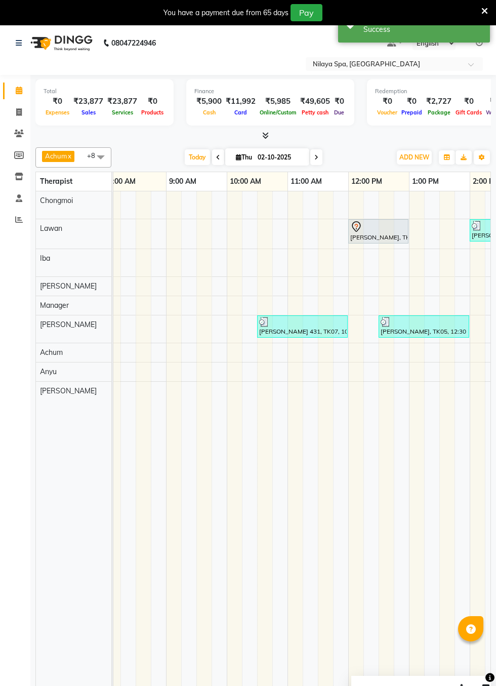
scroll to position [0, 60]
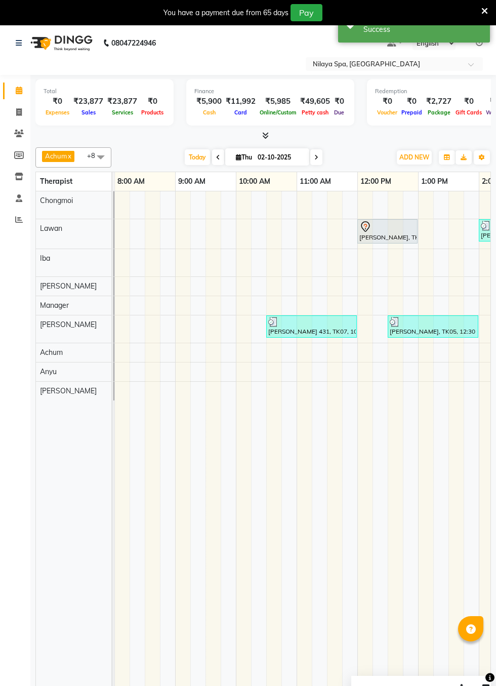
click at [385, 227] on div at bounding box center [388, 227] width 56 height 12
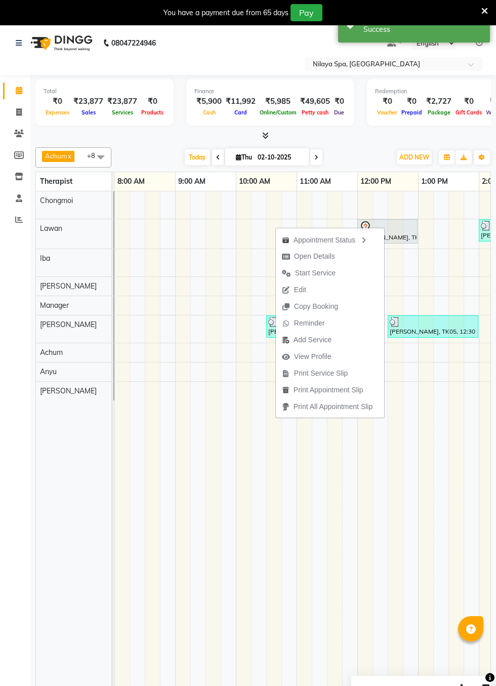
click at [331, 274] on span "Start Service" at bounding box center [309, 273] width 66 height 17
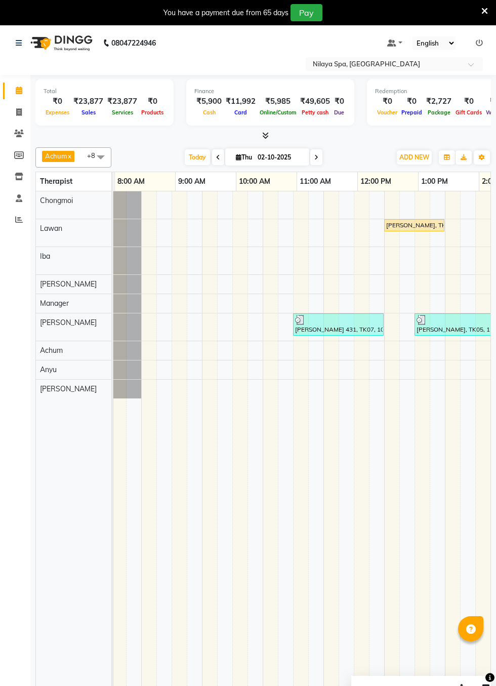
scroll to position [0, 33]
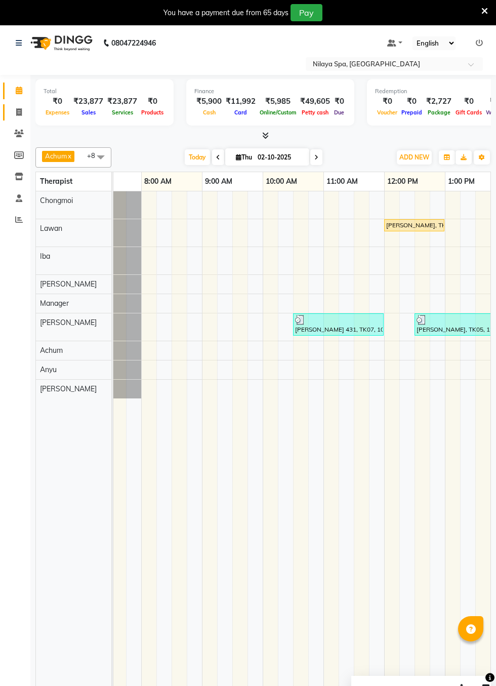
click at [15, 113] on span at bounding box center [19, 113] width 18 height 12
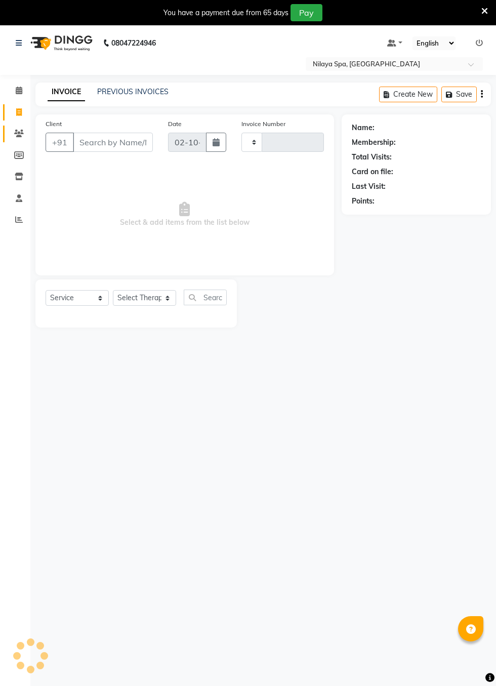
click at [19, 134] on icon at bounding box center [19, 134] width 10 height 8
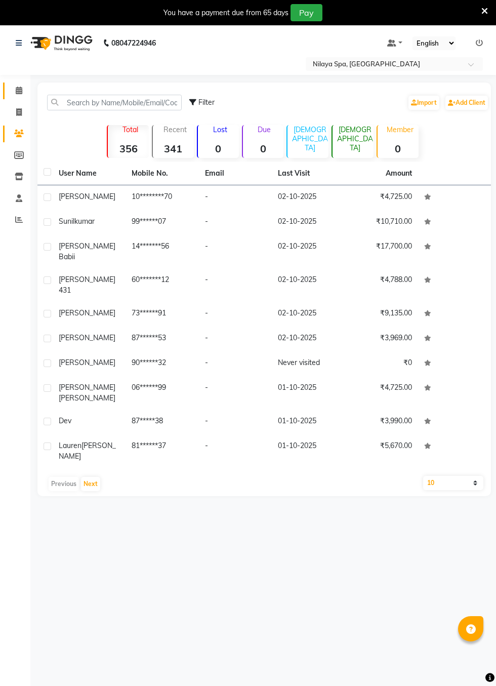
click at [12, 93] on span at bounding box center [19, 91] width 18 height 12
click at [18, 90] on icon at bounding box center [19, 91] width 7 height 8
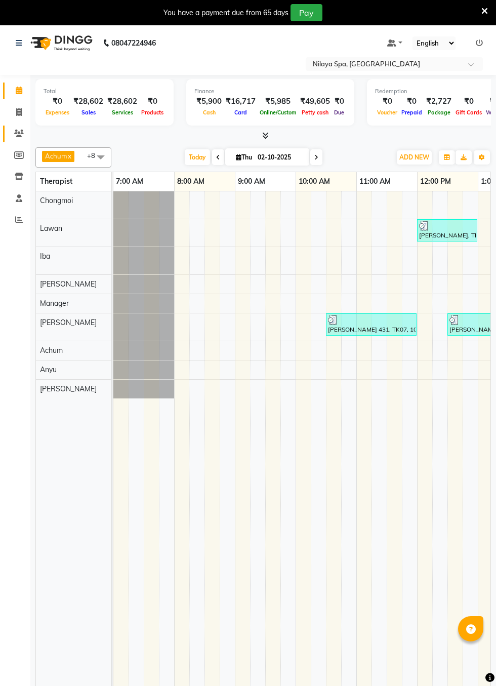
click at [19, 133] on icon at bounding box center [19, 134] width 10 height 8
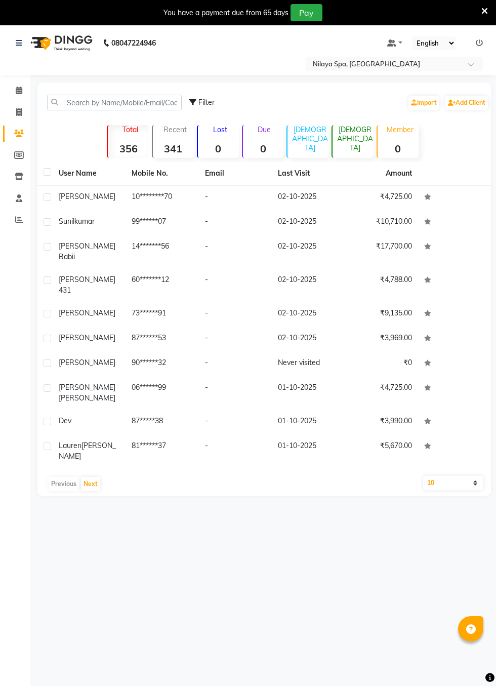
click at [178, 345] on td "87******53" at bounding box center [162, 339] width 73 height 25
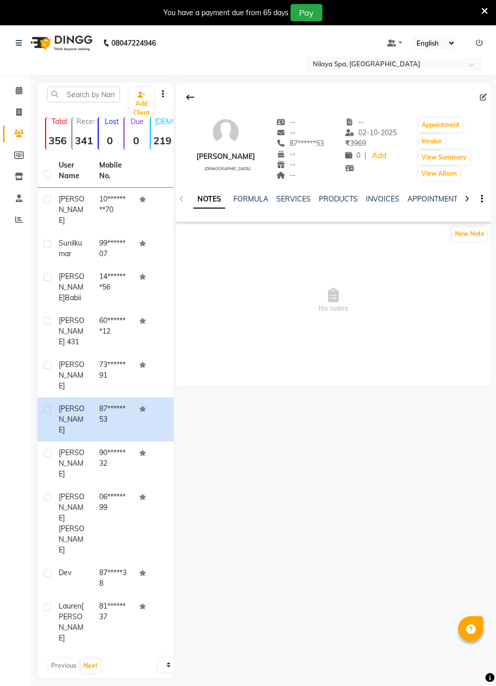
click at [18, 132] on icon at bounding box center [19, 134] width 10 height 8
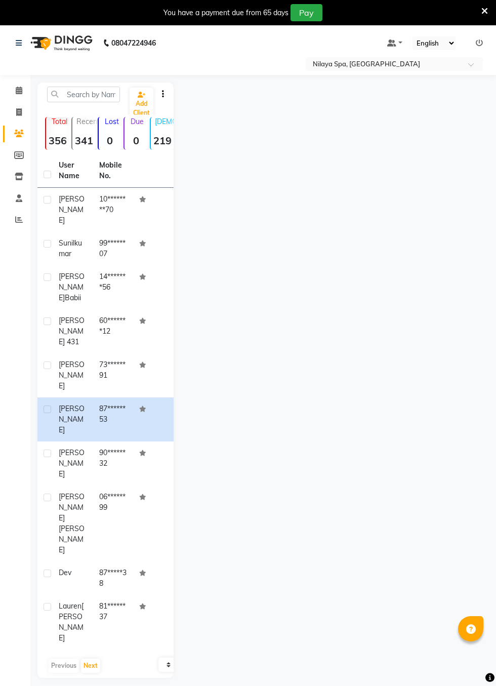
click at [92, 442] on td "[PERSON_NAME]" at bounding box center [73, 464] width 41 height 44
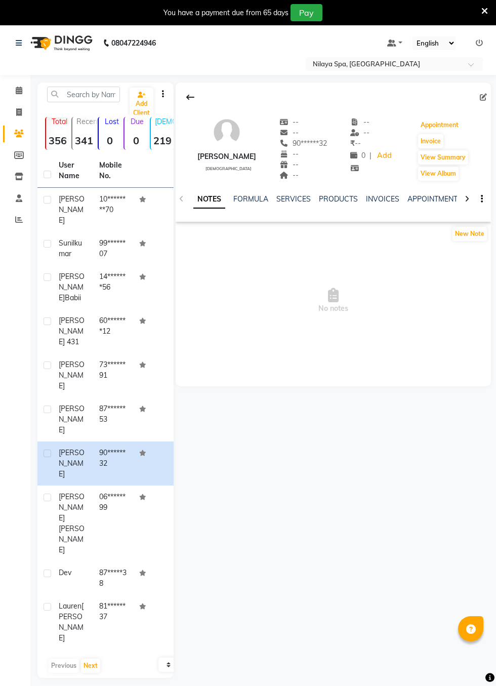
click at [453, 125] on button "Appointment" at bounding box center [439, 125] width 43 height 14
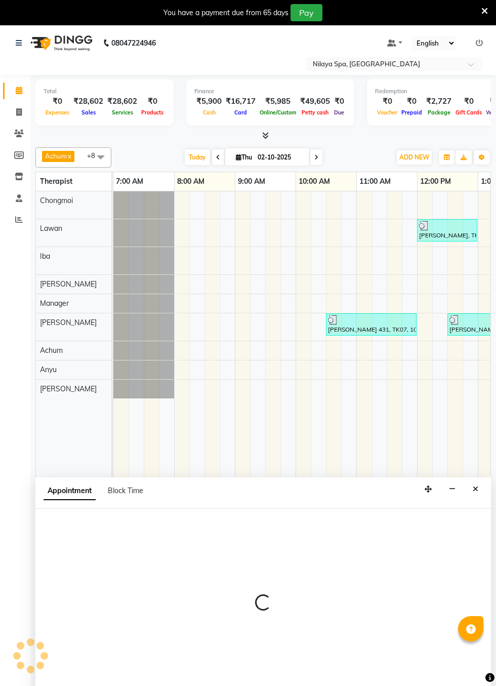
select select "tentative"
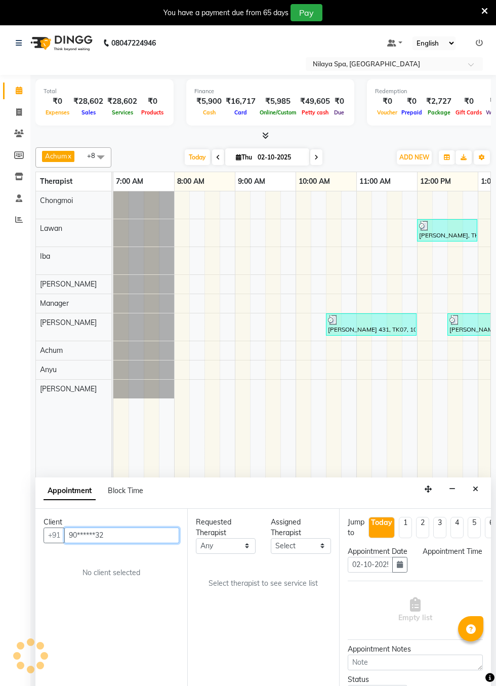
select select "480"
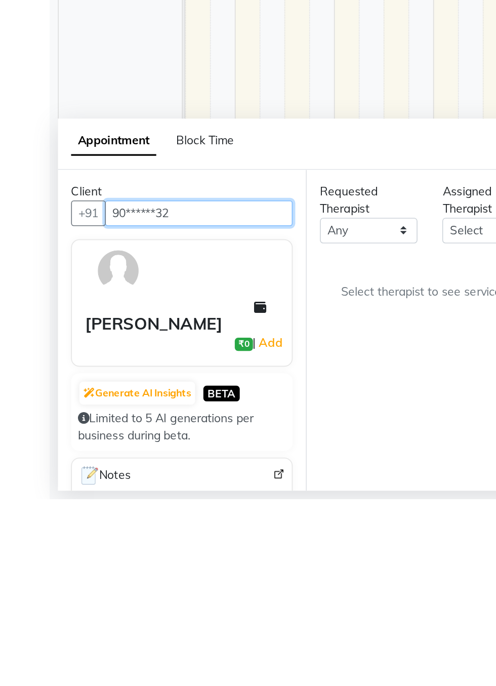
scroll to position [0, 656]
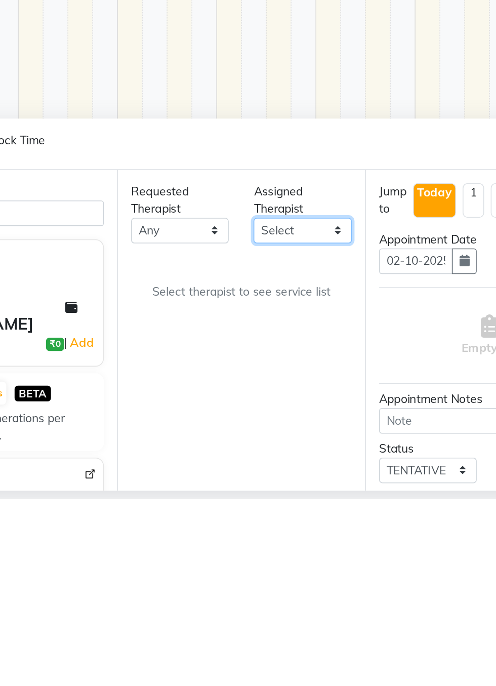
click at [324, 519] on select "Select Achum [PERSON_NAME] Iba Lawan Manager [PERSON_NAME]" at bounding box center [301, 522] width 60 height 16
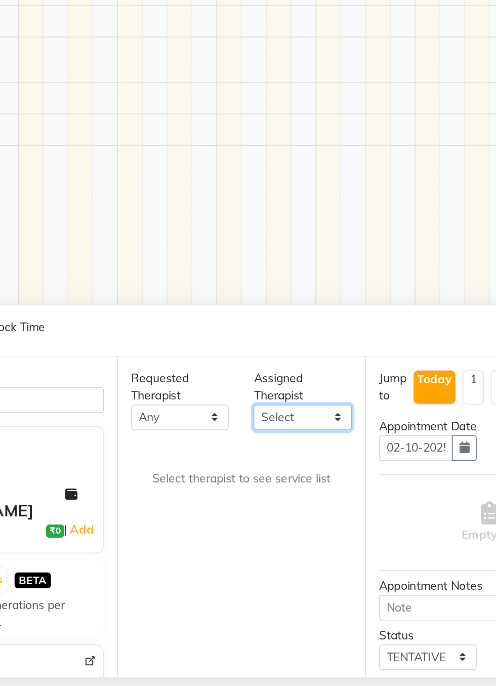
select select "87569"
click at [271, 514] on select "Select Achum [PERSON_NAME] Iba Lawan Manager [PERSON_NAME]" at bounding box center [301, 522] width 60 height 16
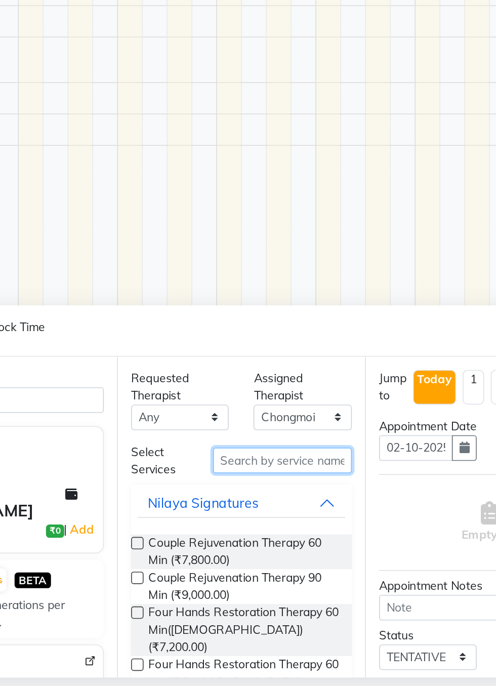
click at [315, 543] on input "text" at bounding box center [288, 549] width 85 height 16
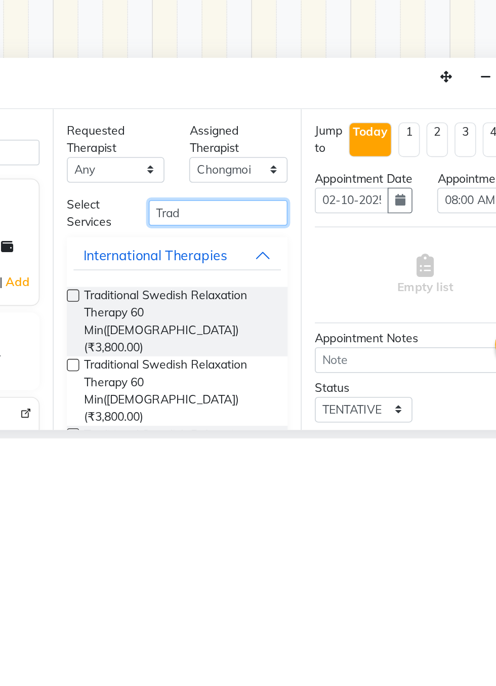
scroll to position [34, 0]
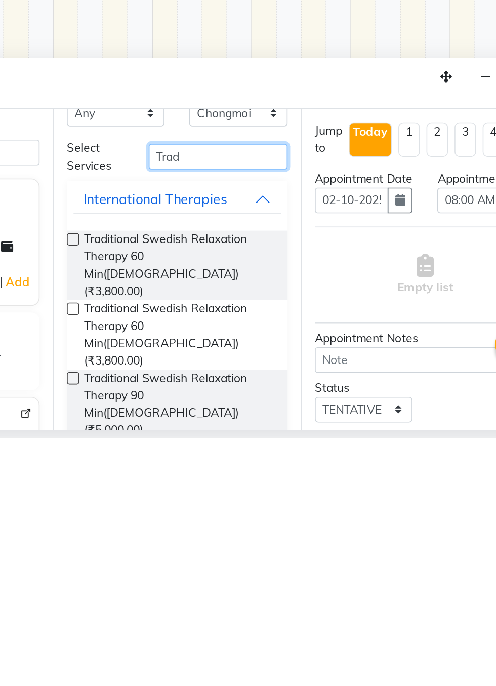
type input "Trad"
click at [199, 646] on label at bounding box center [200, 650] width 8 height 8
click at [199, 647] on input "checkbox" at bounding box center [199, 650] width 7 height 7
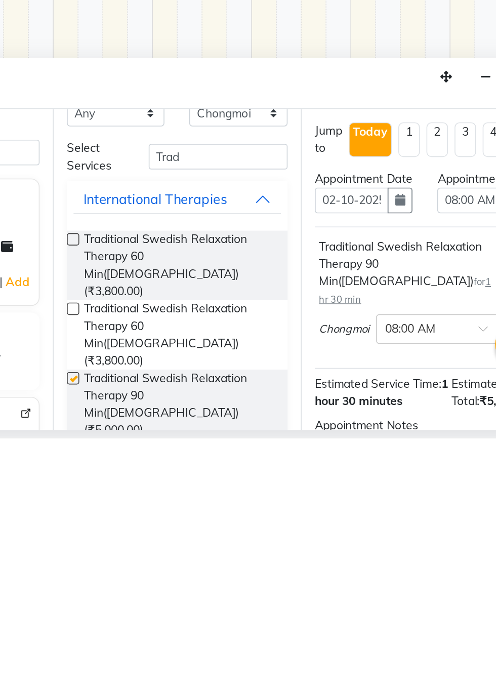
scroll to position [24, 0]
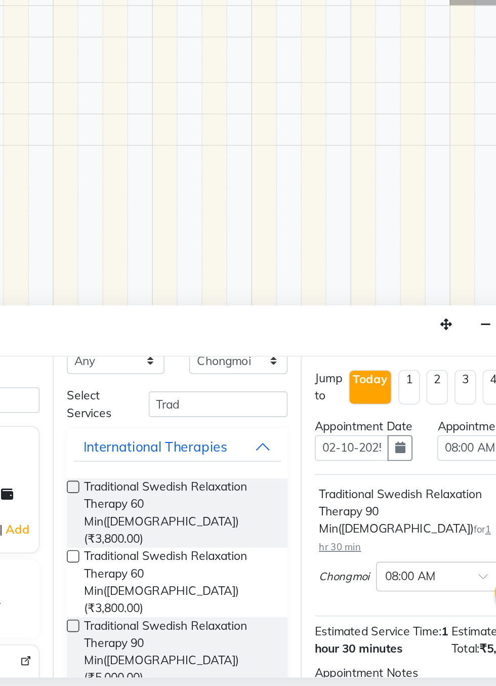
checkbox input "false"
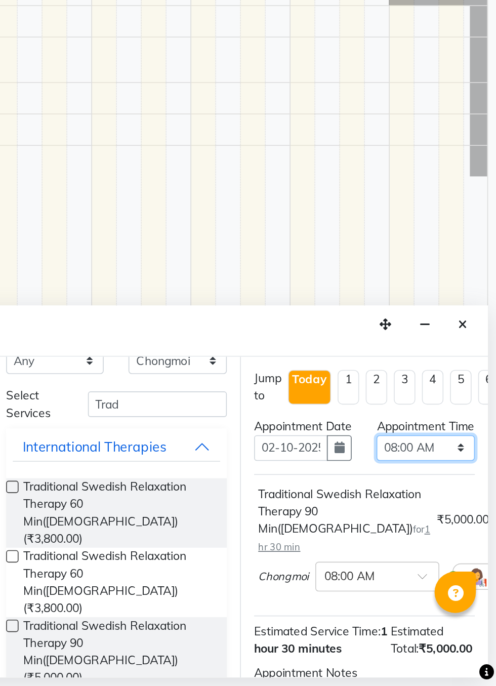
click at [474, 549] on select "Select 08:00 AM 08:15 AM 08:30 AM 08:45 AM 09:00 AM 09:15 AM 09:30 AM 09:45 AM …" at bounding box center [453, 541] width 60 height 16
select select "840"
click at [423, 541] on select "Select 08:00 AM 08:15 AM 08:30 AM 08:45 AM 09:00 AM 09:15 AM 09:30 AM 09:45 AM …" at bounding box center [453, 541] width 60 height 16
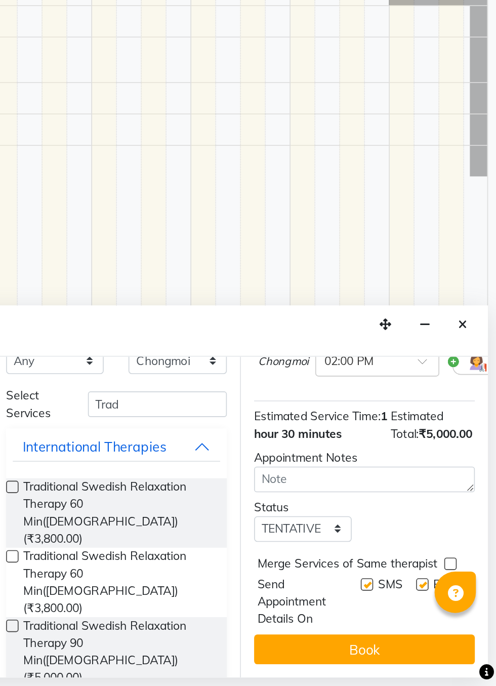
scroll to position [142, 0]
click at [431, 662] on button "Book" at bounding box center [415, 664] width 135 height 18
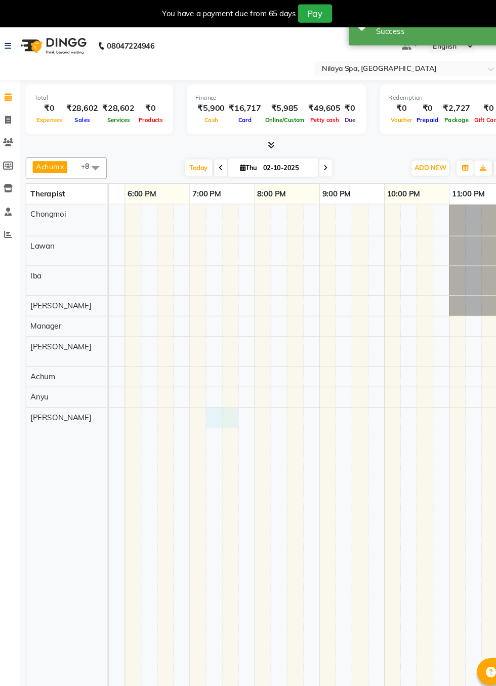
scroll to position [0, 525]
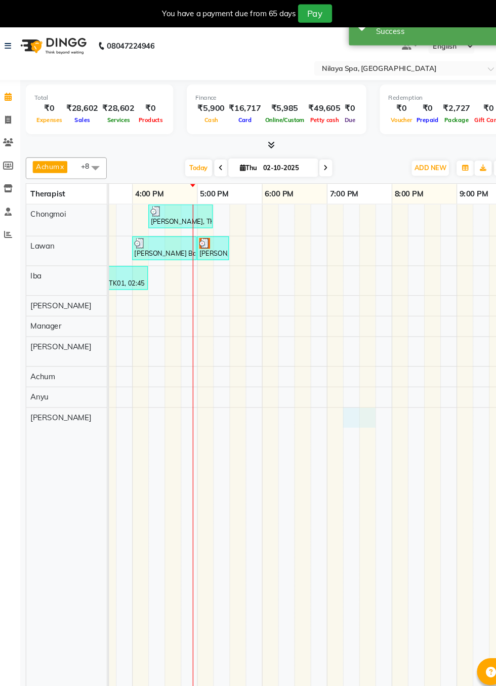
select select "89899"
select select "tentative"
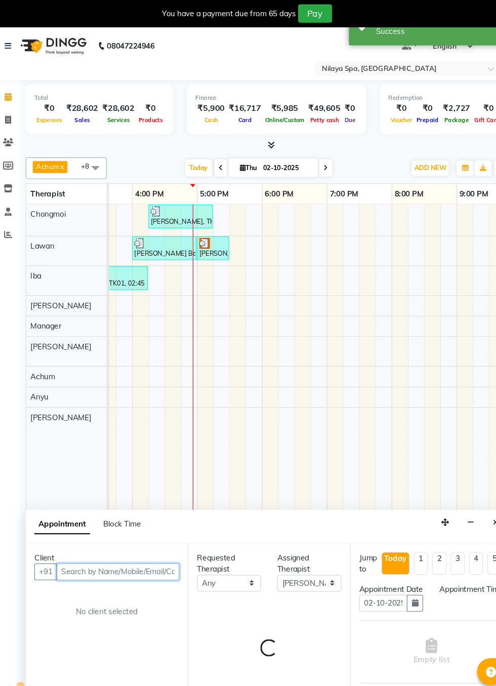
select select "1155"
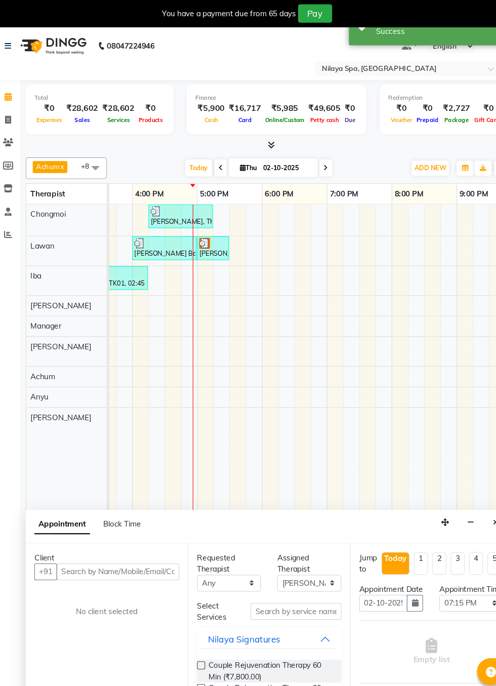
click at [103, 193] on div "[PERSON_NAME], TK09, 02:00 PM-03:30 PM, Traditional Swedish Relaxation Therapy …" at bounding box center [59, 203] width 89 height 21
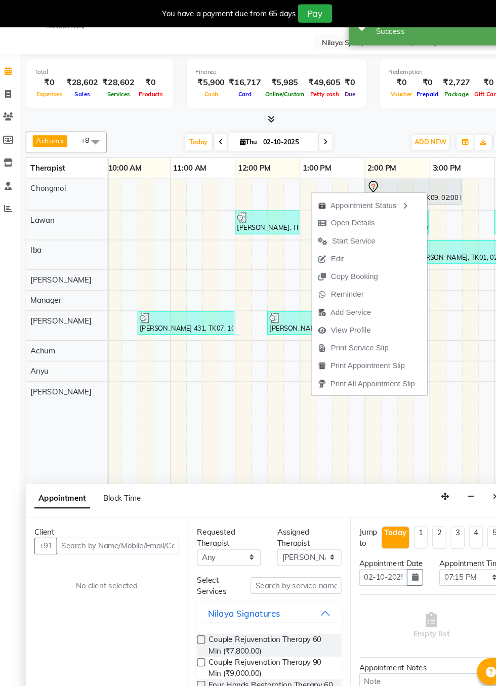
click at [249, 387] on td at bounding box center [254, 422] width 15 height 511
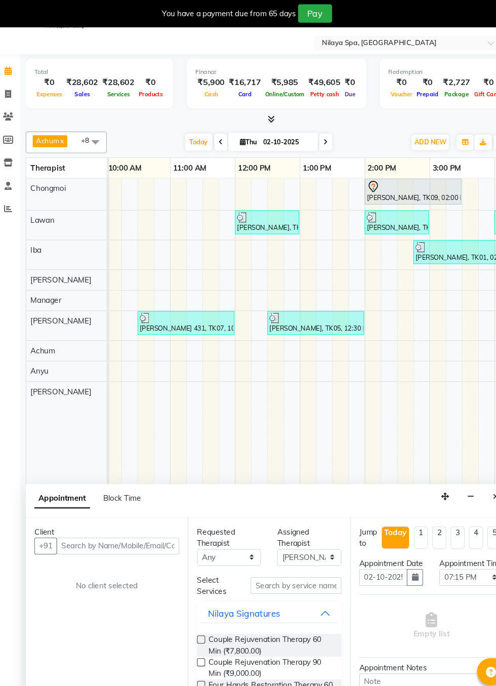
click at [410, 179] on div "[PERSON_NAME], TK09, 02:00 PM-03:30 PM, Traditional Swedish Relaxation Therapy …" at bounding box center [398, 179] width 89 height 21
